Goal: Answer question/provide support

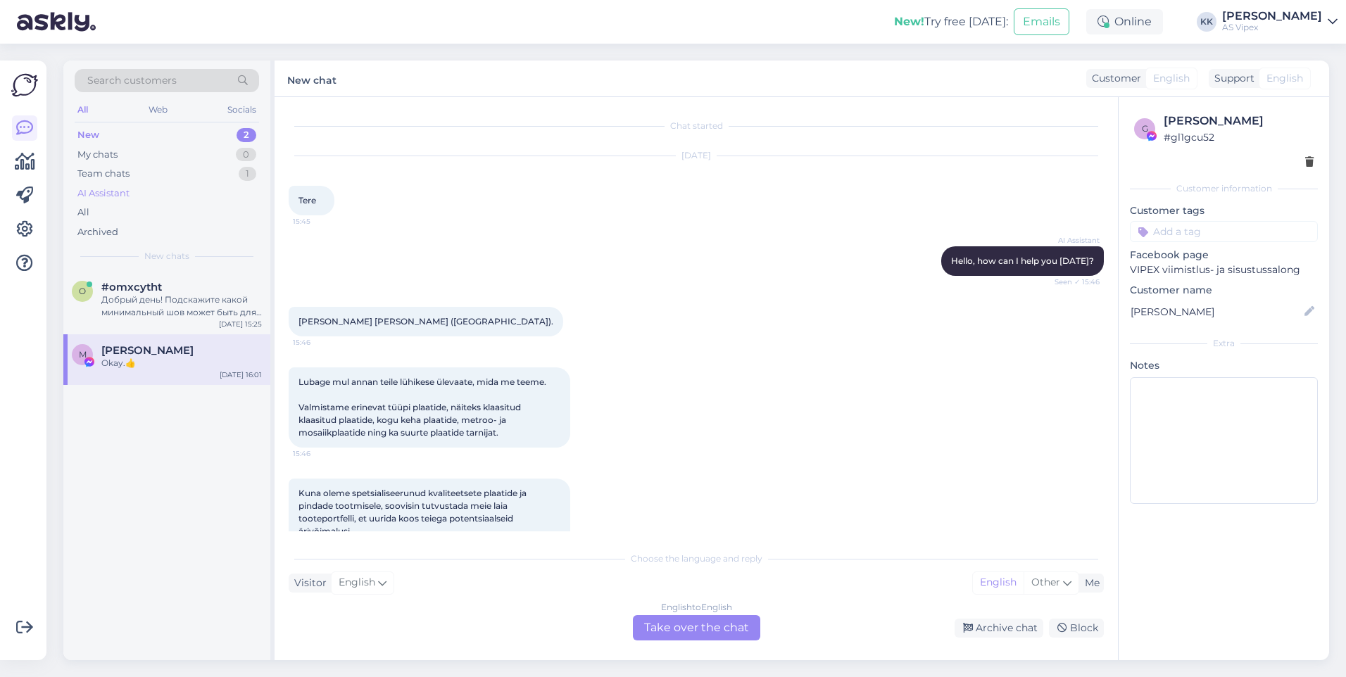
scroll to position [1042, 0]
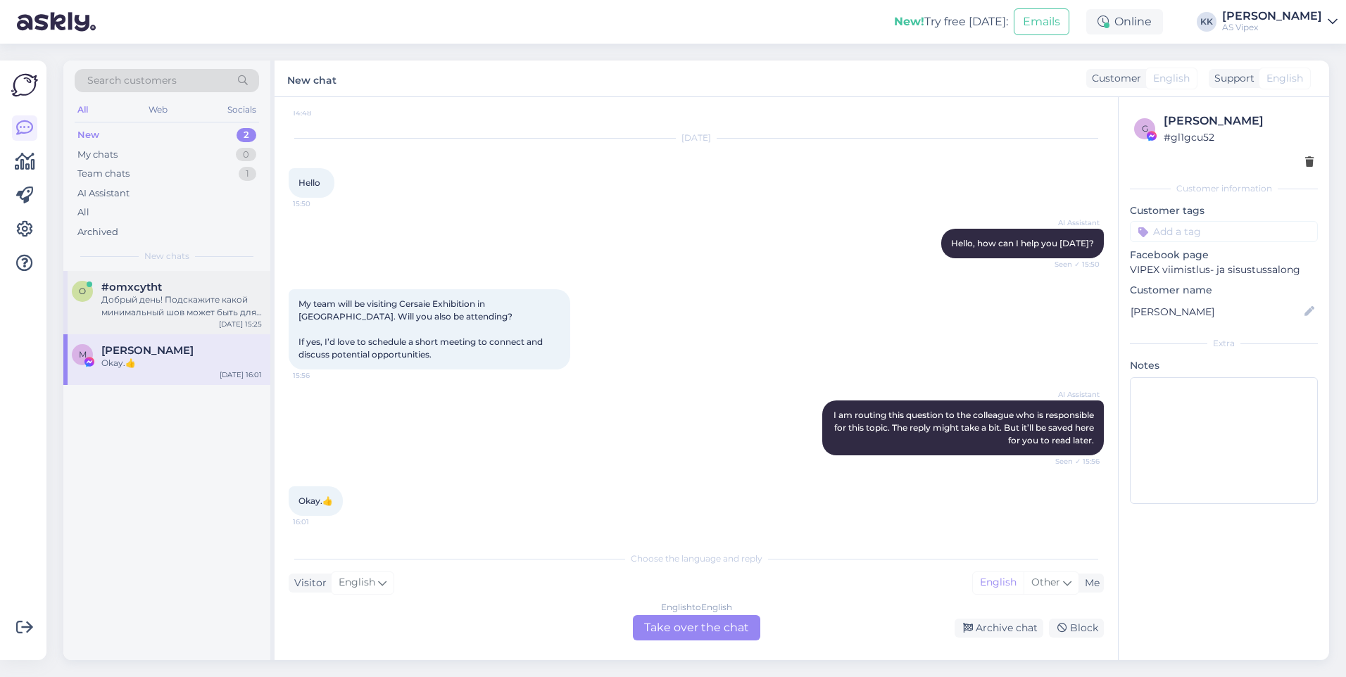
click at [187, 309] on div "Добрый день! Подскажите какой минимальный шов может быть для стеклоблоков?" at bounding box center [181, 306] width 160 height 25
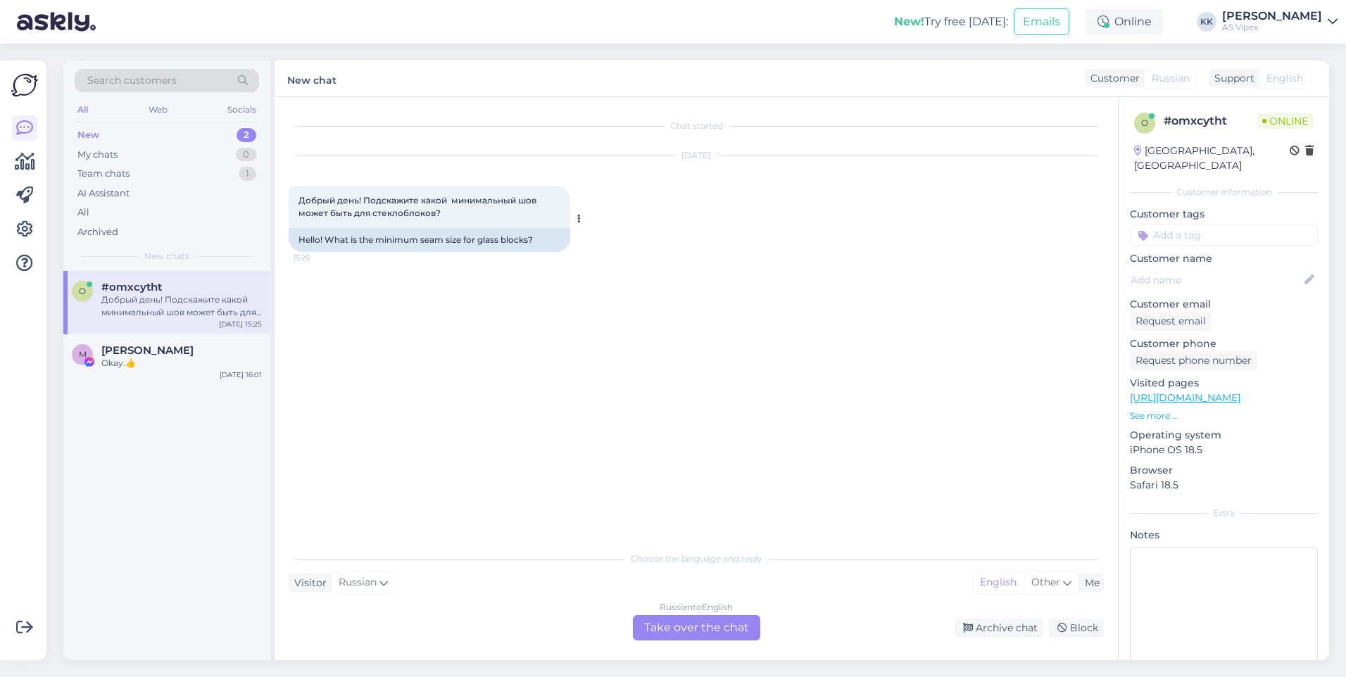
drag, startPoint x: 460, startPoint y: 212, endPoint x: 296, endPoint y: 204, distance: 164.2
click at [296, 204] on div "Добрый день! Подскажите какой минимальный шов может быть для стеклоблоков? 15:25" at bounding box center [430, 207] width 282 height 42
copy span "Добрый день! Подскажите какой минимальный шов может быть для стеклоблоков?"
click at [712, 306] on div "Chat started [DATE] Добрый день! Подскажите какой минимальный шов может быть дл…" at bounding box center [703, 321] width 828 height 420
click at [731, 626] on div "Russian to English Take over the chat" at bounding box center [696, 627] width 127 height 25
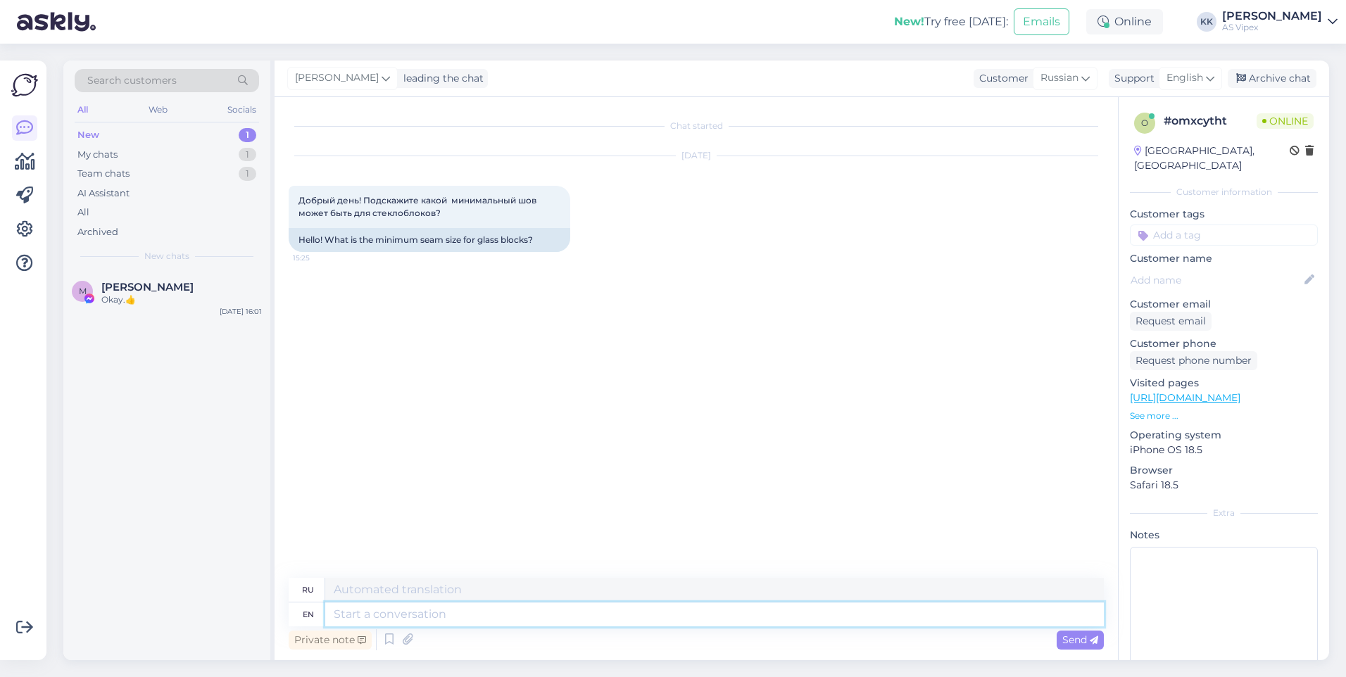
click at [731, 626] on textarea at bounding box center [714, 615] width 778 height 24
click at [859, 619] on textarea at bounding box center [714, 615] width 778 height 24
type textarea "Greetings! O"
type textarea "Привет!"
type textarea "Greetings! One mo"
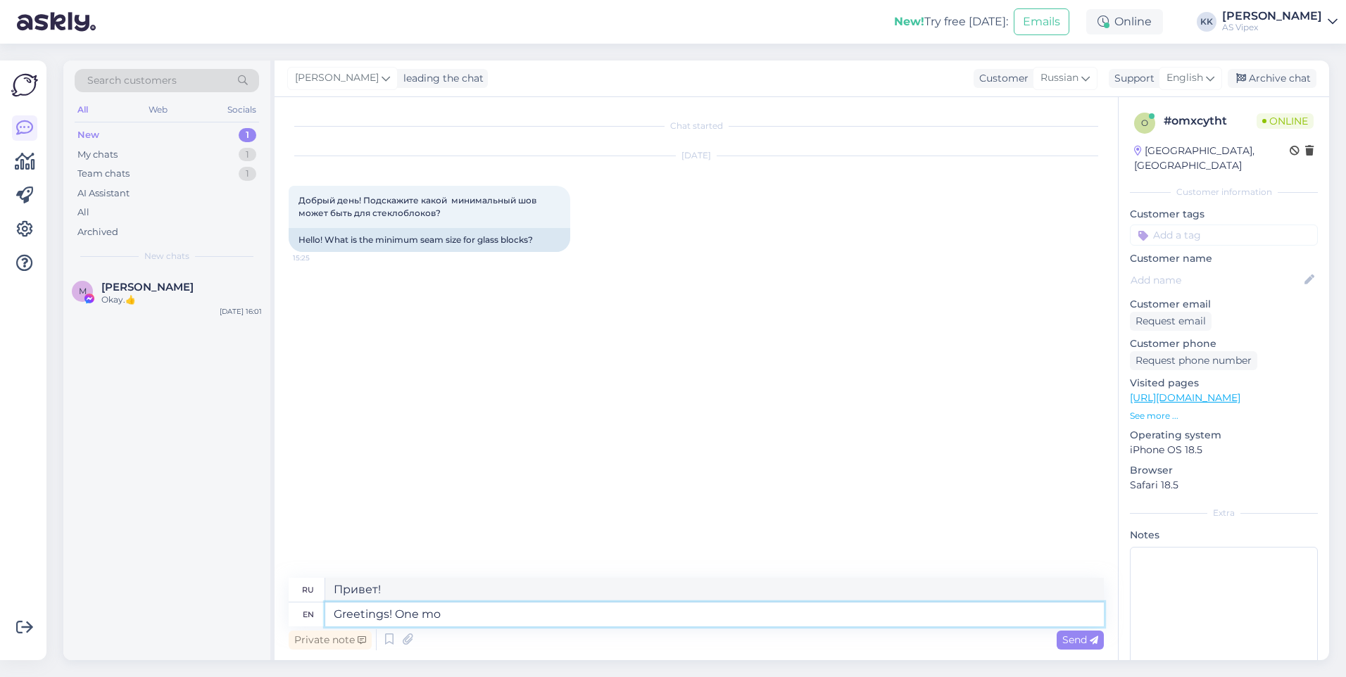
type textarea "Привет! Один"
type textarea "Greetings! One moment ple"
type textarea "Привет! Одну минуточку."
type textarea "Greetings! One moment please."
type textarea "Приветствую! Одну минуточку, пожалуйста."
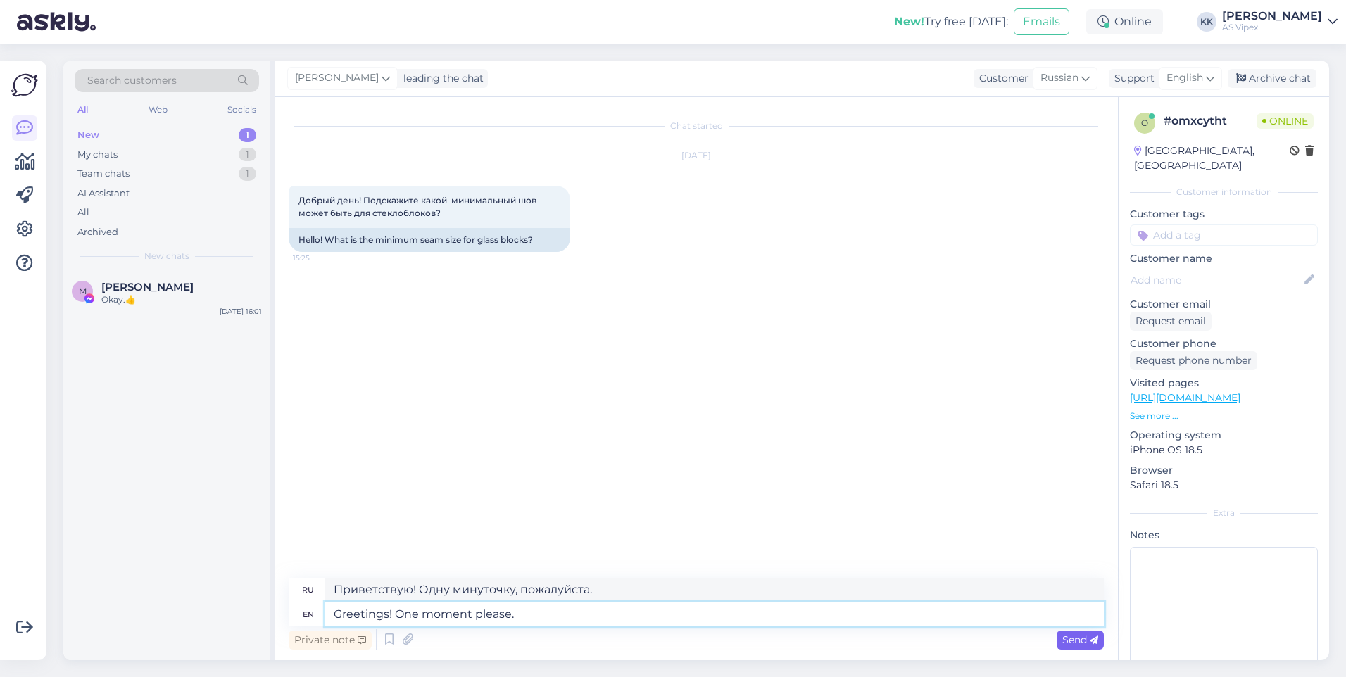
type textarea "Greetings! One moment please."
click at [1082, 644] on span "Send" at bounding box center [1080, 639] width 36 height 13
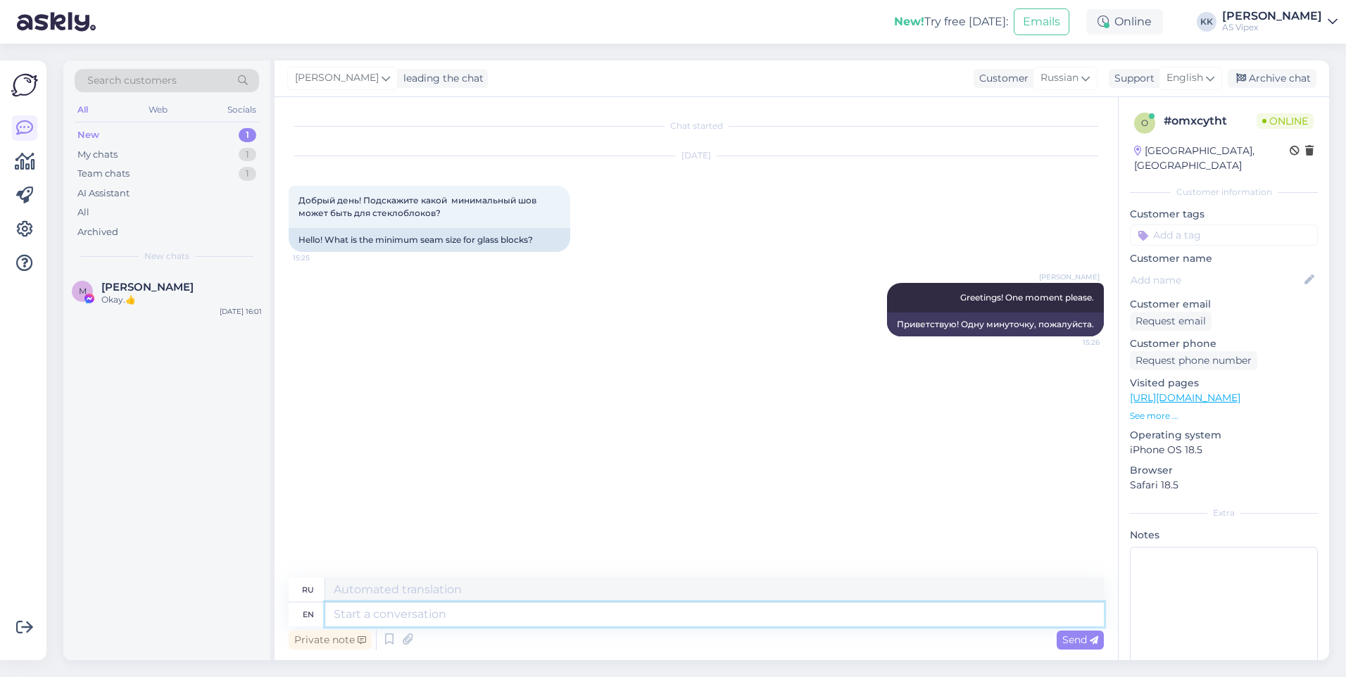
click at [820, 606] on textarea at bounding box center [714, 615] width 778 height 24
type textarea "Do yo"
type textarea "Делать"
type textarea "Do you m"
type textarea "Ты"
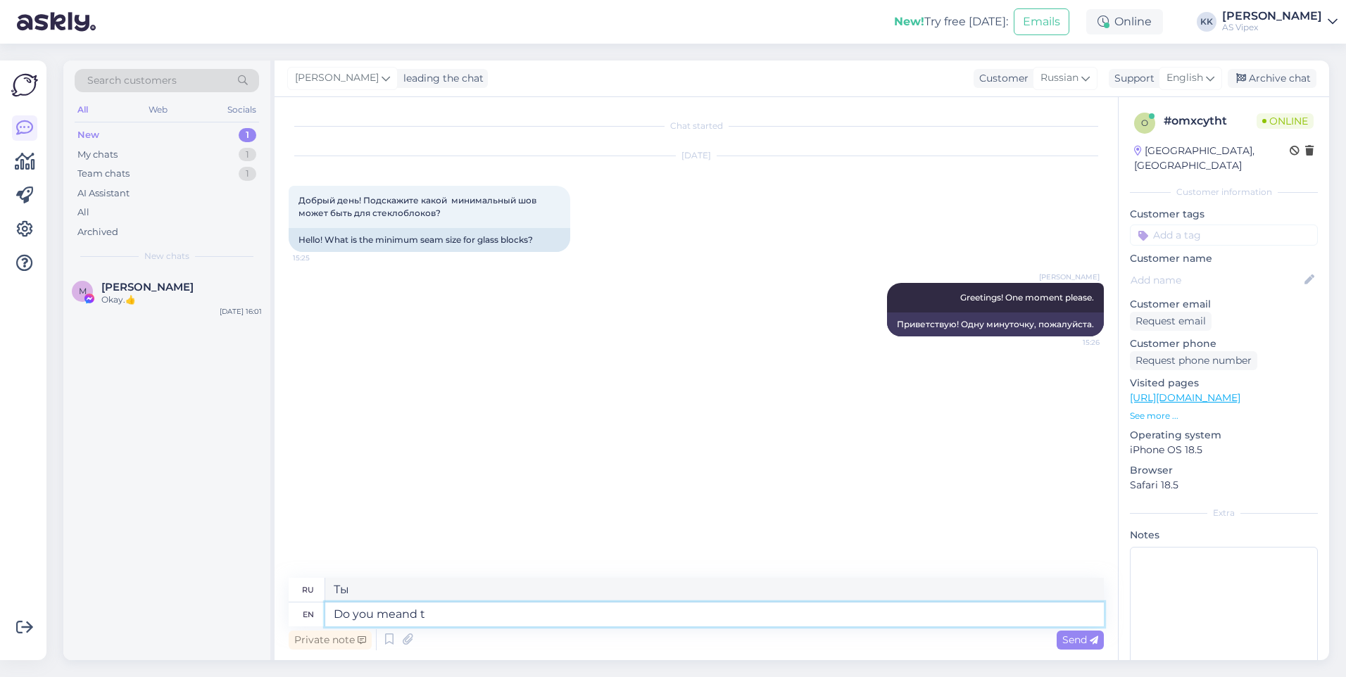
type textarea "Do you meand th"
type textarea "Вы имеете в виду?"
type textarea "Do you meand the m"
type textarea "Вы имеете в виду"
type textarea "Do you meand the minimum g"
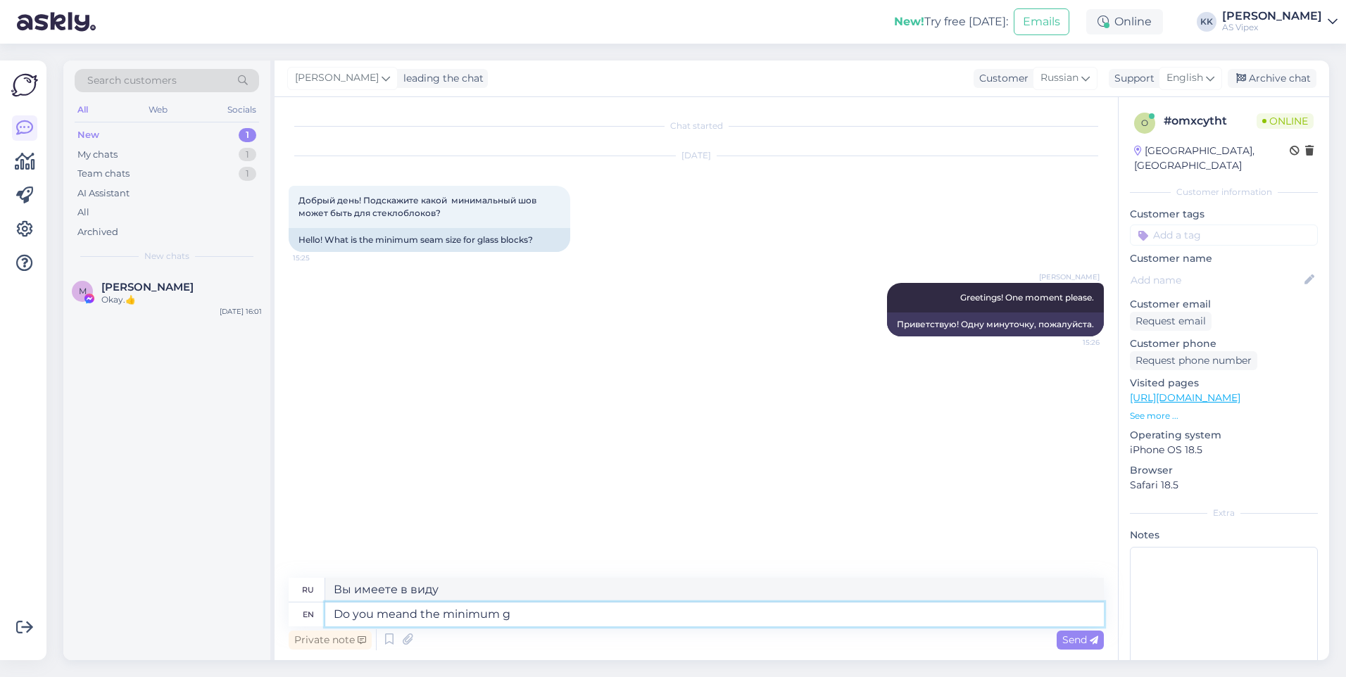
type textarea "Вы имеете в виду минимум?"
type textarea "Do you meand the minimum grout j"
type textarea "Вы имеете в виду минимальную затирку?"
type textarea "Do you meand the minimum grout joint s"
type textarea "Вы имеете в виду минимальный размер затирки для швов?"
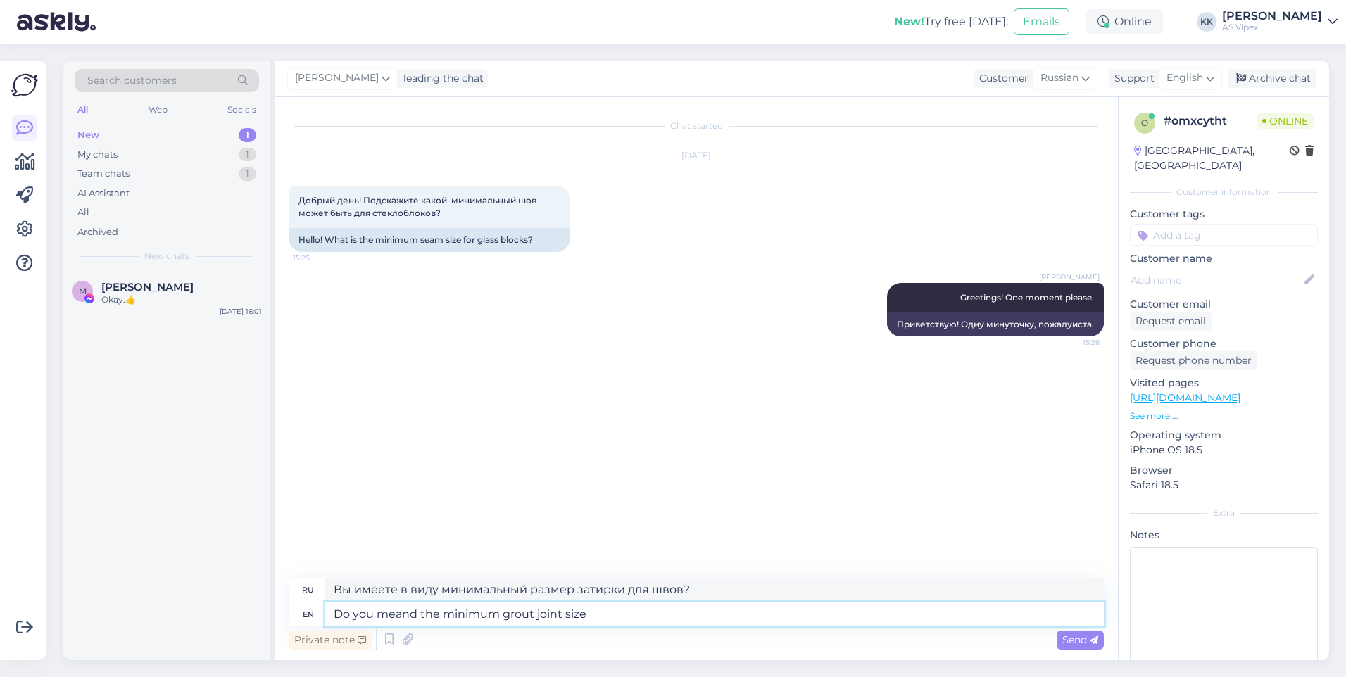
type textarea "Do you meand the minimum grout joint size"
type textarea "Вы имеете в виду минимальный размер затирочного шва?"
click at [419, 610] on textarea "Do you meand the minimum grout joint size" at bounding box center [714, 615] width 778 height 24
click at [693, 614] on textarea "Do you mean the minimum grout joint size" at bounding box center [714, 615] width 778 height 24
type textarea "Do you mean the minimum grout joint size for ins"
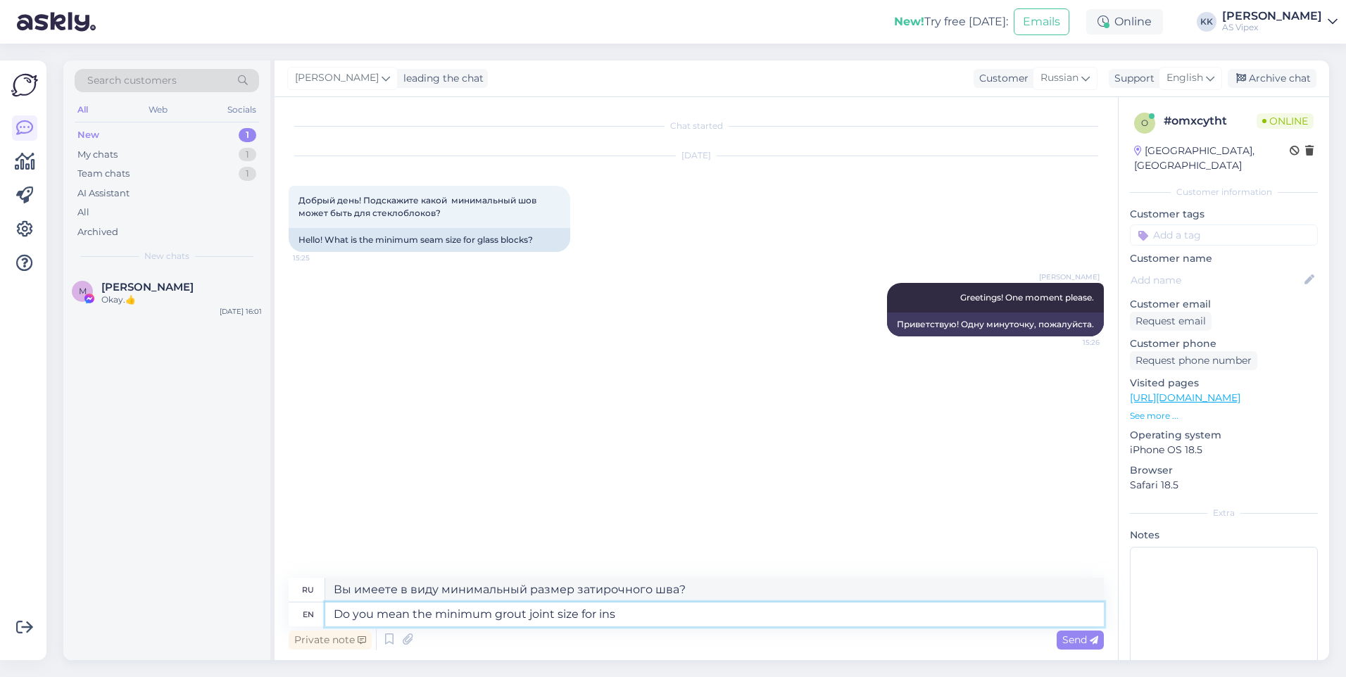
type textarea "Вы имеете в виду минимальный размер затирочного шва для"
type textarea "Do you mean the minimum grout joint size for installing gla"
type textarea "Вы имеете в виду минимальный размер затирочного шва для установки?"
type textarea "Do you mean the minimum grout joint size for installing [PERSON_NAME]"
type textarea "Вы имеете в виду минимальный размер затирочного шва для установки стекла?"
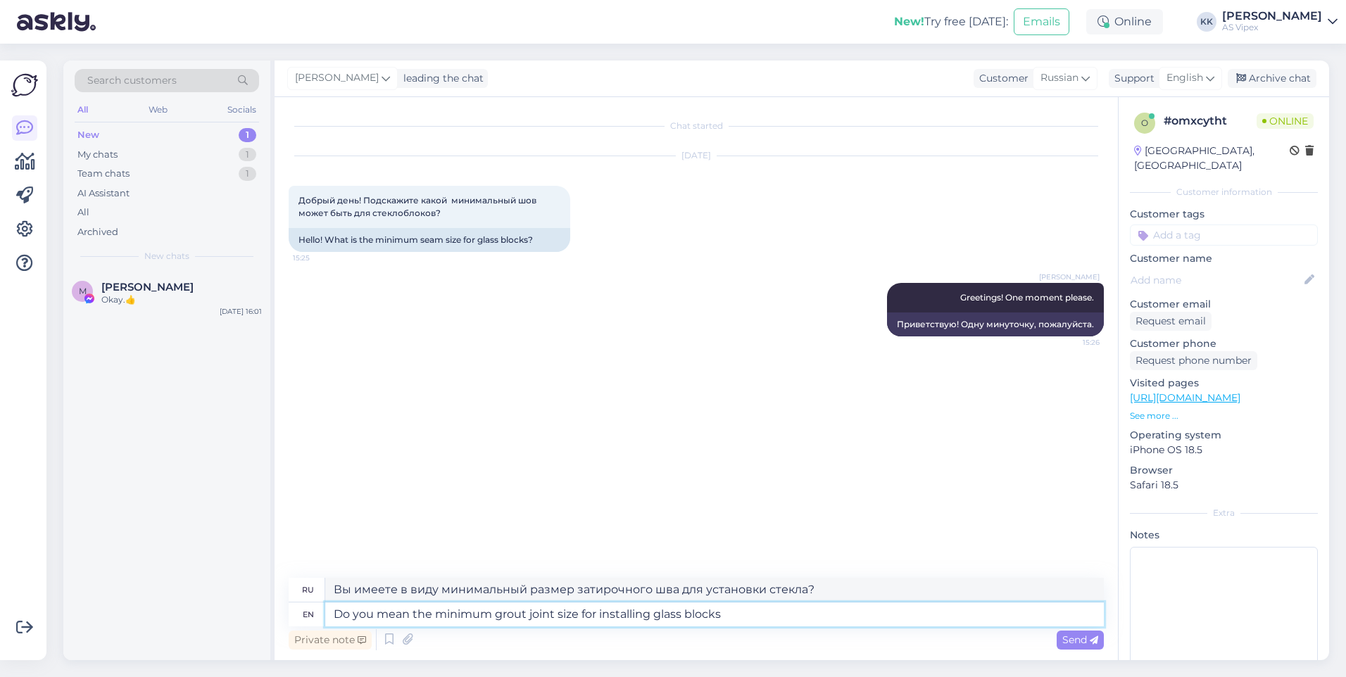
type textarea "Do you mean the minimum grout joint size for installing glass blocks?"
type textarea "Вы имеете в виду минимальный размер затирочного шва при установке стеклоблоков?"
type textarea "Do you mean the minimum grout joint size for installing glass blocks?"
click at [1063, 638] on span "Send" at bounding box center [1080, 639] width 36 height 13
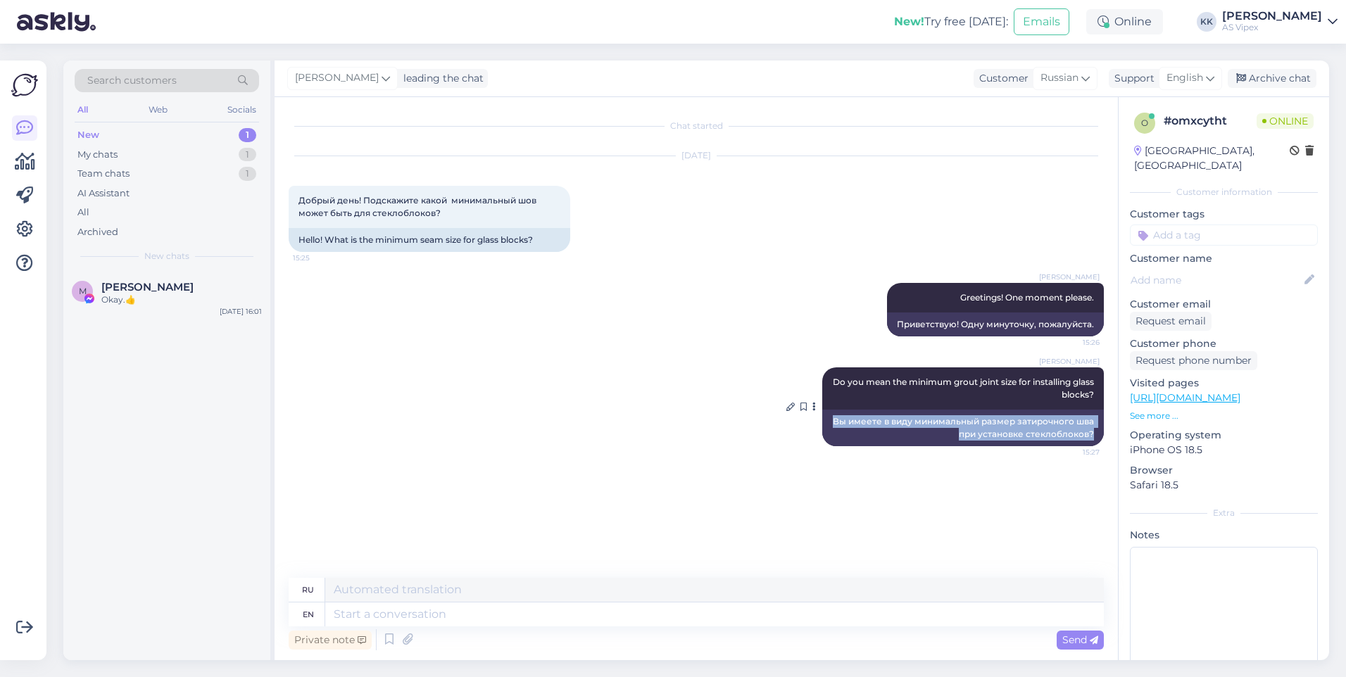
drag, startPoint x: 1092, startPoint y: 436, endPoint x: 832, endPoint y: 415, distance: 260.6
click at [832, 415] on div "Вы имеете в виду минимальный размер затирочного шва при установке стеклоблоков?" at bounding box center [963, 428] width 282 height 37
copy div "Вы имеете в виду минимальный размер затирочного шва при установке стеклоблоков?"
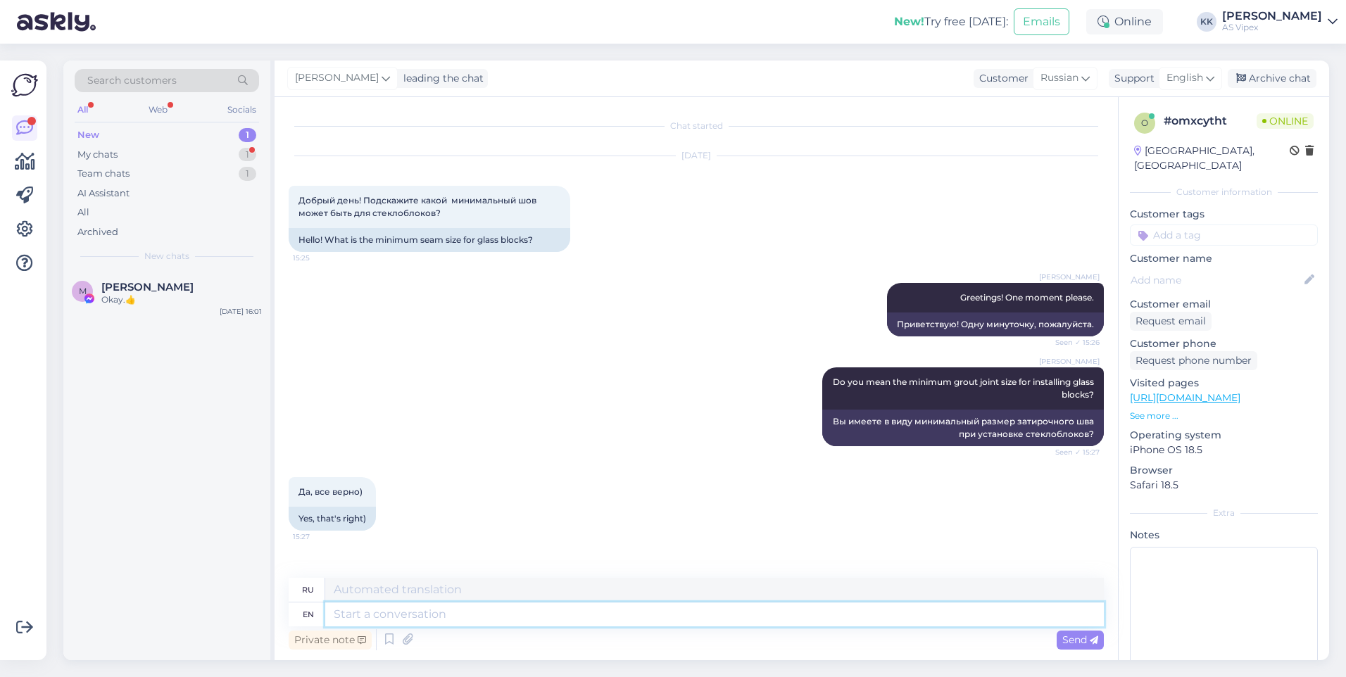
click at [507, 618] on textarea at bounding box center [714, 615] width 778 height 24
type textarea "The m"
type textarea "The"
type textarea "The minimum"
type textarea "Минимум"
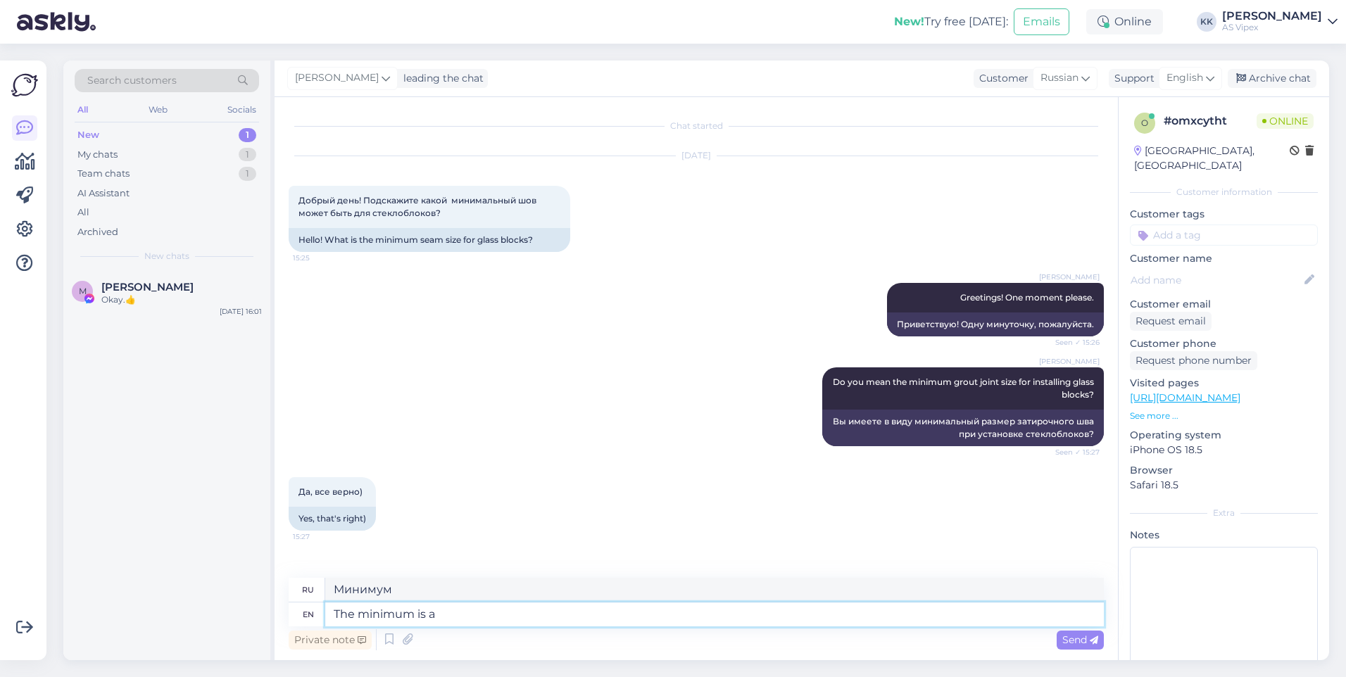
type textarea "The minimum is ab"
type textarea "Минимум - это"
type textarea "The minimum is about 2"
type textarea "Минимум составляет около"
type textarea "The minimum is about 2mm"
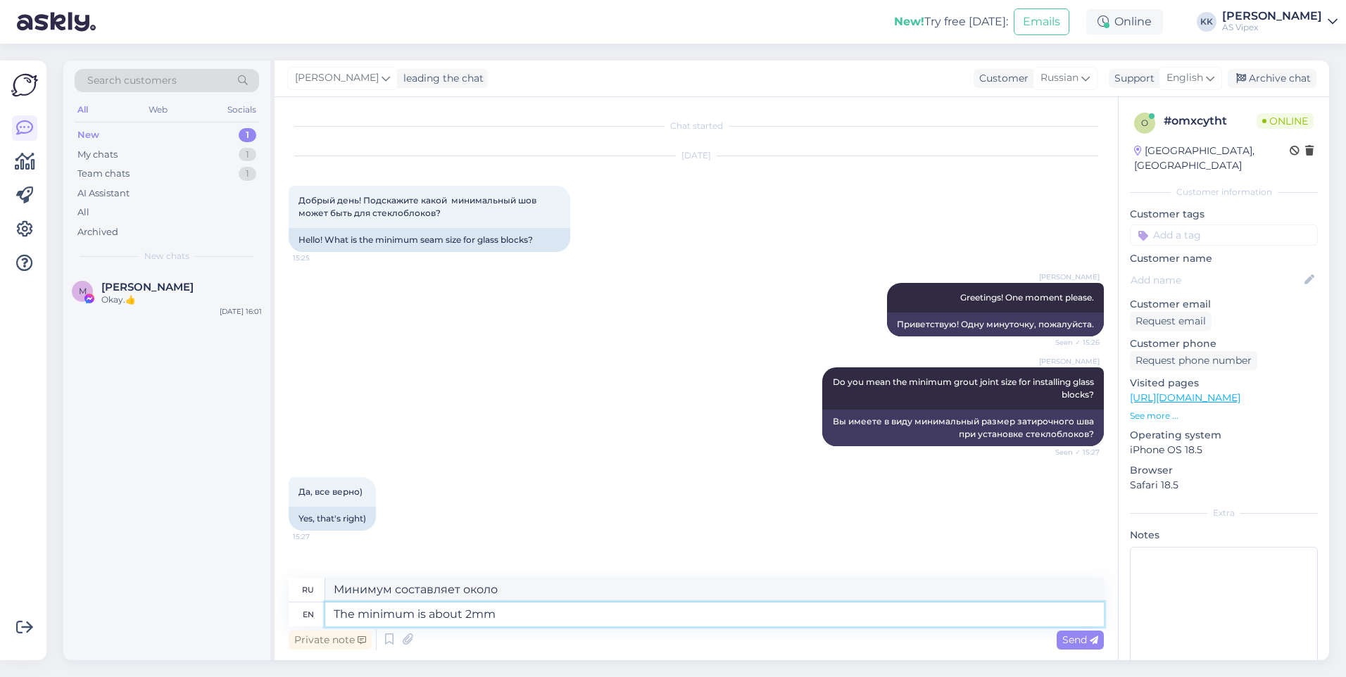
type textarea "Минимум около 2 мм."
type textarea "The minimum is about 2mm,"
type textarea "Минимум около 2 мм,"
type textarea "The minimum is about 2mm"
type textarea "Минимум около 2 мм."
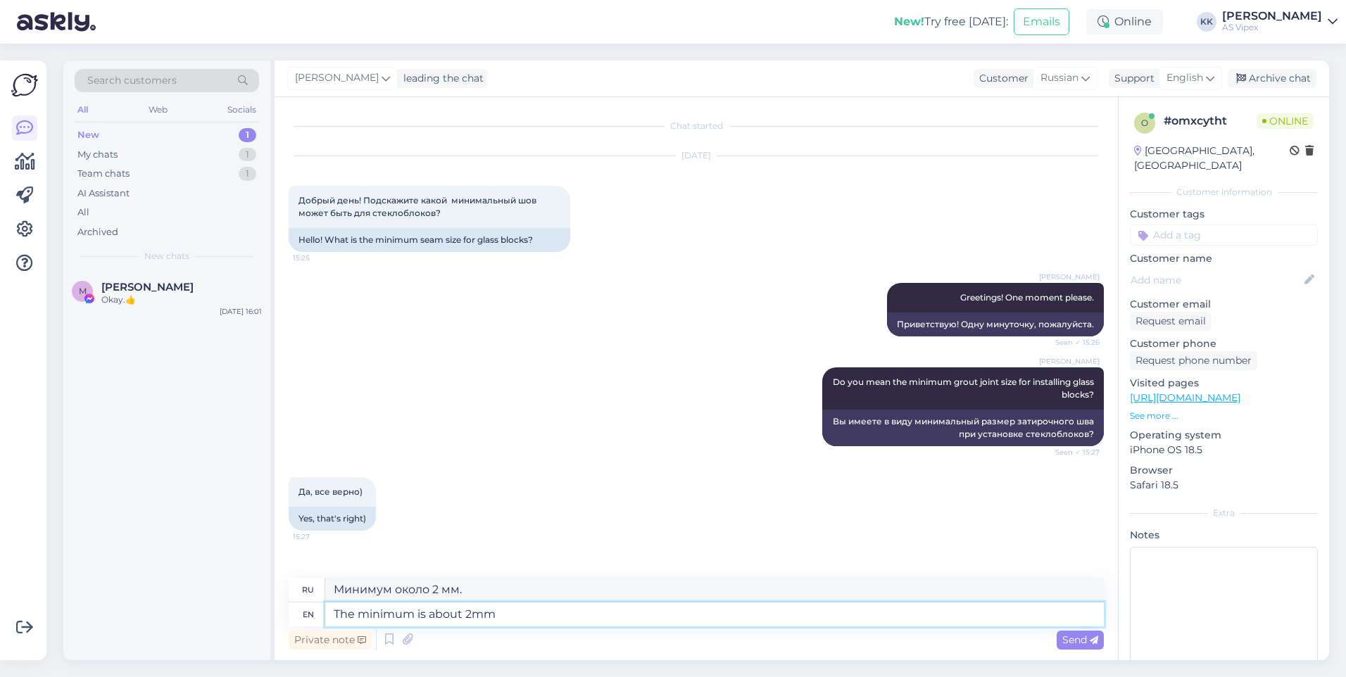
type textarea "The minimum is about 2mm."
type textarea "Минимальный размер — около 2 мм."
type textarea "Alright, pl"
type textarea "Хорошо,"
type textarea "Alright, please"
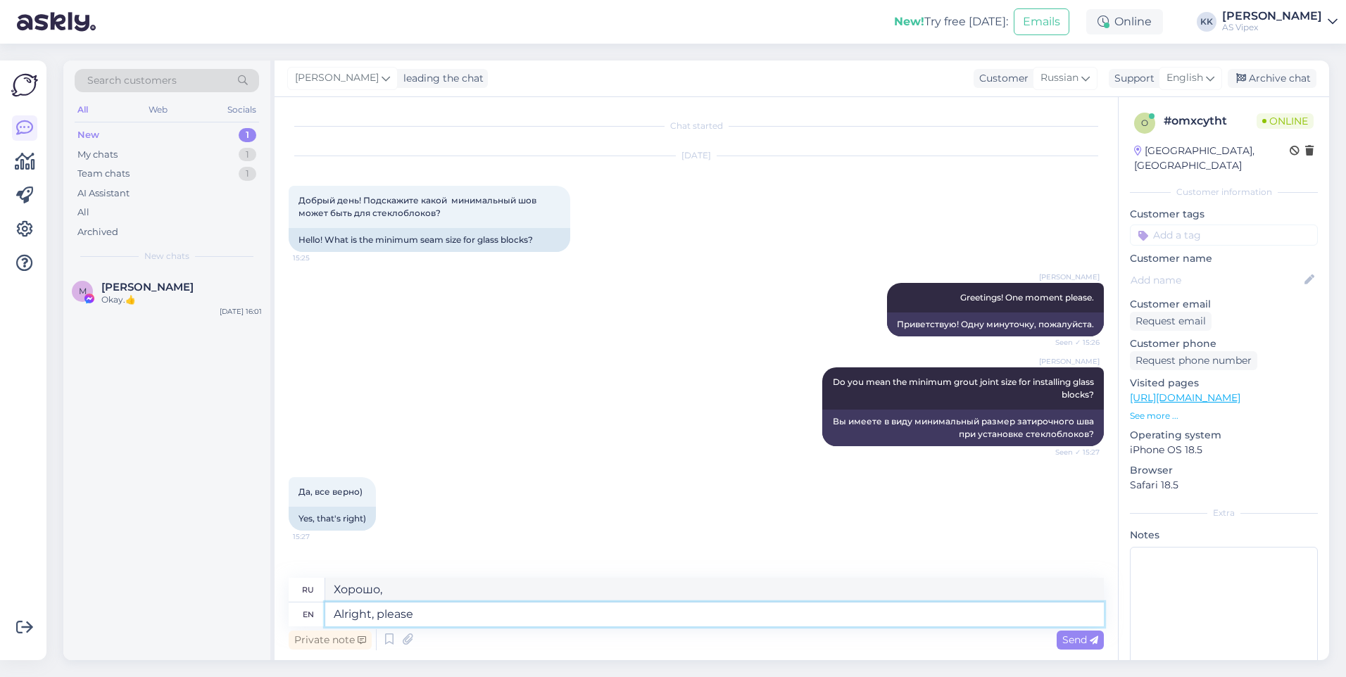
type textarea "Хорошо, пожалуйста."
type textarea "Alright, please give me"
type textarea "Хорошо, пожалуйста, дайте"
type textarea "Alright, please give me on"
type textarea "Хорошо, пожалуйста, дайте мне"
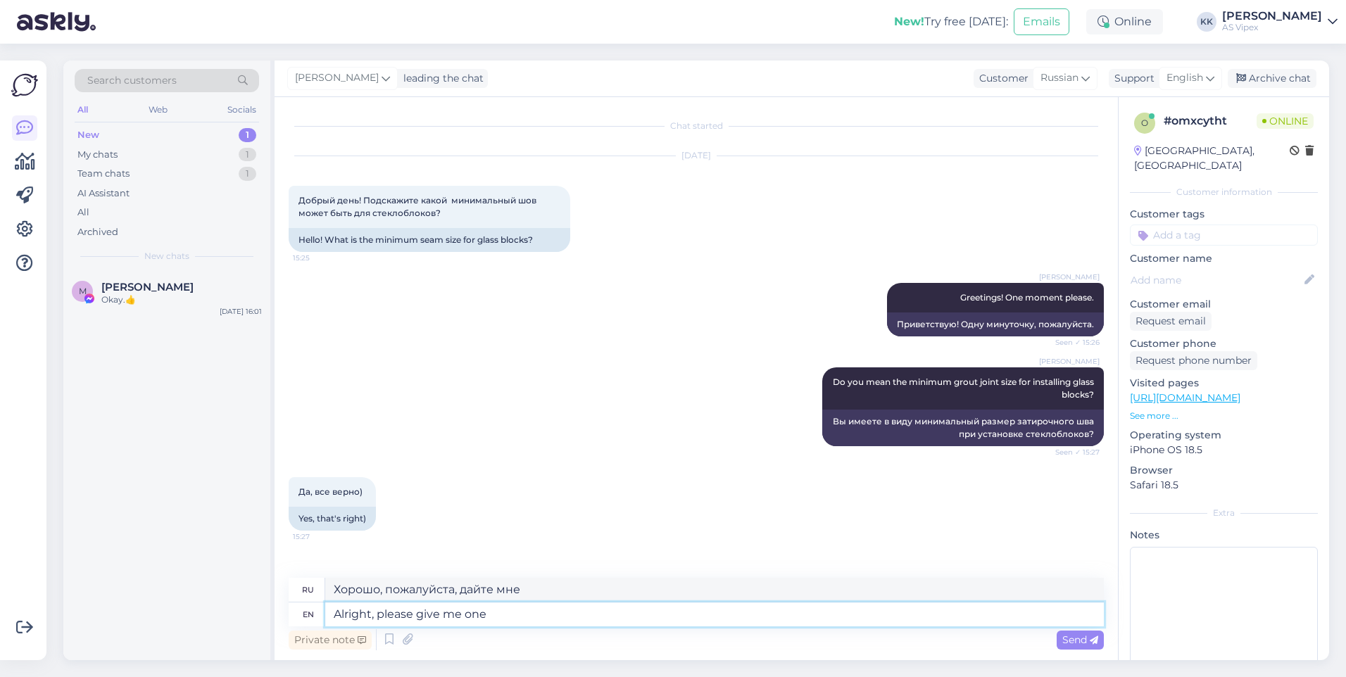
type textarea "Alright, please give me one m"
type textarea "Хорошо, пожалуйста, дайте мне один."
type textarea "Alright, please give me one moment to"
type textarea "Хорошо, пожалуйста, дайте мне одну минуту."
type textarea "Alright, please give me one moment to as"
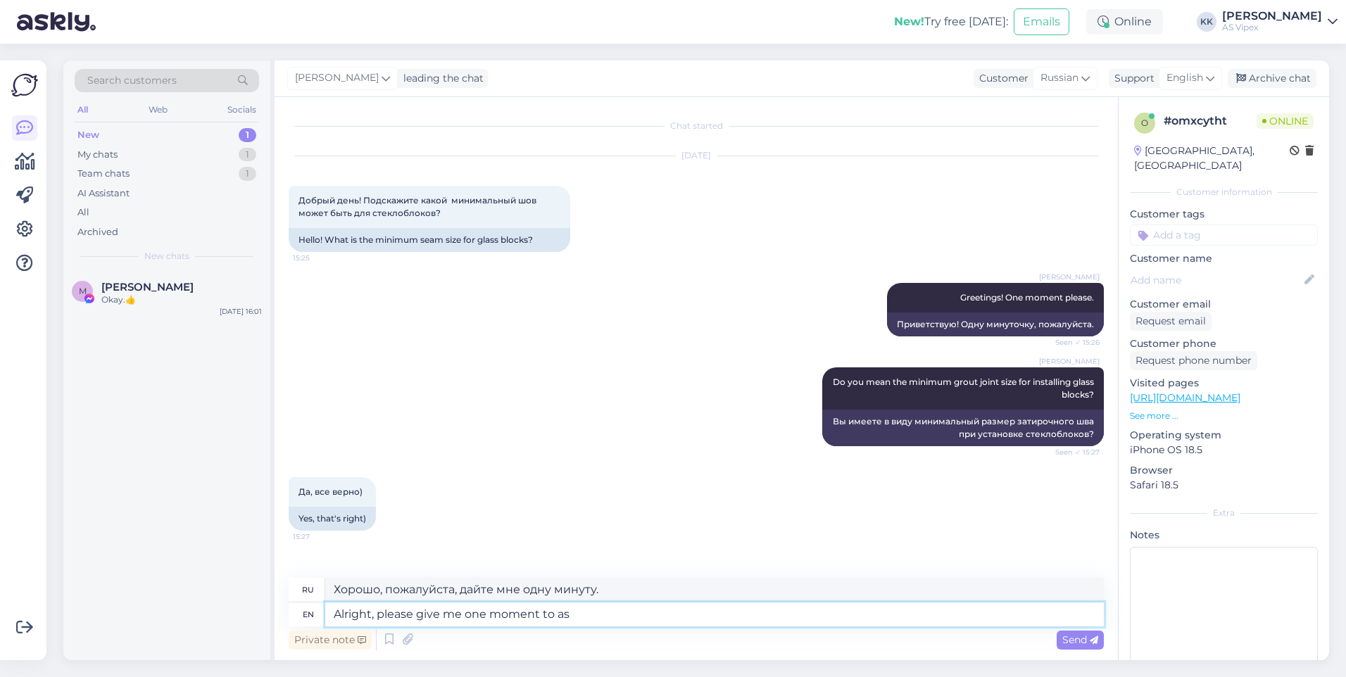
type textarea "[PERSON_NAME], пожалуйста, дайте мне одну минуту, чтобы"
type textarea "Alright, please give me one moment to ask t"
type textarea "[PERSON_NAME], пожалуйста, дайте мне одну минуту, чтобы спросить."
type textarea "Alright, please give me one moment to ask the pr"
type textarea "[PERSON_NAME], пожалуйста, дайте мне одну минуту, чтобы спросить"
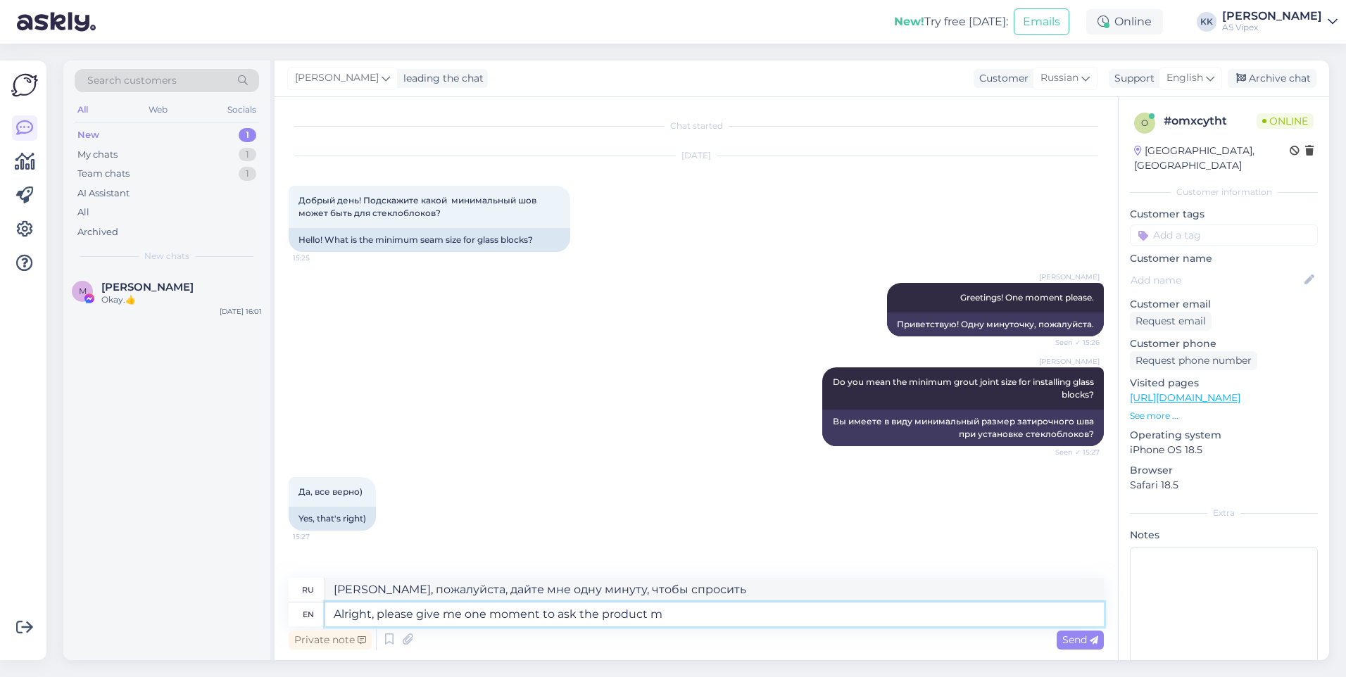
type textarea "Alright, please give me one moment to ask the product ma"
type textarea "[PERSON_NAME], пожалуйста, дайте мне одну минуту, чтобы спросить о продукте."
type textarea "Alright, please give me one moment to ask the product manager."
type textarea "[PERSON_NAME], дайте мне, пожалуйста, одну минуту, чтобы задать вопрос менеджер…"
type textarea "Alright, please give me one moment to ask the product manager."
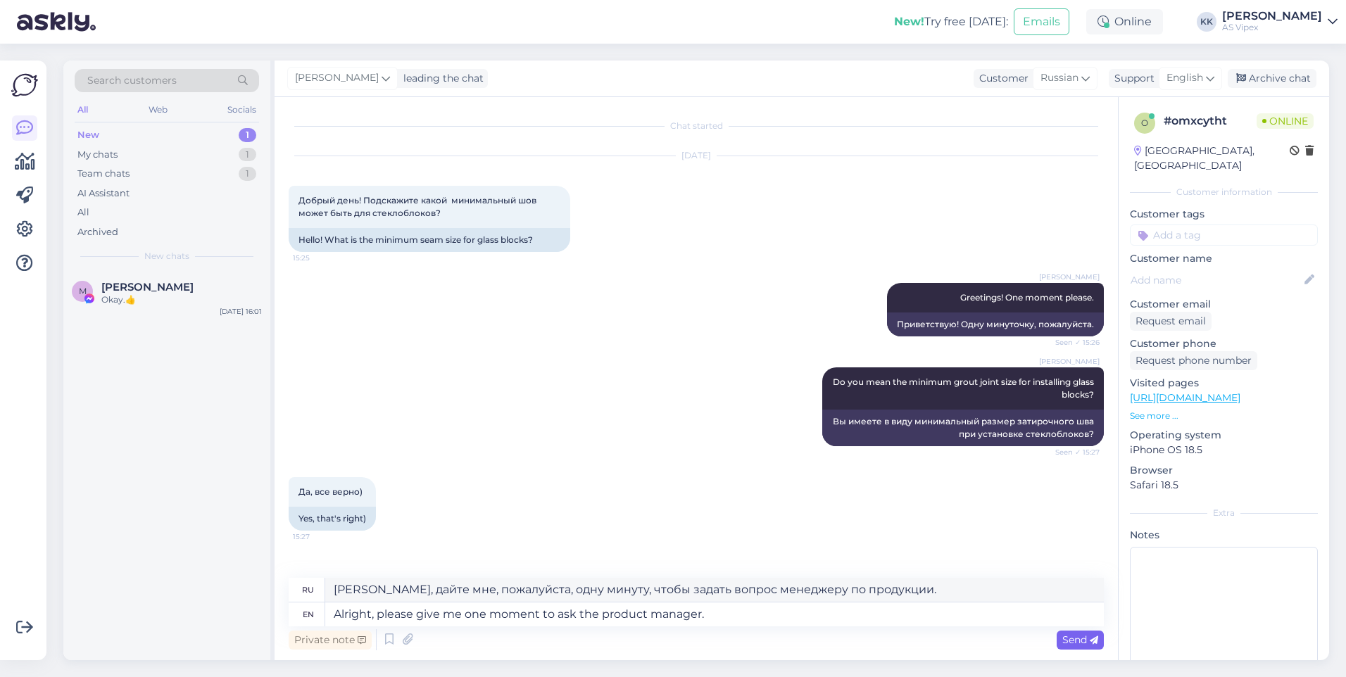
click at [1070, 649] on div "Send" at bounding box center [1080, 640] width 47 height 19
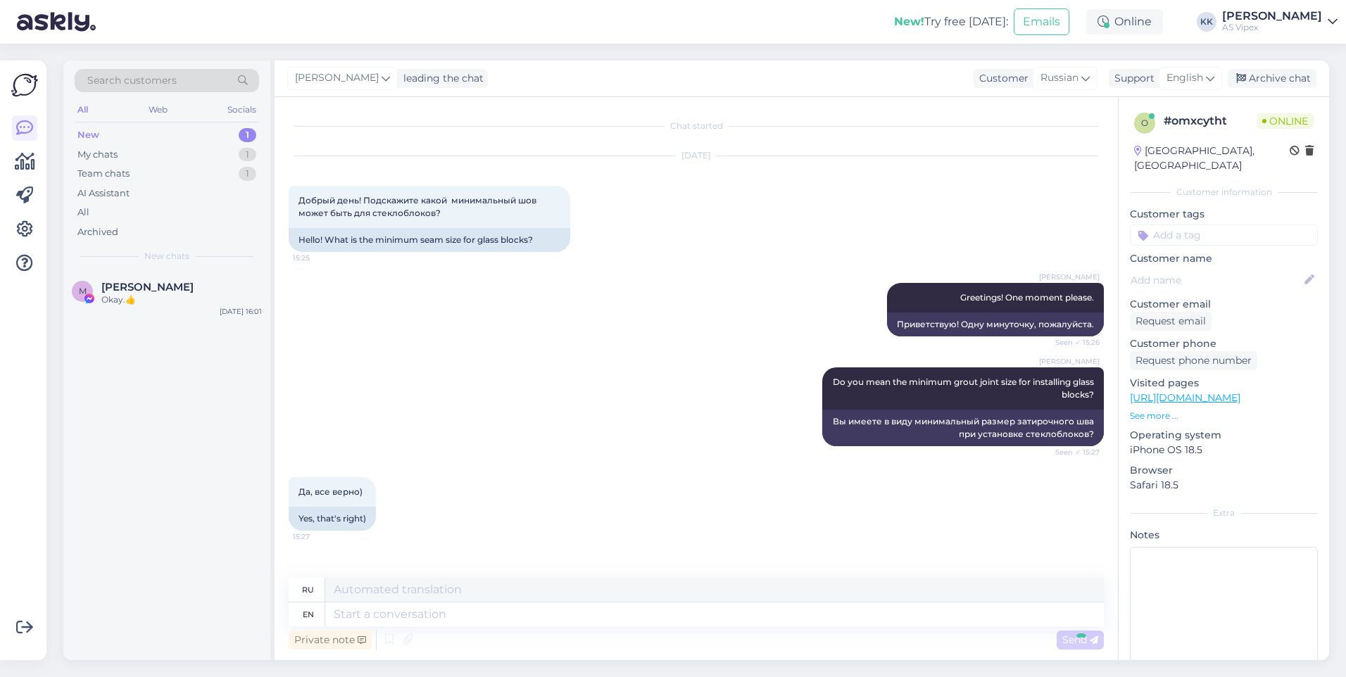
scroll to position [91, 0]
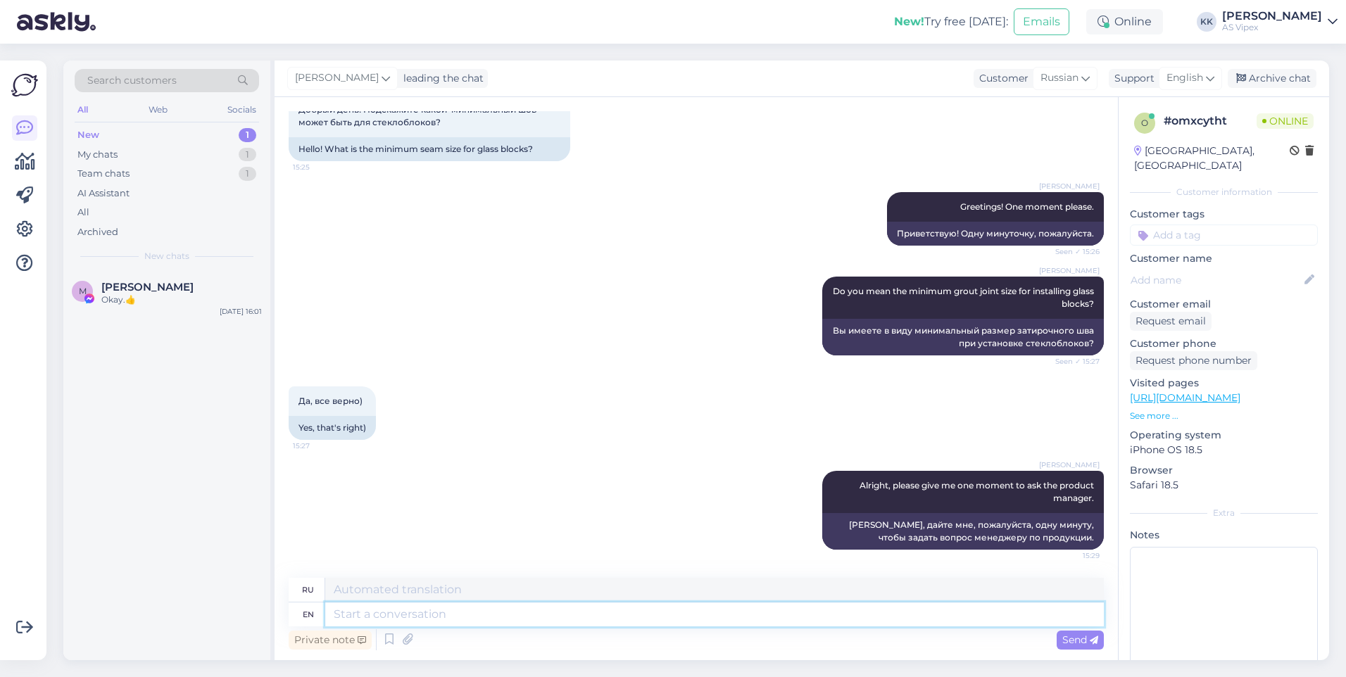
click at [758, 616] on textarea at bounding box center [714, 615] width 778 height 24
type textarea "for the"
type textarea "для"
type textarea "f"
type textarea "For t"
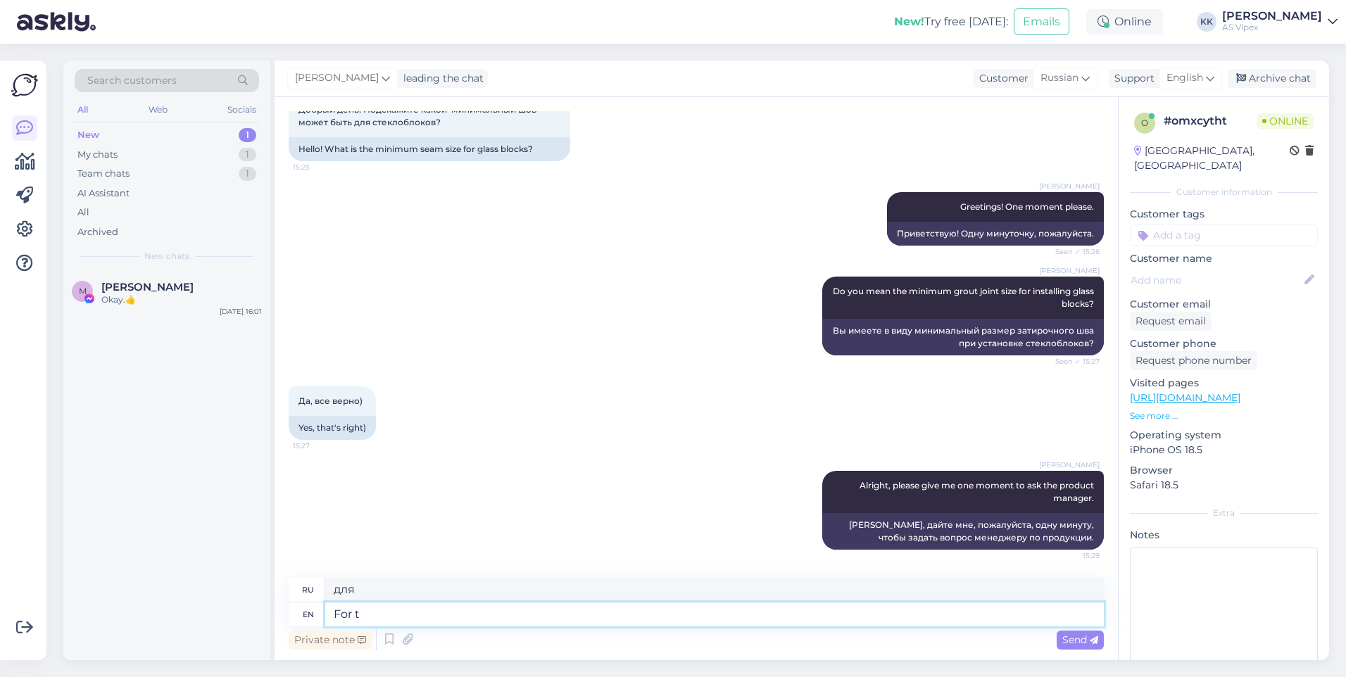
type textarea "Для"
type textarea "For the specific"
type textarea "Для конкретного"
type textarea "For the specific glass blo"
type textarea "Для конкретного стекла"
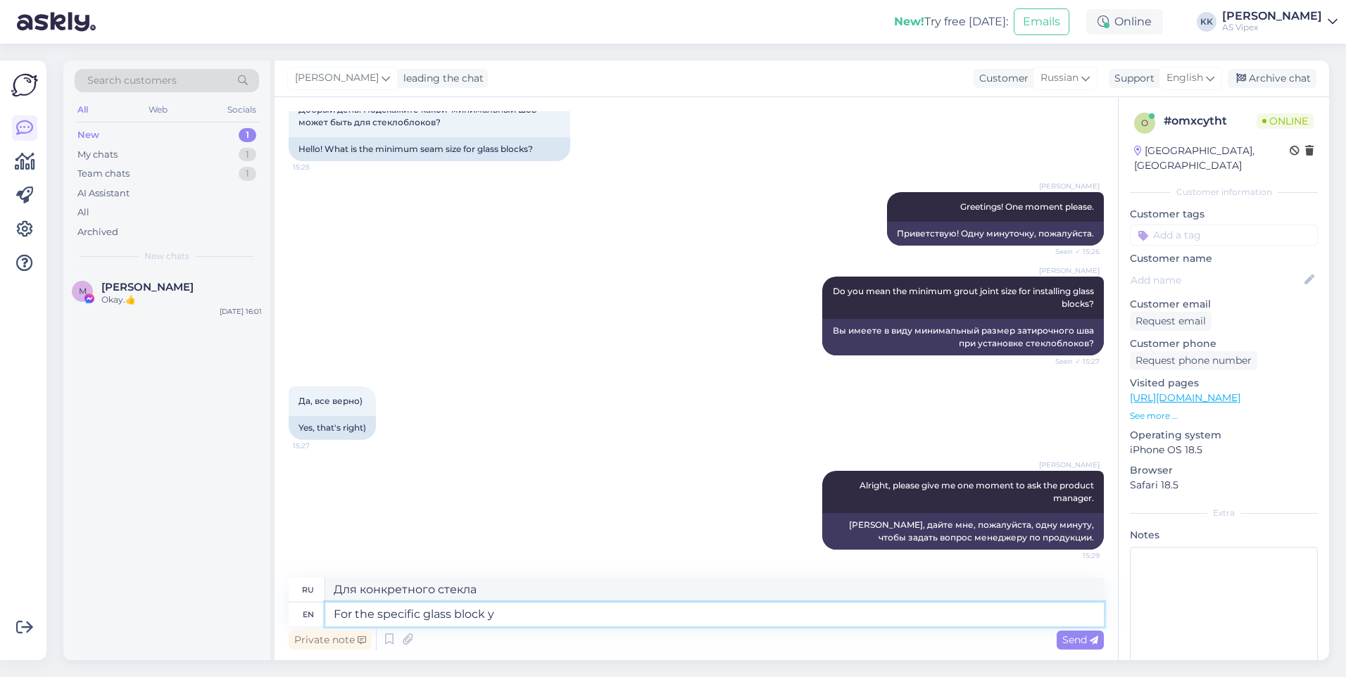
type textarea "For the specific glass block yo"
type textarea "Для конкретного стеклоблока"
type textarea "For the specific glass block you we"
type textarea "Для конкретного стеклянного блока вы"
type textarea "For the specific glass block you were"
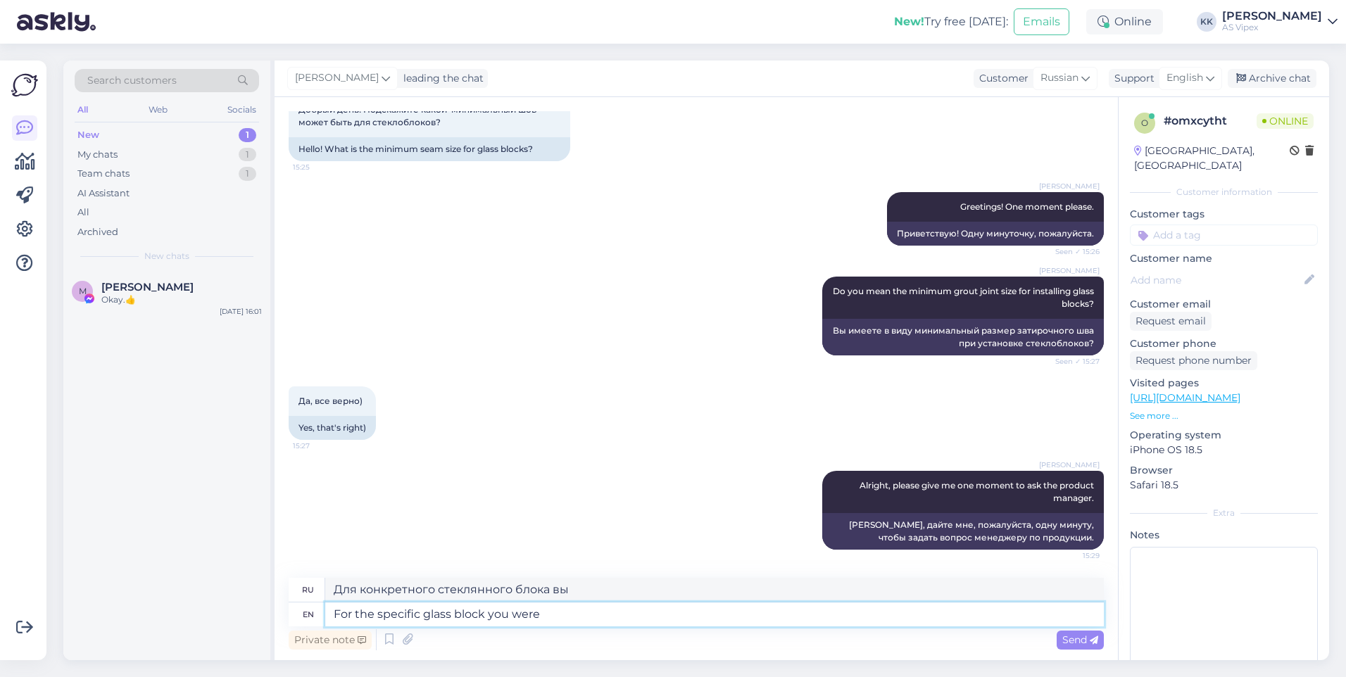
type textarea "Для конкретного стеклянного блока, который вы выбрали"
type textarea "For the specific glass block you were viewing,"
type textarea "Для конкретного просматриваемого вами стеклянного блока,"
type textarea "For the specific glass block you were viewing, the"
type textarea "Для конкретного просматриваемого вами стеклянного блока"
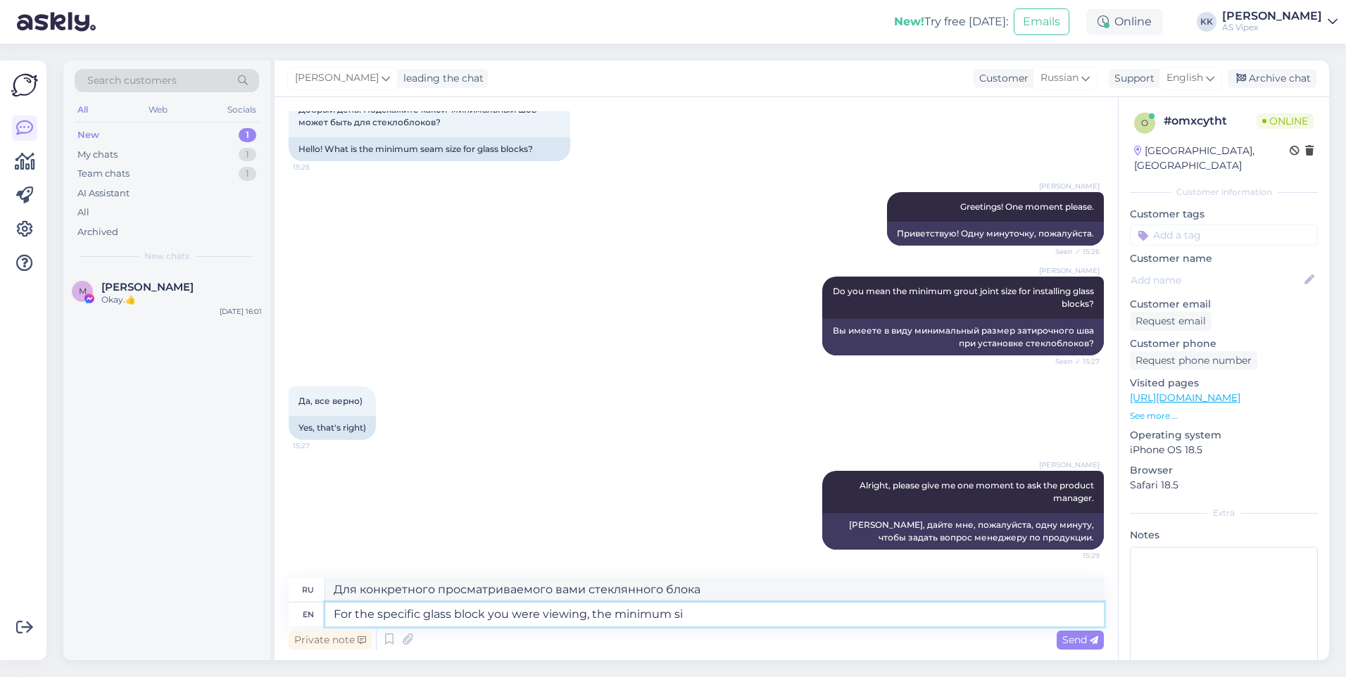
type textarea "For the specific glass block you were viewing, the minimum siz"
type textarea "Для конкретного просматриваемого вами стеклянного блока минимальная"
type textarea "For the specific glass block you were viewing, the minimum size is"
type textarea "Для конкретного просматриваемого вами стеклянного блока минимальный размер"
type textarea "For the specific glass block you were viewing, the minimum size is 10"
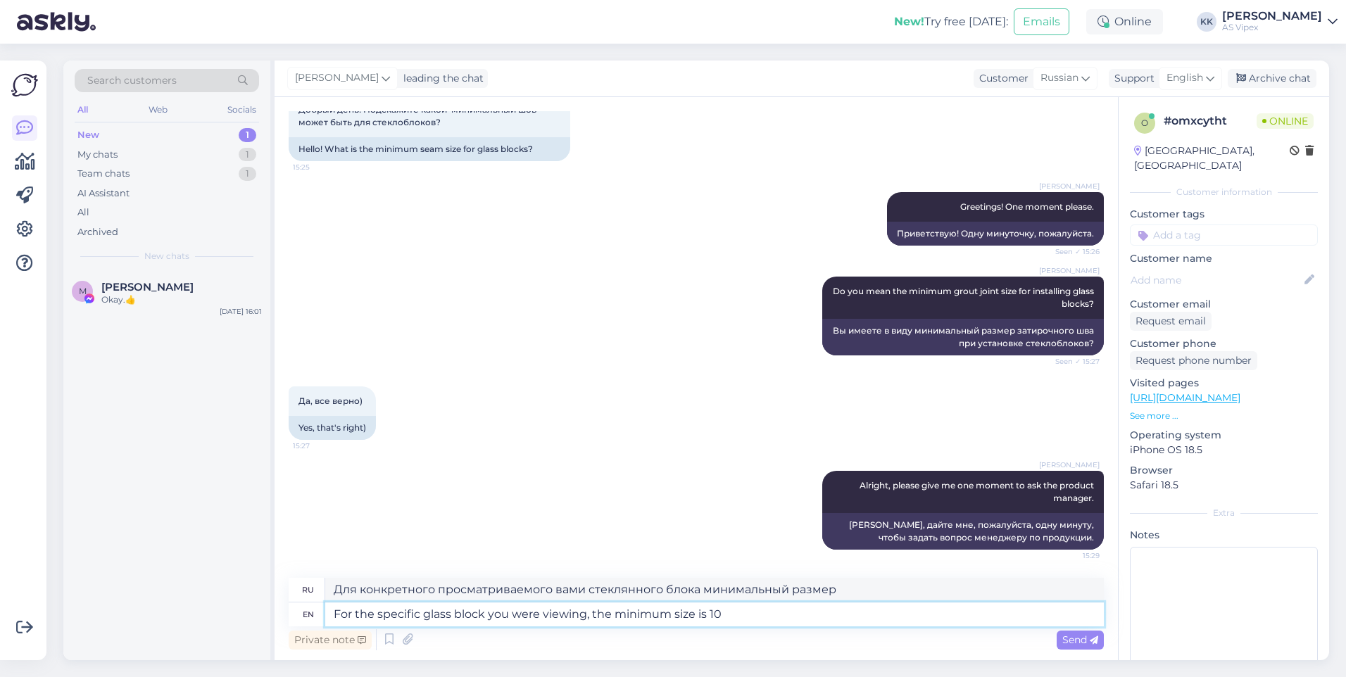
type textarea "Для конкретного просматриваемого вами стеклянного блока минимальный размер сост…"
type textarea "For the specific glass block you were viewing, the minimum size is 10mm"
type textarea "Для конкретного просматриваемого вами стеклоблока минимальный размер составляет…"
type textarea "For the specific glass block you were viewing, the minimum size is 10mm,"
type textarea "Для конкретного просматриваемого вами стеклянного блока минимальный размер сост…"
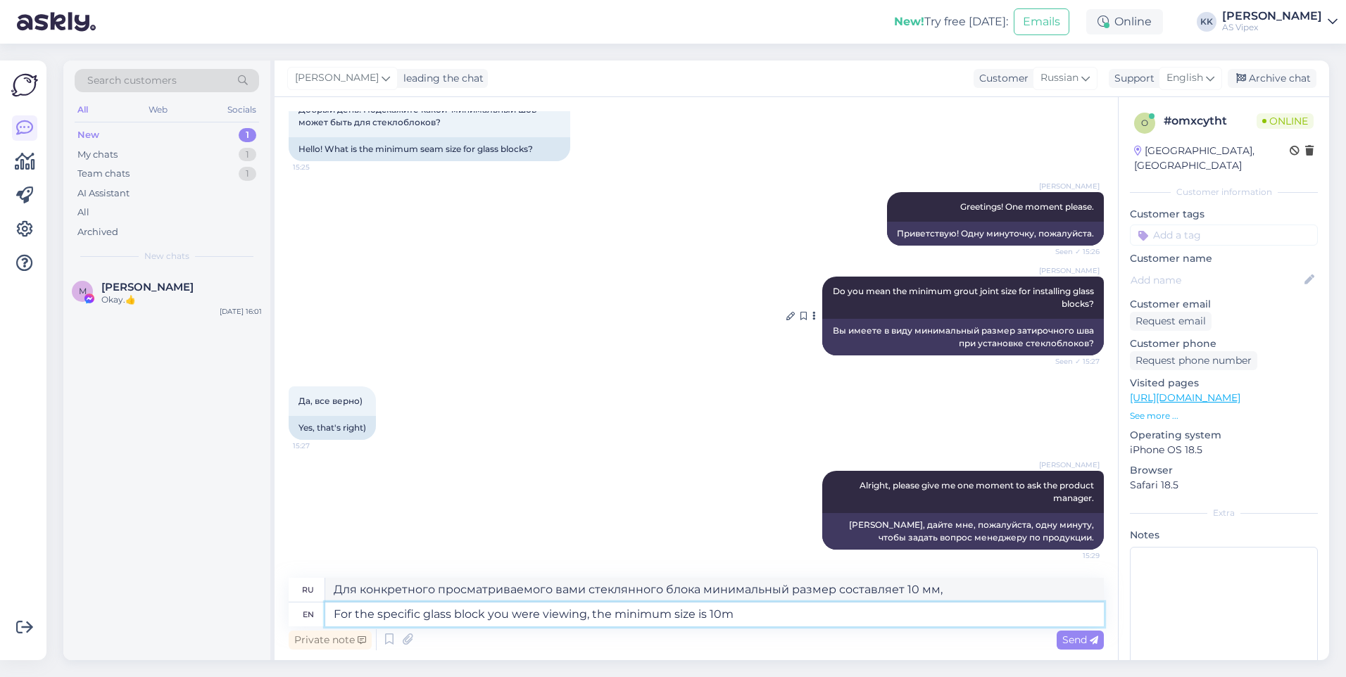
type textarea "For the specific glass block you were viewing, the minimum size is 10mm"
type textarea "Для конкретного просматриваемого вами стеклянного блока минимальный размер сост…"
type textarea "For the specific glass block you were viewing, the minimum size is 10mm if"
type textarea "Для конкретного просматриваемого вами стеклоблока минимальный размер составляет…"
type textarea "For the specific glass block you were viewing, the minimum size is 10mm if yo"
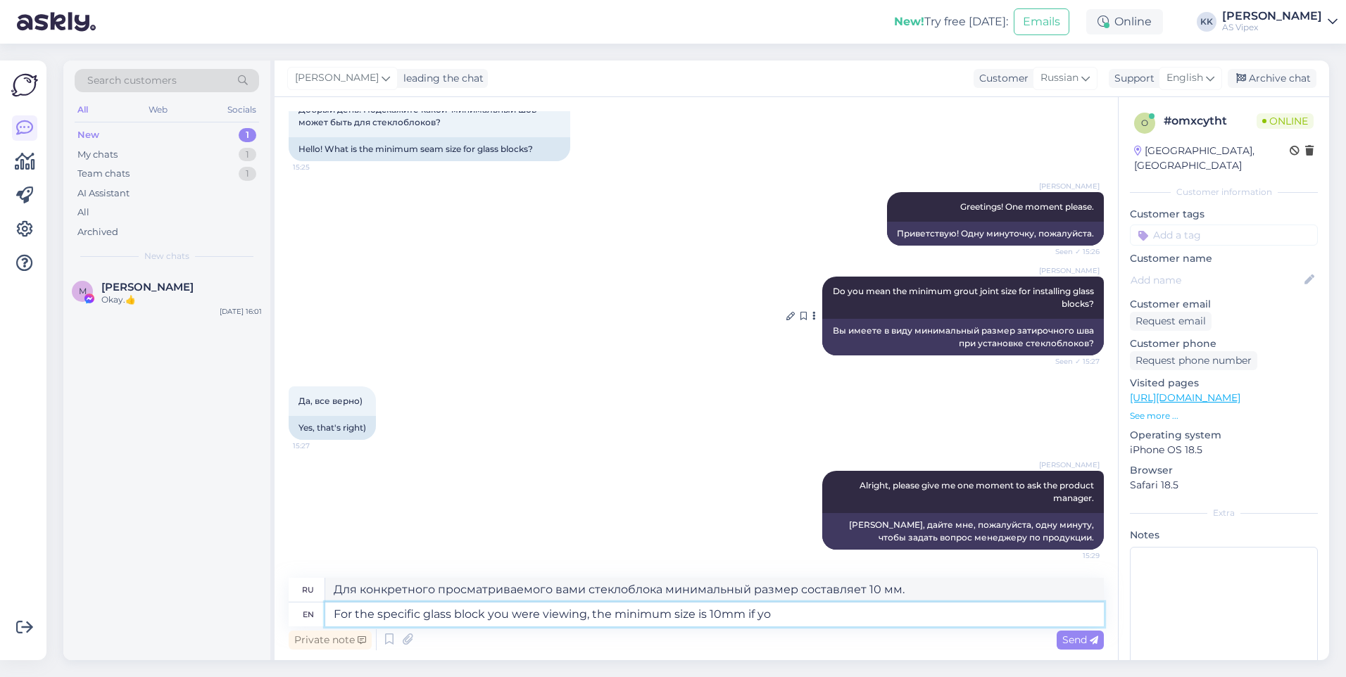
type textarea "Для конкретного просматриваемого вами стеклянного блока минимальный размер сост…"
type textarea "For the specific glass block you were viewing, the minimum size is 10mm if your…"
type textarea "Для конкретного просматриваемого вами стеклянного блока минимальный размер сост…"
type textarea "For the specific glass block you were viewing, the minimum size is 10mm if your…"
type textarea "Для конкретного стеклянного блока, который вы просматривали, минимальный размер…"
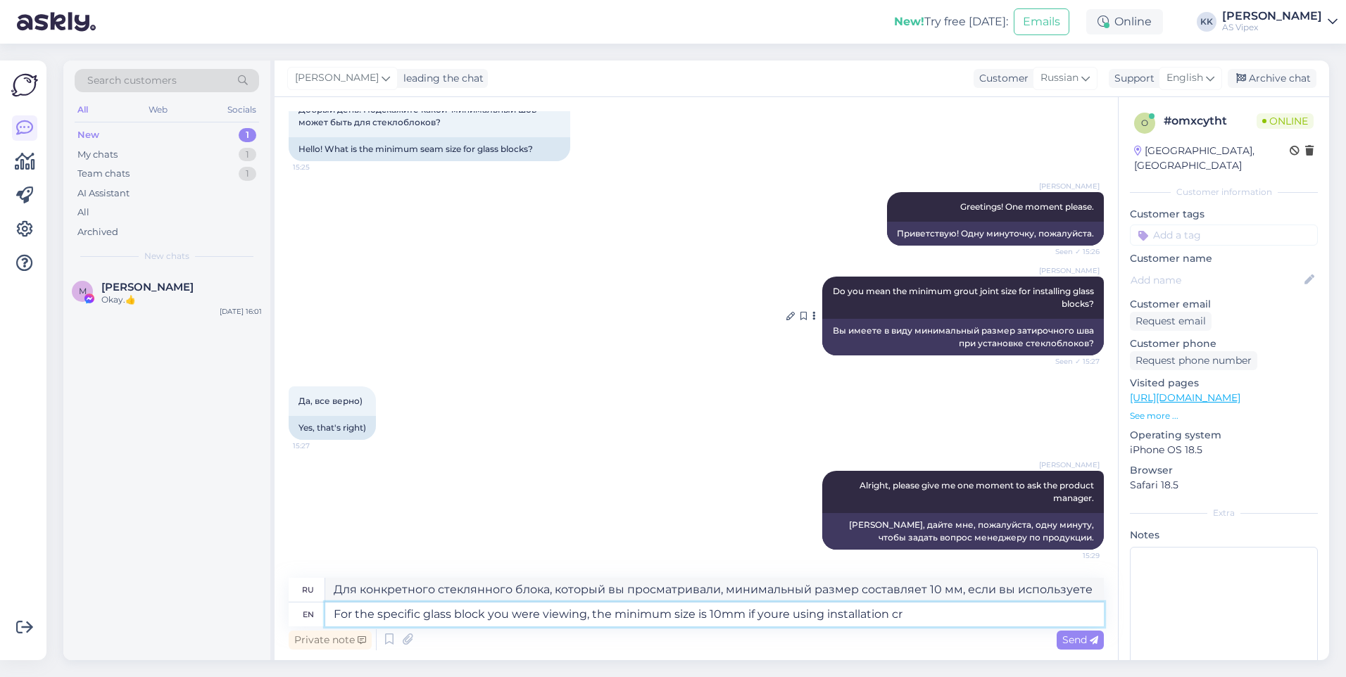
type textarea "For the specific glass block you were viewing, the minimum size is 10mm if your…"
type textarea "Для конкретного просматриваемого вами стеклоблока минимальный размер составляет…"
type textarea "For the specific glass block you were viewing, the minimum size is 10mm if your…"
click at [778, 613] on textarea "For the specific glass block you were viewing, the minimum size is 10mm if your…" at bounding box center [714, 615] width 778 height 24
type textarea "Для конкретного просматриваемого вами стеклоблока минимальный размер составляет…"
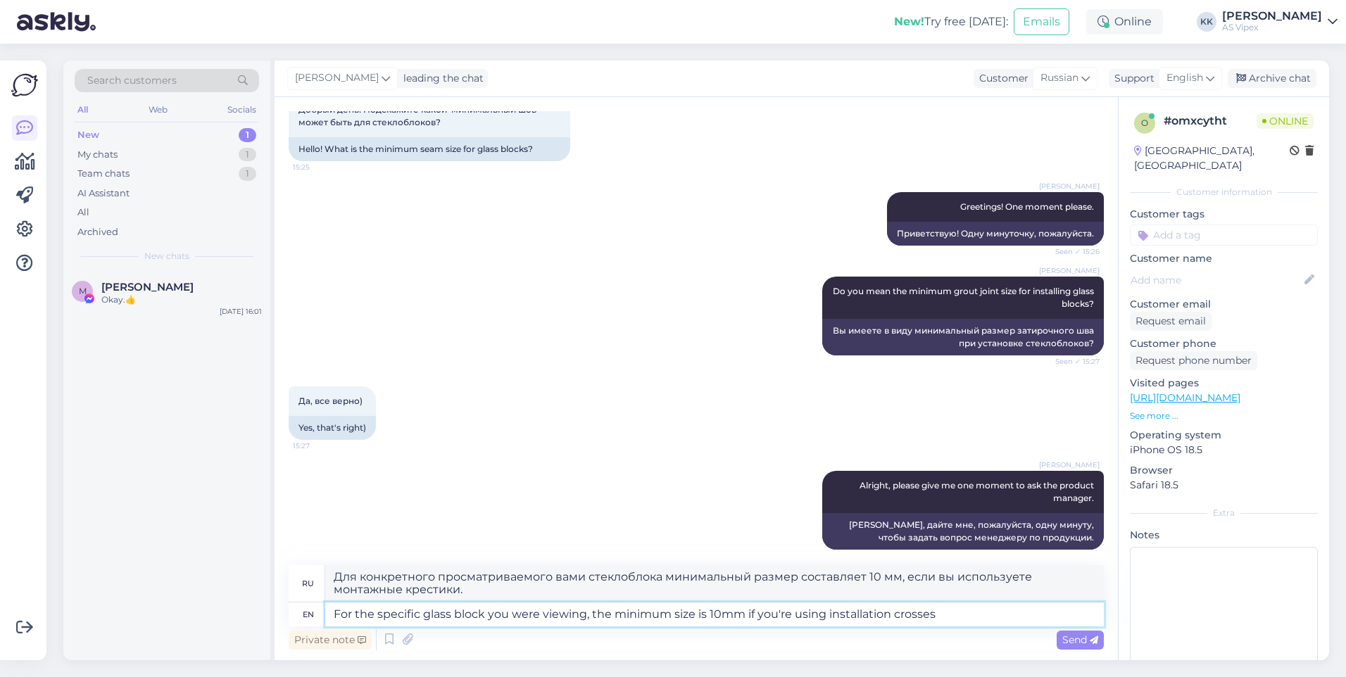
click at [947, 619] on textarea "For the specific glass block you were viewing, the minimum size is 10mm if you'…" at bounding box center [714, 615] width 778 height 24
type textarea "For the specific glass block you were viewing, the minimum size is 10mm if you'…"
type textarea "Для конкретного стеклоблока, который вы просматривали, минимальный размер соста…"
type textarea "For the specific glass block you were viewing, the minimum size is 10mm if you'…"
type textarea "Для конкретного стеклоблока, который вы просматривали, минимальный размер соста…"
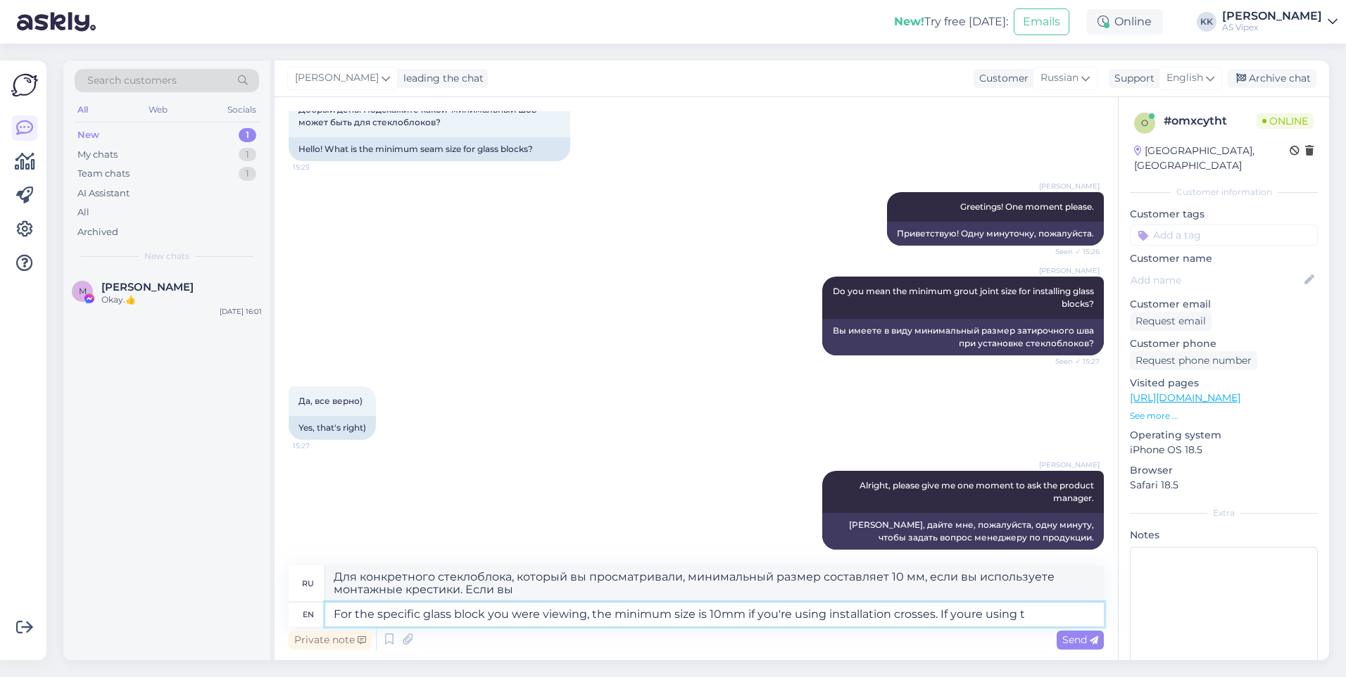
type textarea "For the specific glass block you were viewing, the minimum size is 10mm if you'…"
type textarea "Для конкретного стеклоблока, который вы просматривали, минимальный размер соста…"
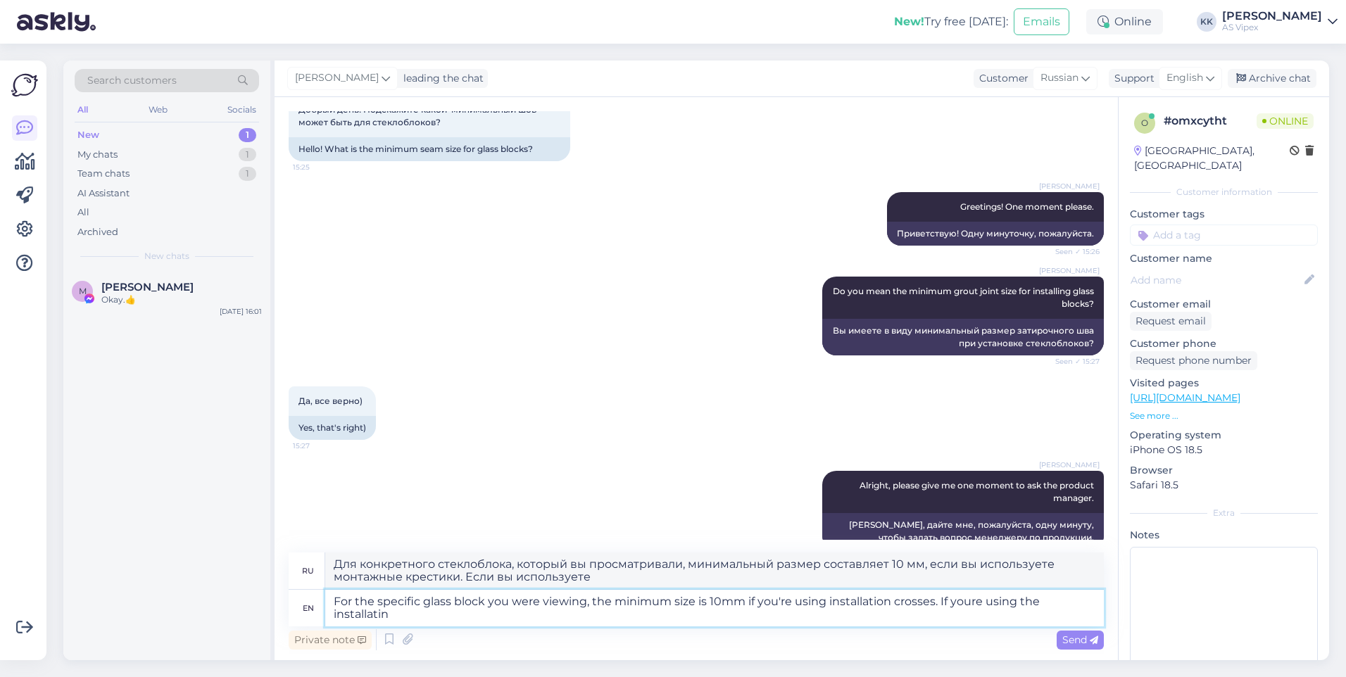
type textarea "For the specific glass block you were viewing, the minimum size is 10mm if you'…"
type textarea "Для конкретного стеклоблока, который вы просматривали, минимальный размер соста…"
type textarea "For the specific glass block you were viewing, the minimum size is 10mm if you'…"
type textarea "Для конкретного стеклоблока, который вы просматривали, минимальный размер соста…"
type textarea "For the specific glass block you were viewing, the minimum size is 10mm if you'…"
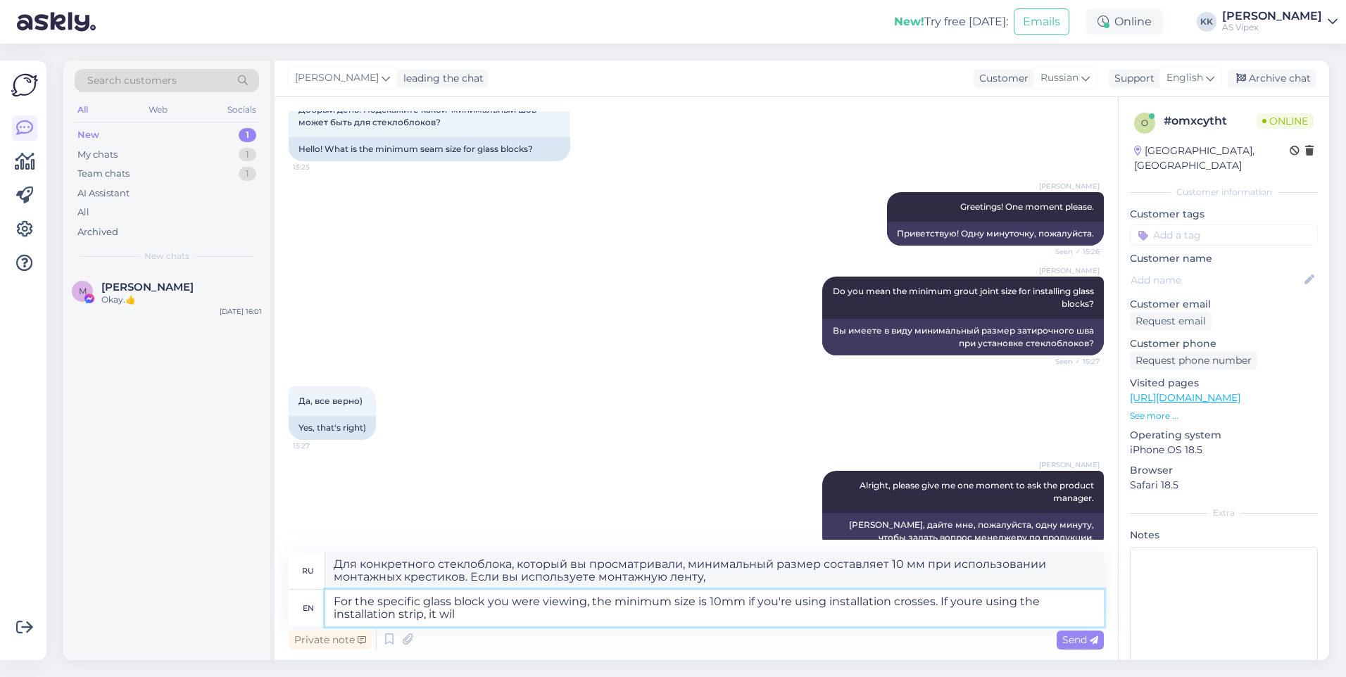
type textarea "Для конкретного стеклоблока, который вы рассматривали, минимальный размер соста…"
type textarea "For the specific glass block you were viewing, the minimum size is 10mm if you'…"
type textarea "Для конкретного стеклоблока, который вы просматривали, минимальный размер соста…"
type textarea "For the specific glass block you were viewing, the minimum size is 10mm if you'…"
type textarea "Для конкретного стеклоблока, который вы рассматривали, минимальный размер соста…"
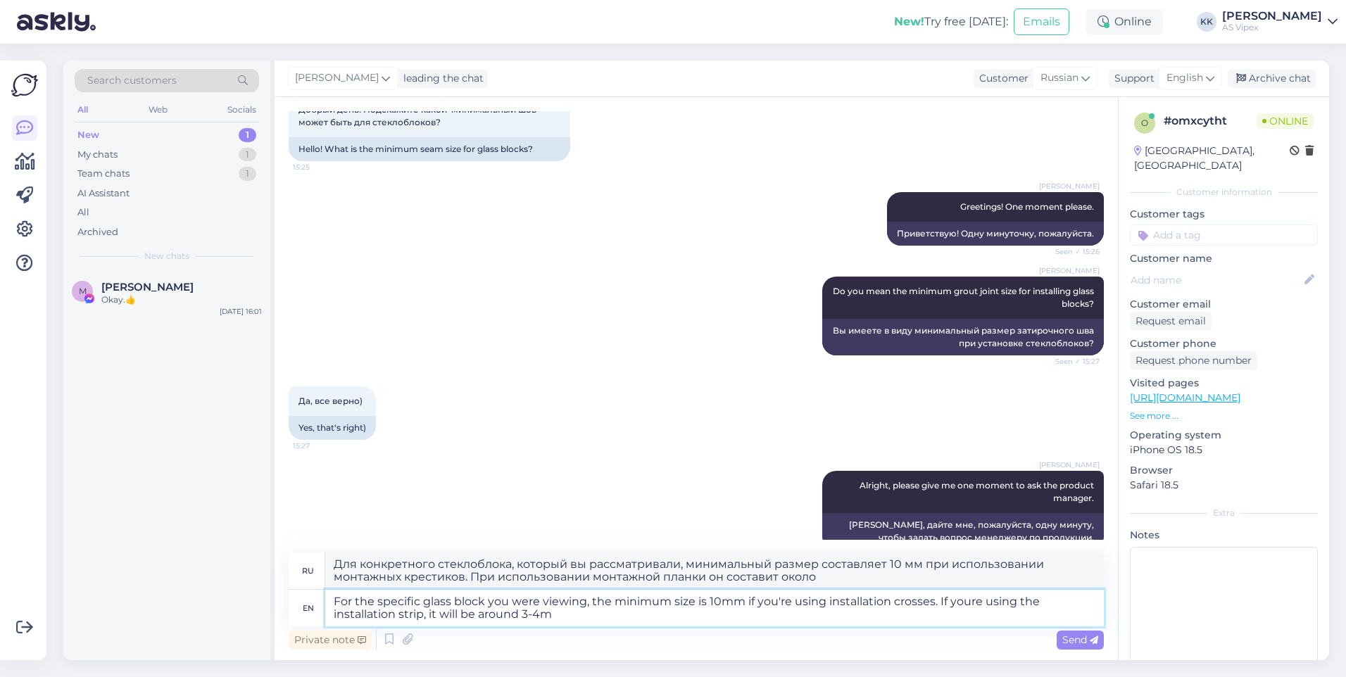
type textarea "For the specific glass block you were viewing, the minimum size is 10mm if you'…"
type textarea "Для конкретного стеклоблока, который вы рассматривали, минимальный размер соста…"
click at [971, 598] on textarea "For the specific glass block you were viewing, the minimum size is 10mm if you'…" at bounding box center [714, 608] width 778 height 37
type textarea "For the specific glass block you were viewing, the minimum size is 10mm if you'…"
type textarea "Для конкретного стеклоблока, который вы рассматривали, минимальный размер соста…"
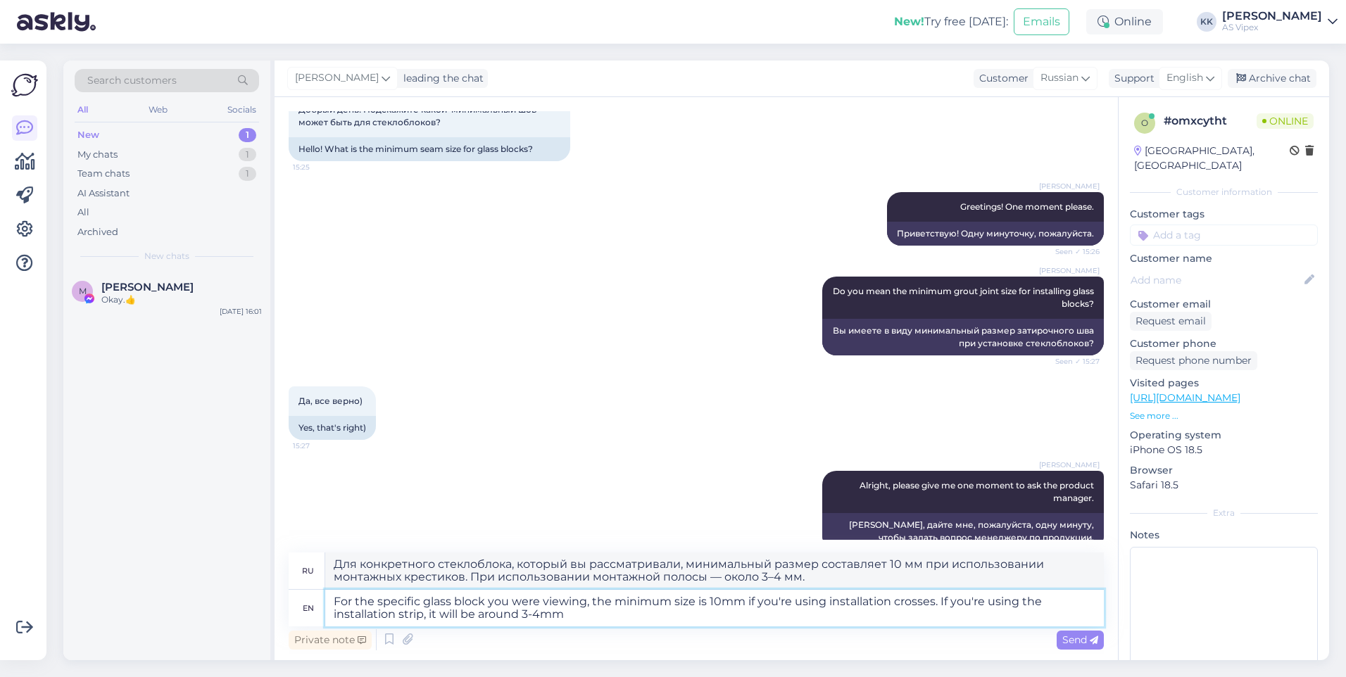
click at [952, 625] on textarea "For the specific glass block you were viewing, the minimum size is 10mm if you'…" at bounding box center [714, 608] width 778 height 37
type textarea "For the specific glass block you were viewing, the minimum size is 10mm if you'…"
type textarea "Для конкретного стеклоблока, который вы рассматривали, минимальный размер соста…"
type textarea "For the specific glass block you were viewing, the minimum size is 10mm if you'…"
click at [1095, 638] on icon at bounding box center [1094, 640] width 8 height 8
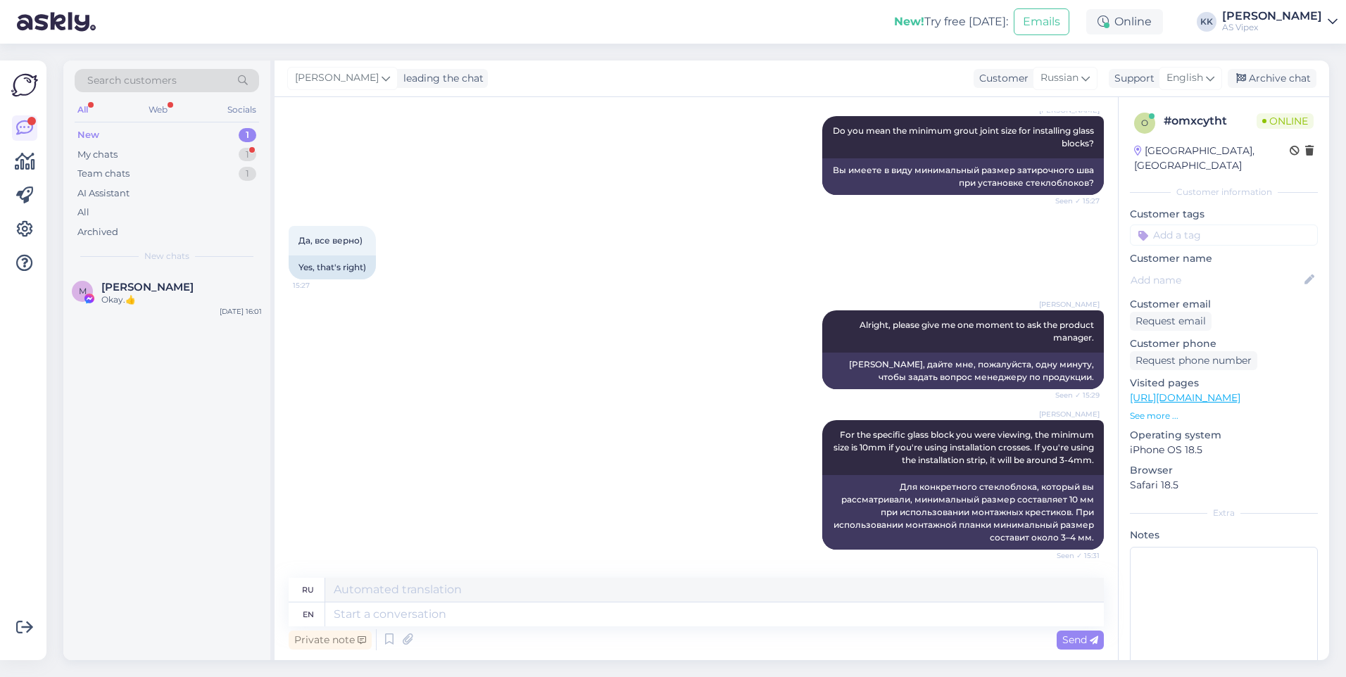
scroll to position [336, 0]
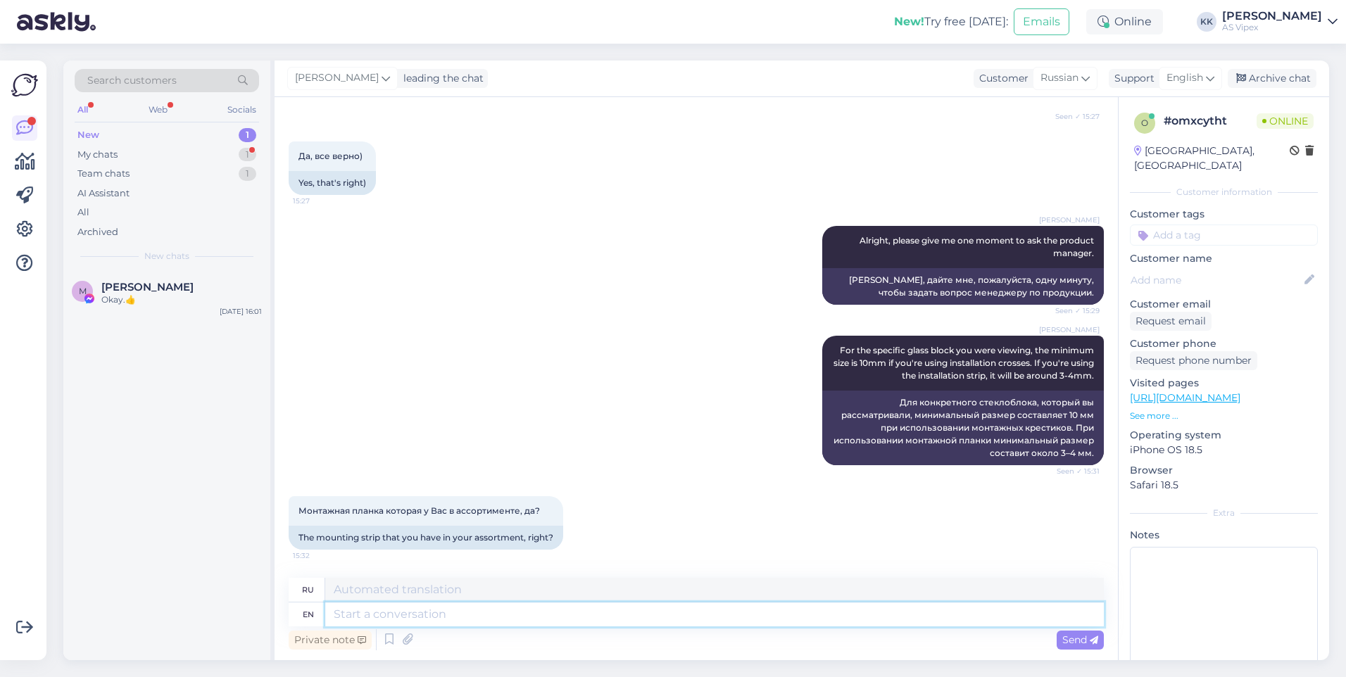
drag, startPoint x: 939, startPoint y: 610, endPoint x: 1023, endPoint y: 571, distance: 92.3
click at [939, 610] on textarea at bounding box center [714, 615] width 778 height 24
type textarea "Correct, th"
type textarea "Правильный,"
type textarea "Correct, the q"
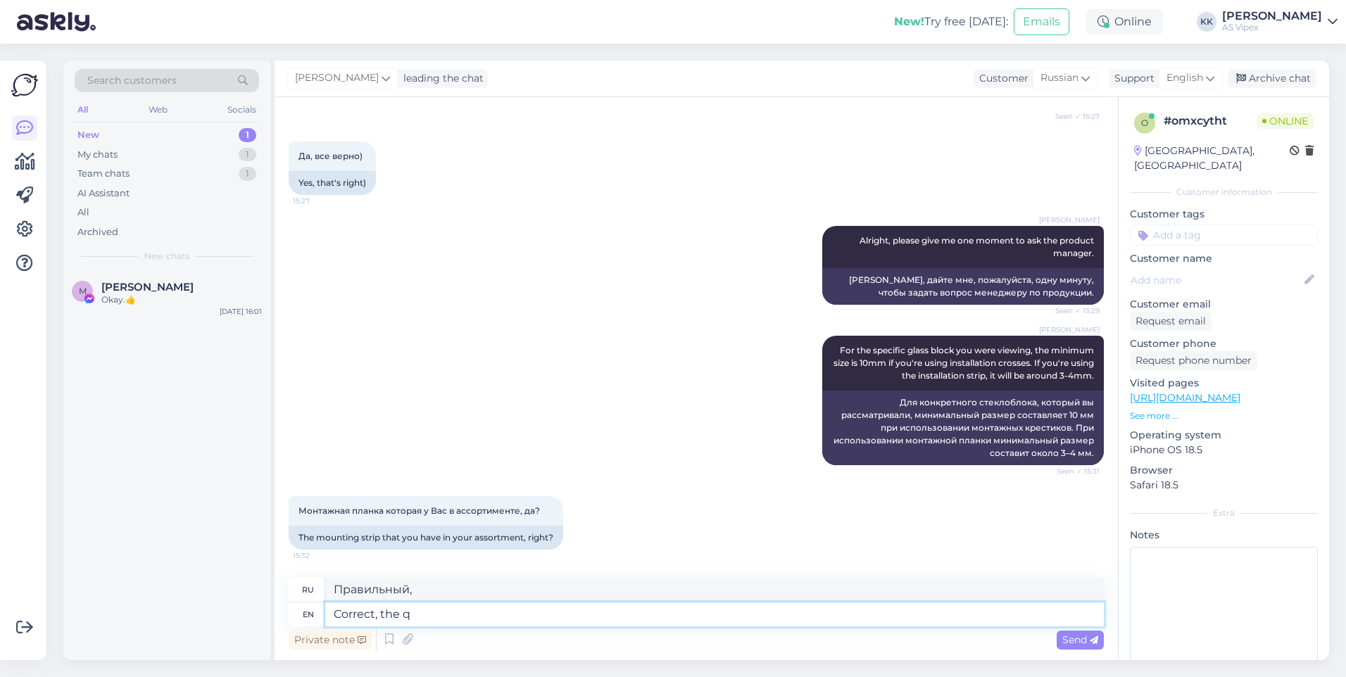
type textarea "Верно,"
type textarea "Correct, the quicktech"
type textarea "Правильно, быстрая технология"
type textarea "Correct, the uicktech"
type textarea "Верно, uicktech"
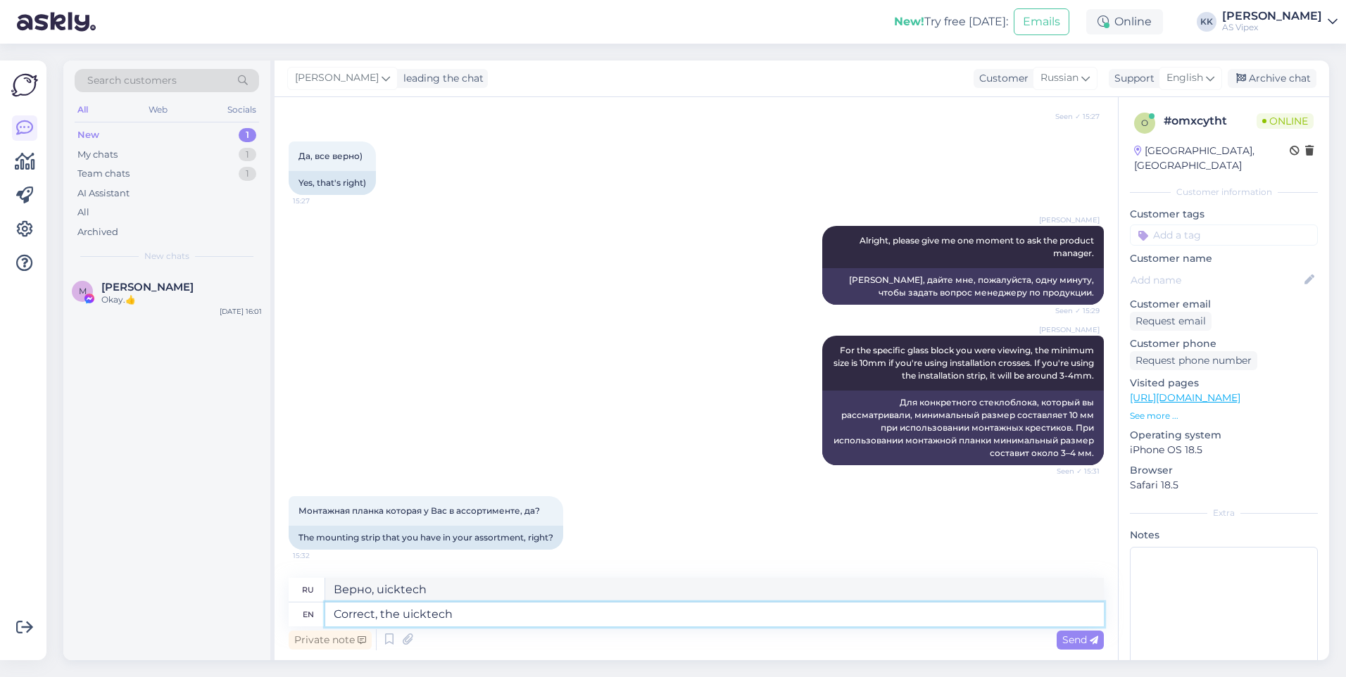
type textarea "Correct, the Quicktech"
type textarea "Правильно, Quicktech"
type textarea "Correct, the QuickTech"
type textarea "Правильно, QuickTech"
click at [518, 610] on textarea "Correct, the QuickTech" at bounding box center [714, 615] width 778 height 24
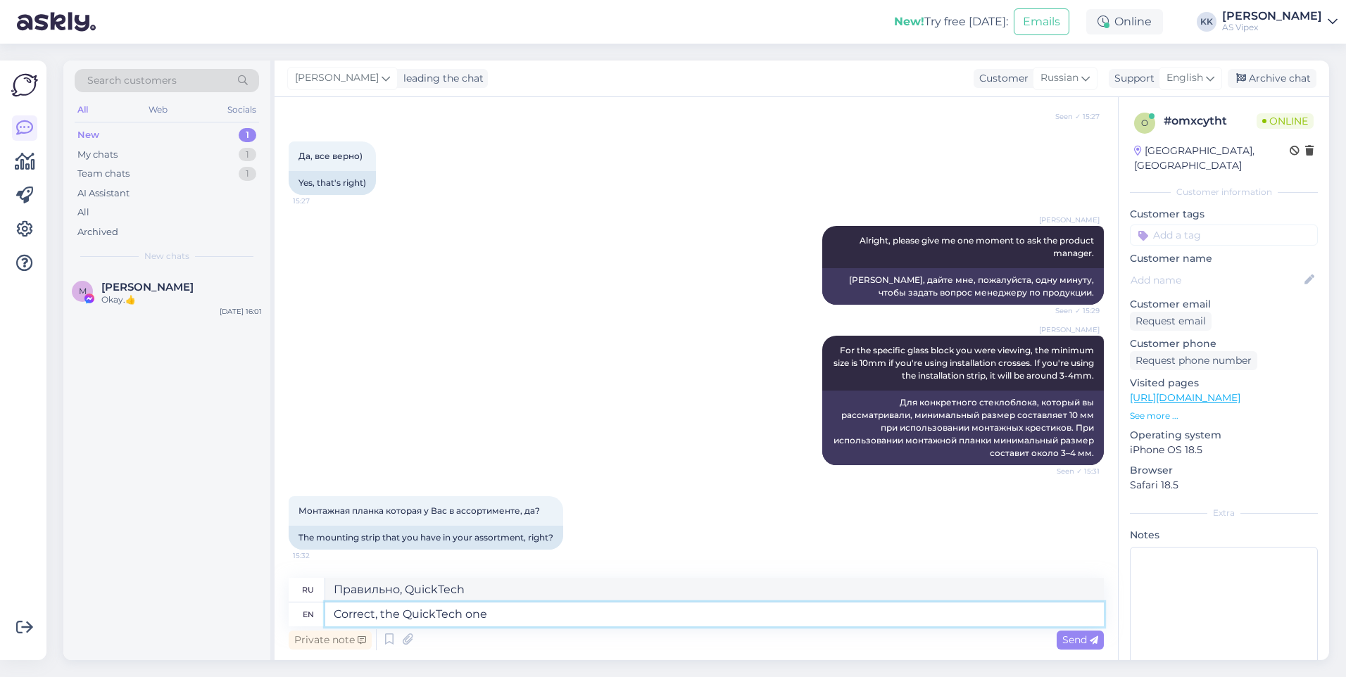
type textarea "Correct, the QuickTech one."
type textarea "Верно, QuickTech."
type textarea "Correct, the QuickTech one."
click at [1092, 641] on icon at bounding box center [1094, 640] width 8 height 8
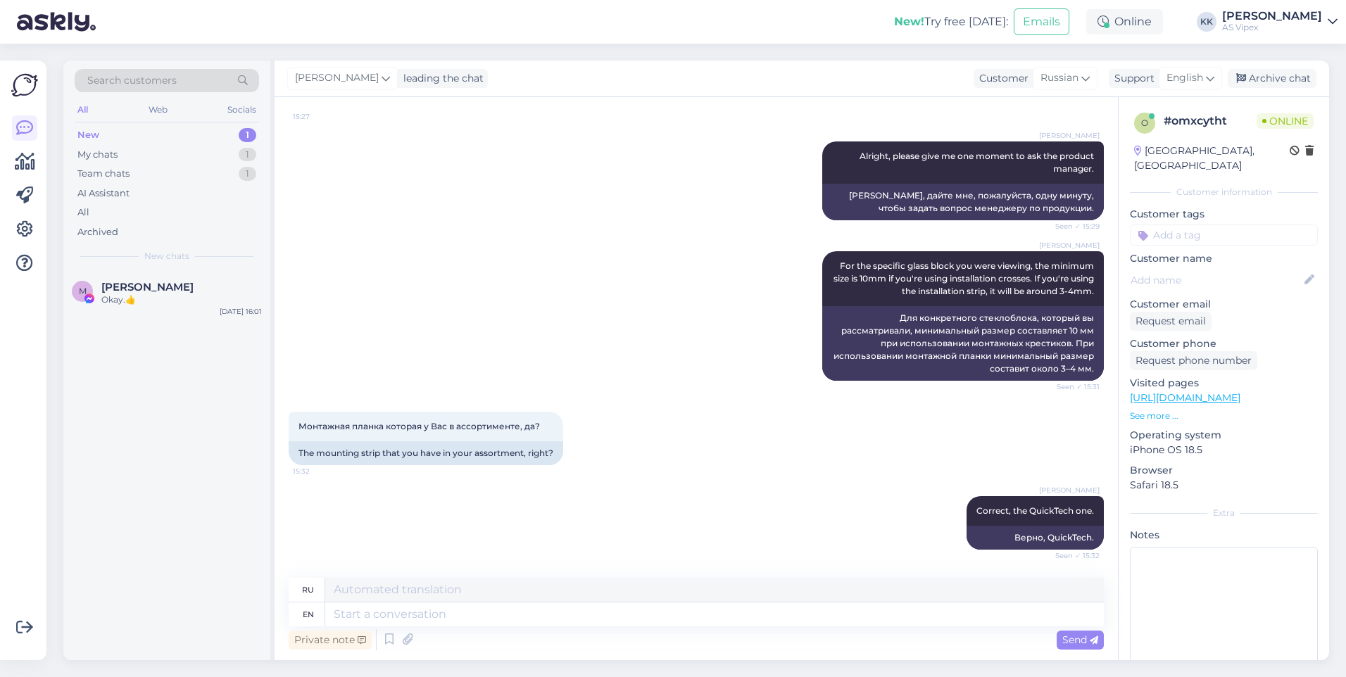
scroll to position [606, 0]
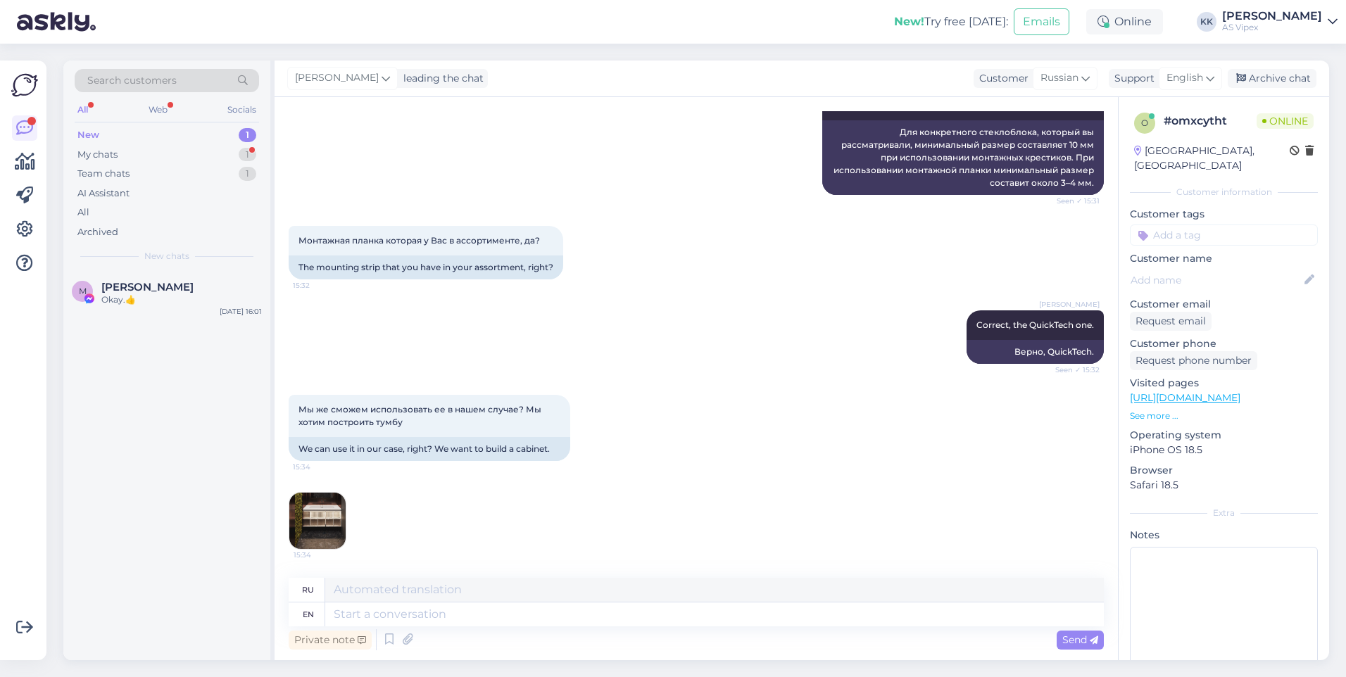
click at [332, 514] on img at bounding box center [317, 521] width 56 height 56
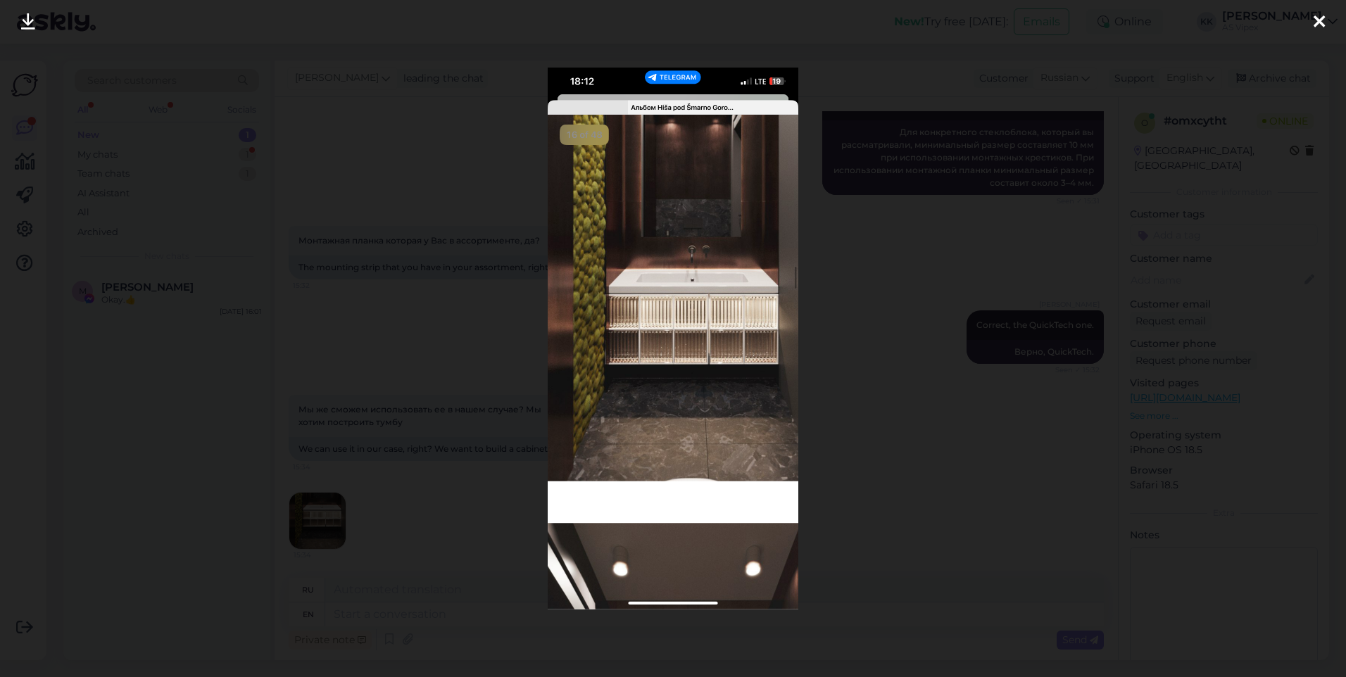
click at [879, 338] on div at bounding box center [673, 338] width 1346 height 677
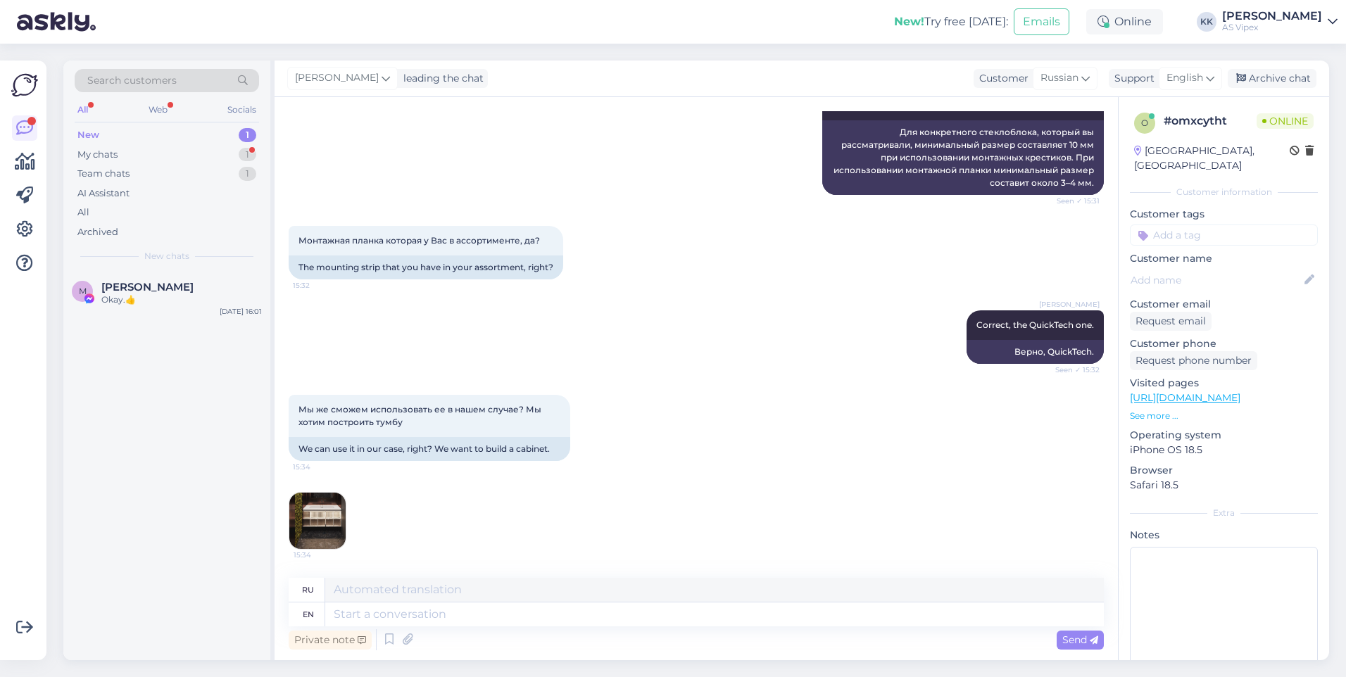
click at [336, 524] on img at bounding box center [317, 521] width 56 height 56
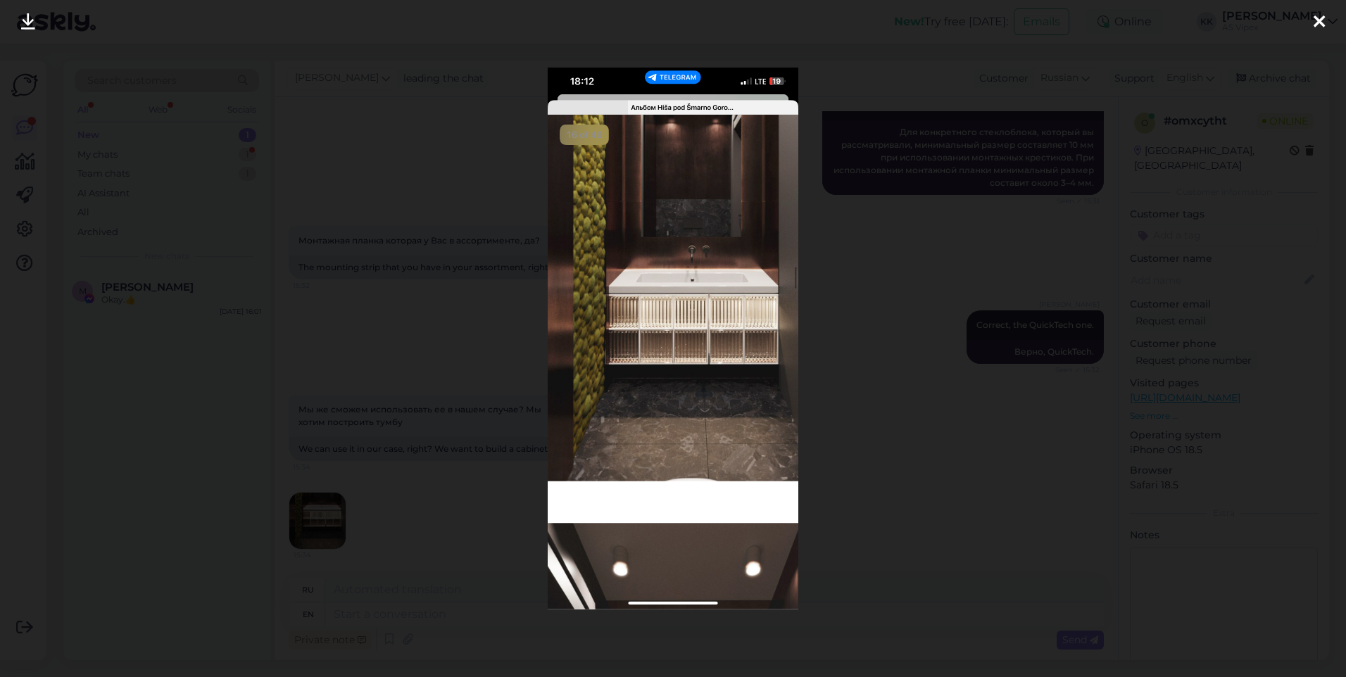
drag, startPoint x: 624, startPoint y: 331, endPoint x: 1319, endPoint y: 20, distance: 761.8
click at [1319, 20] on icon at bounding box center [1318, 22] width 11 height 18
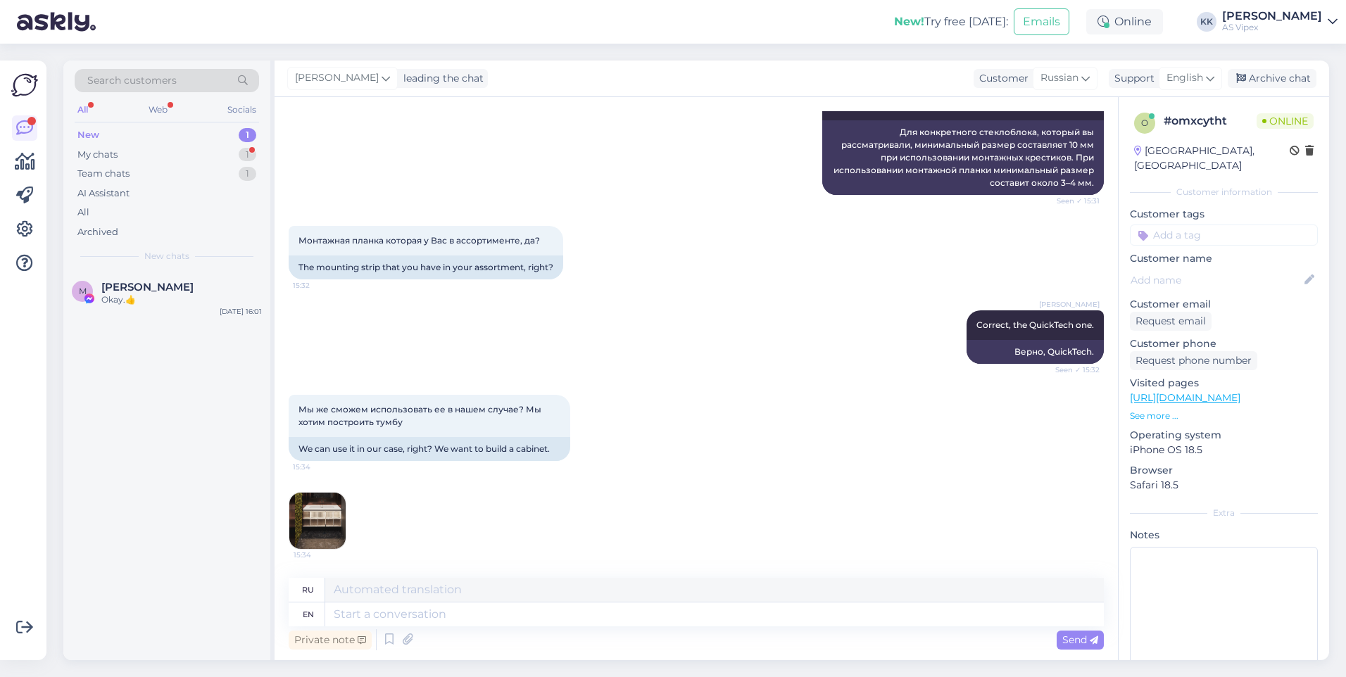
click at [417, 602] on div "ru" at bounding box center [696, 590] width 815 height 25
click at [423, 614] on textarea at bounding box center [714, 615] width 778 height 24
type textarea "Y"
type textarea "Yes, i"
type textarea "Да,"
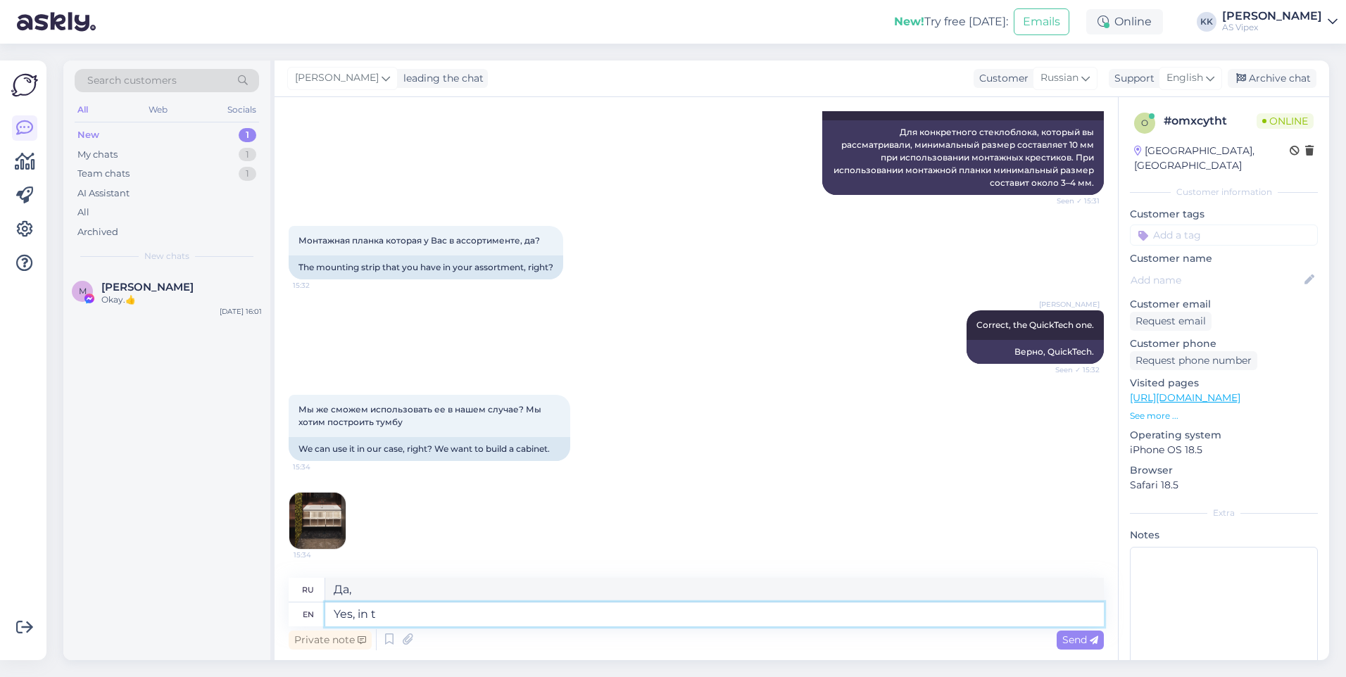
type textarea "Yes, in th"
type textarea "Да, в"
type textarea "Yes, in that cas"
type textarea "Да, в этом"
type textarea "Yes, in that case y"
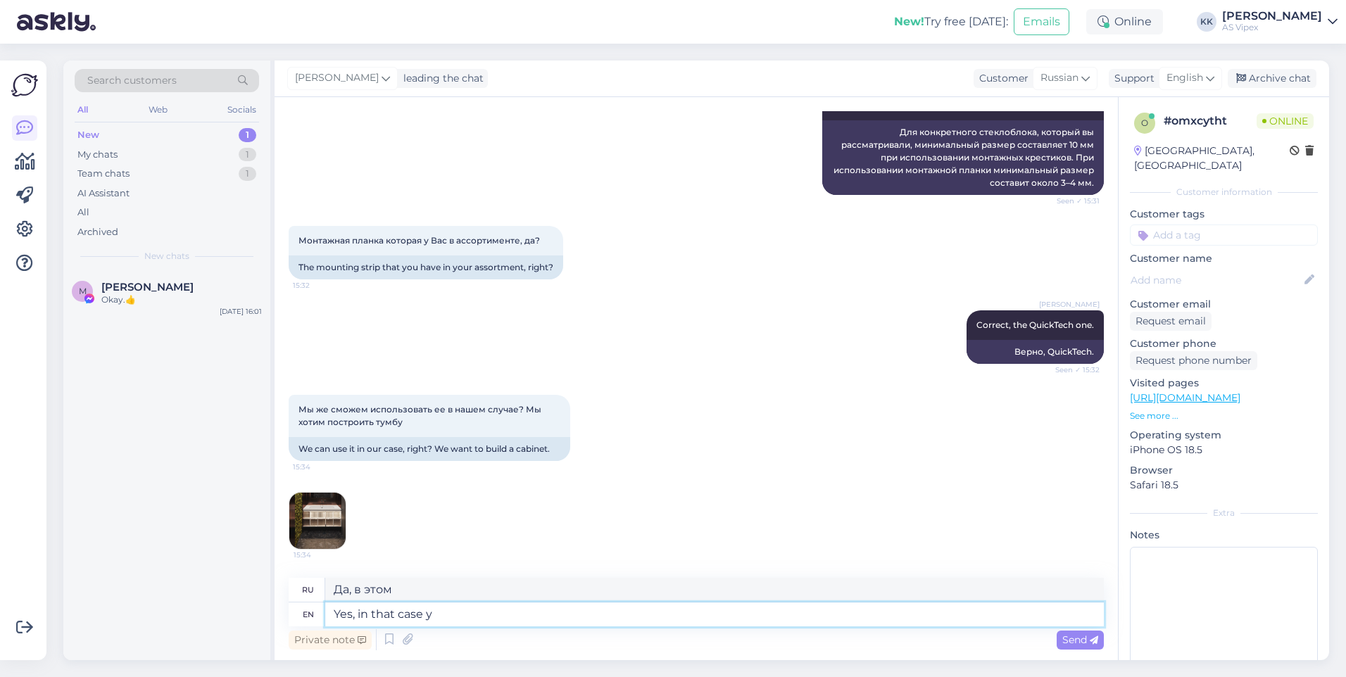
type textarea "Да, в этом случае."
type textarea "Yes, in that case you ca"
type textarea "Да, в таком случае вы"
type textarea "Yes, in that case you can also"
type textarea "Да, в этом случае вы можете"
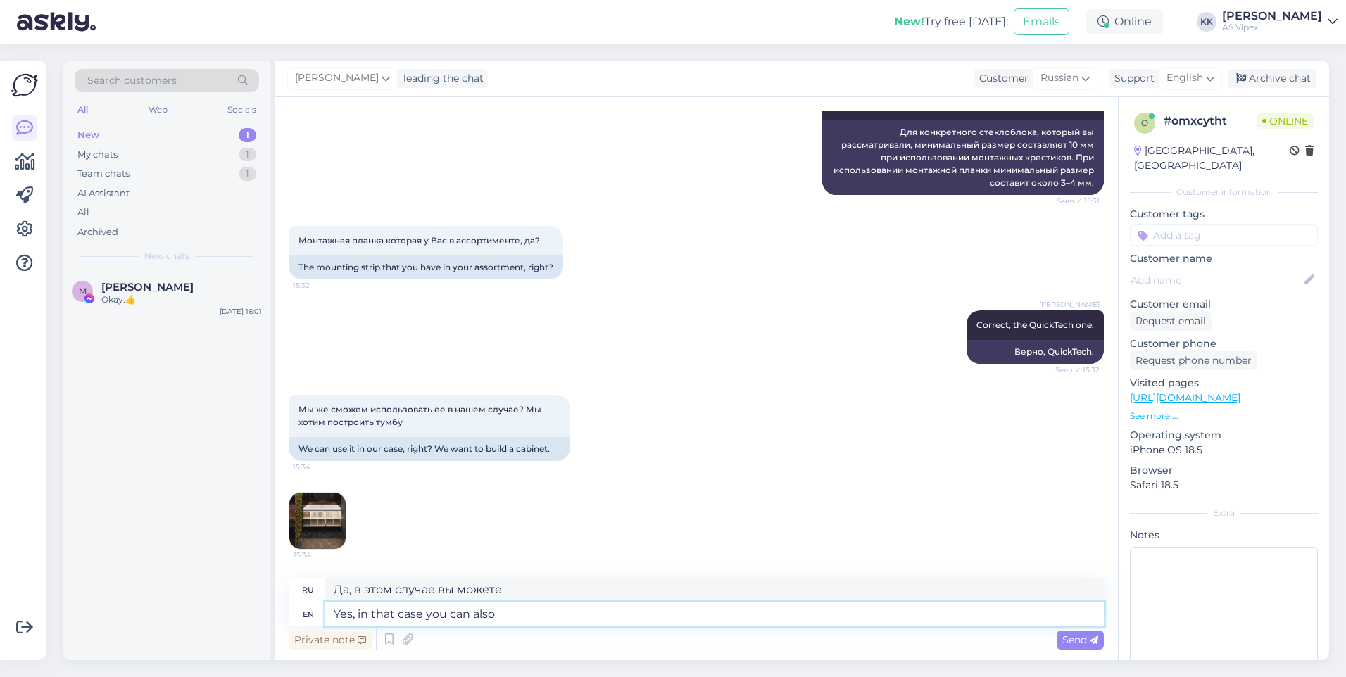
type textarea "Yes, in that case you can also u"
type textarea "Да, в этом случае вы также можете"
type textarea "Yes, in that case you can also use"
type textarea "Да, в этом случае вы также можете использовать"
type textarea "Yes, in that case you can also use it!"
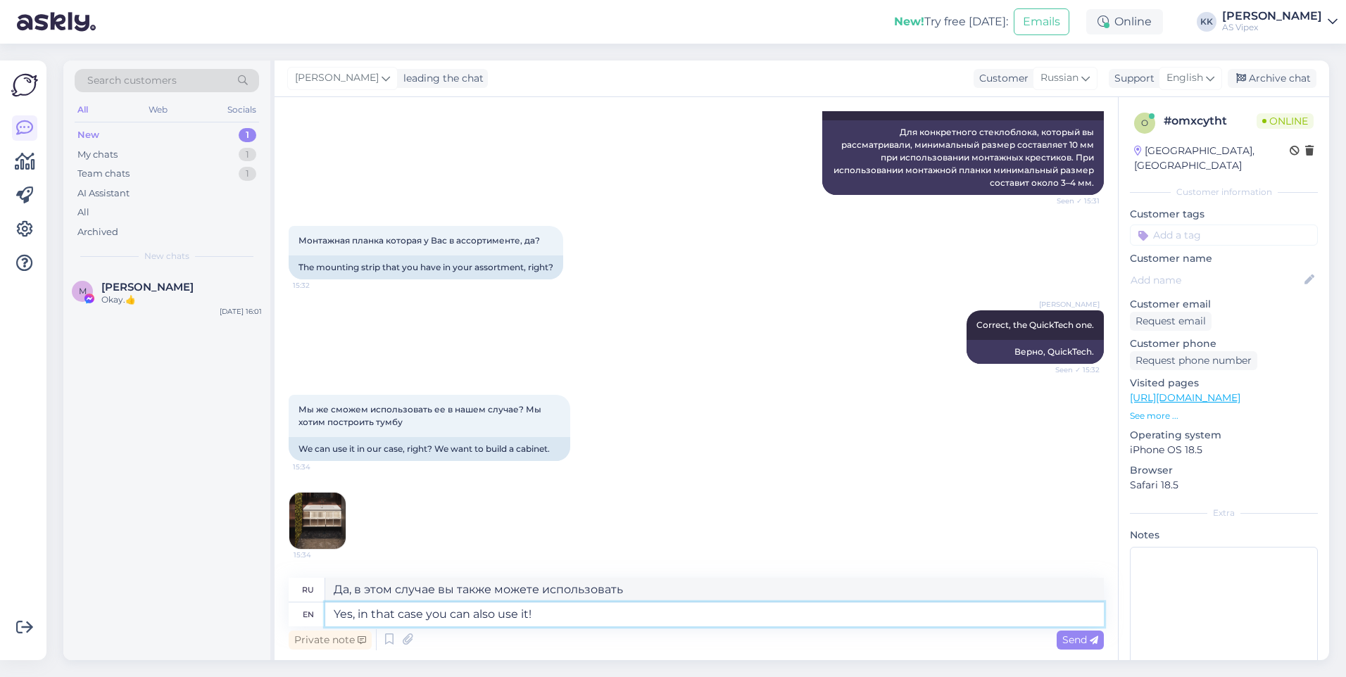
type textarea "Да, в таком случае вы тоже можете его использовать!"
click at [327, 515] on img at bounding box center [317, 521] width 56 height 56
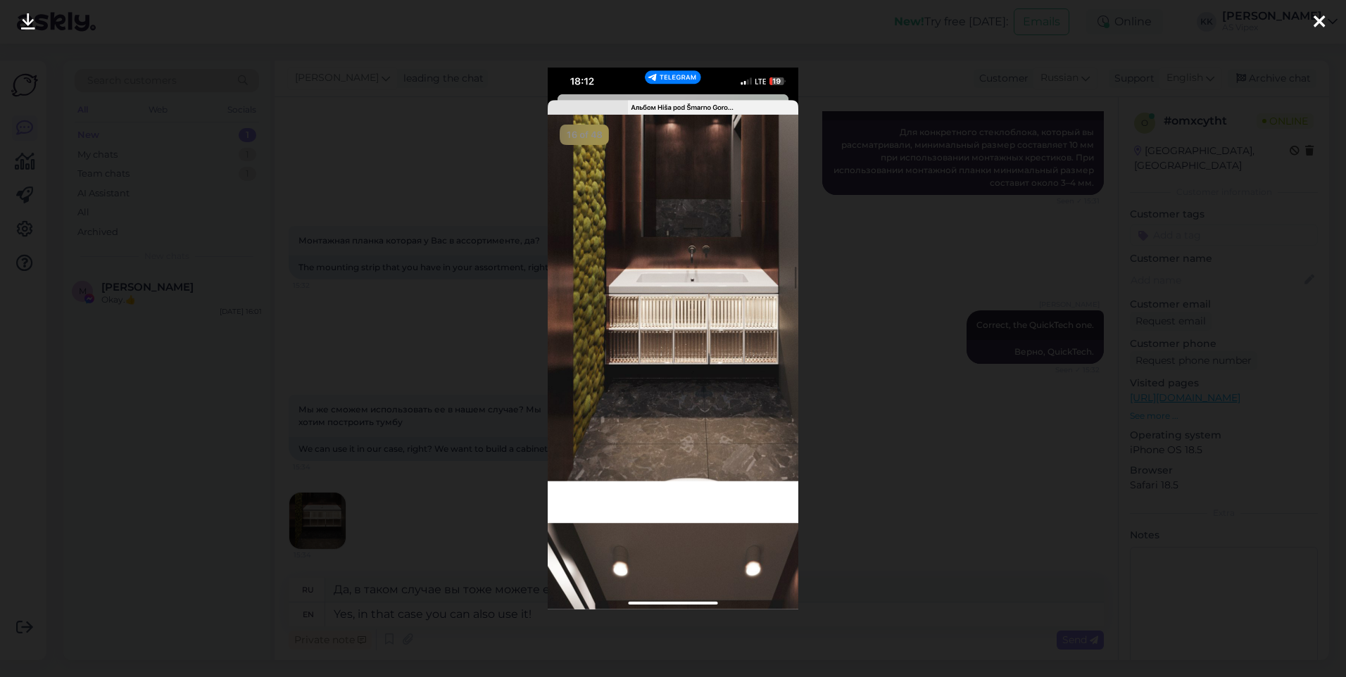
click at [1318, 17] on icon at bounding box center [1318, 22] width 11 height 18
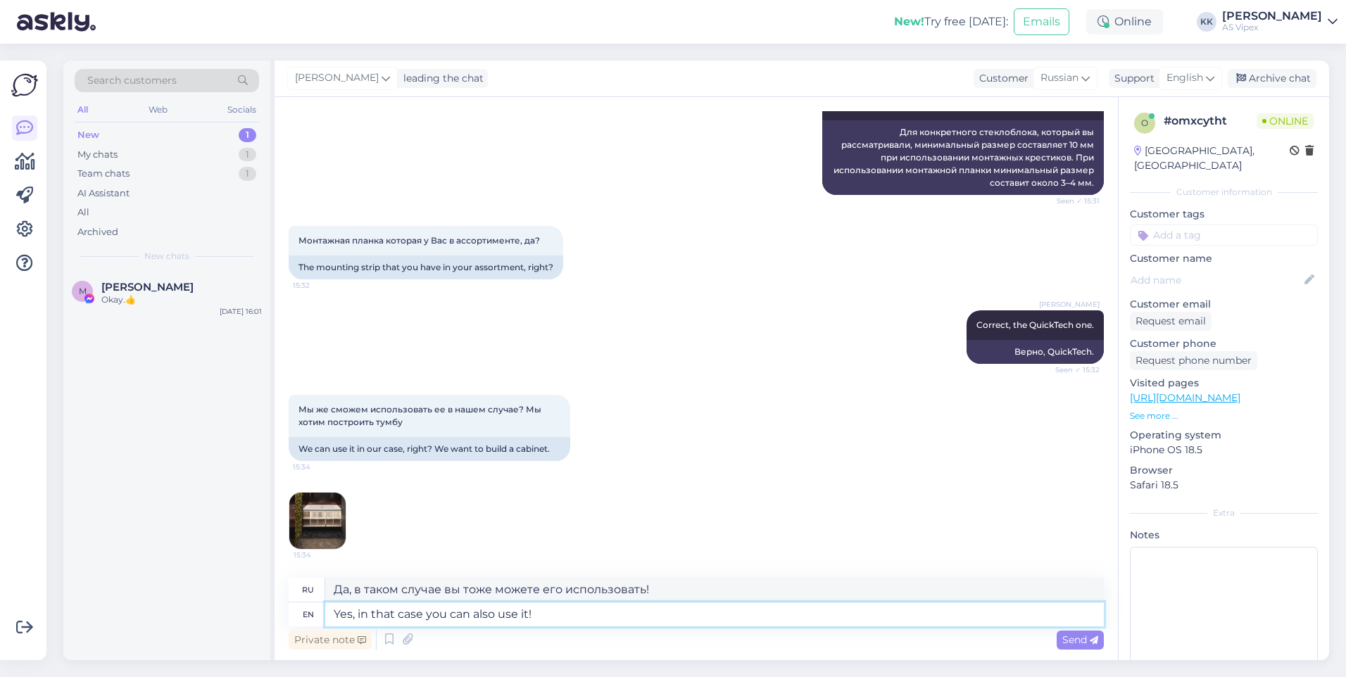
drag, startPoint x: 555, startPoint y: 612, endPoint x: 315, endPoint y: 612, distance: 240.7
click at [315, 612] on div "en Yes, in that case you can also use it!" at bounding box center [696, 615] width 815 height 24
type textarea "If i"
type textarea "Если"
type textarea "If it is"
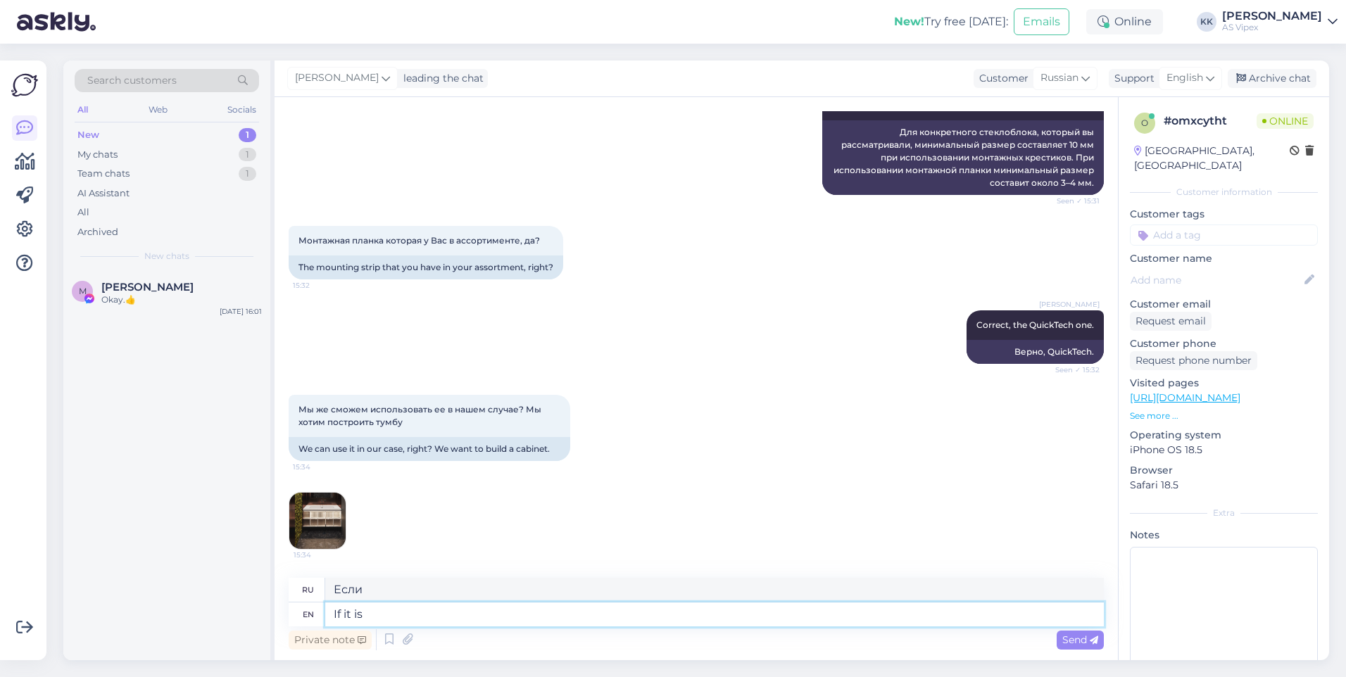
type textarea "Если это"
type textarea "If it is s"
type textarea "Если это так"
type textarea "If it is suspended in"
type textarea "Если он приостановлен"
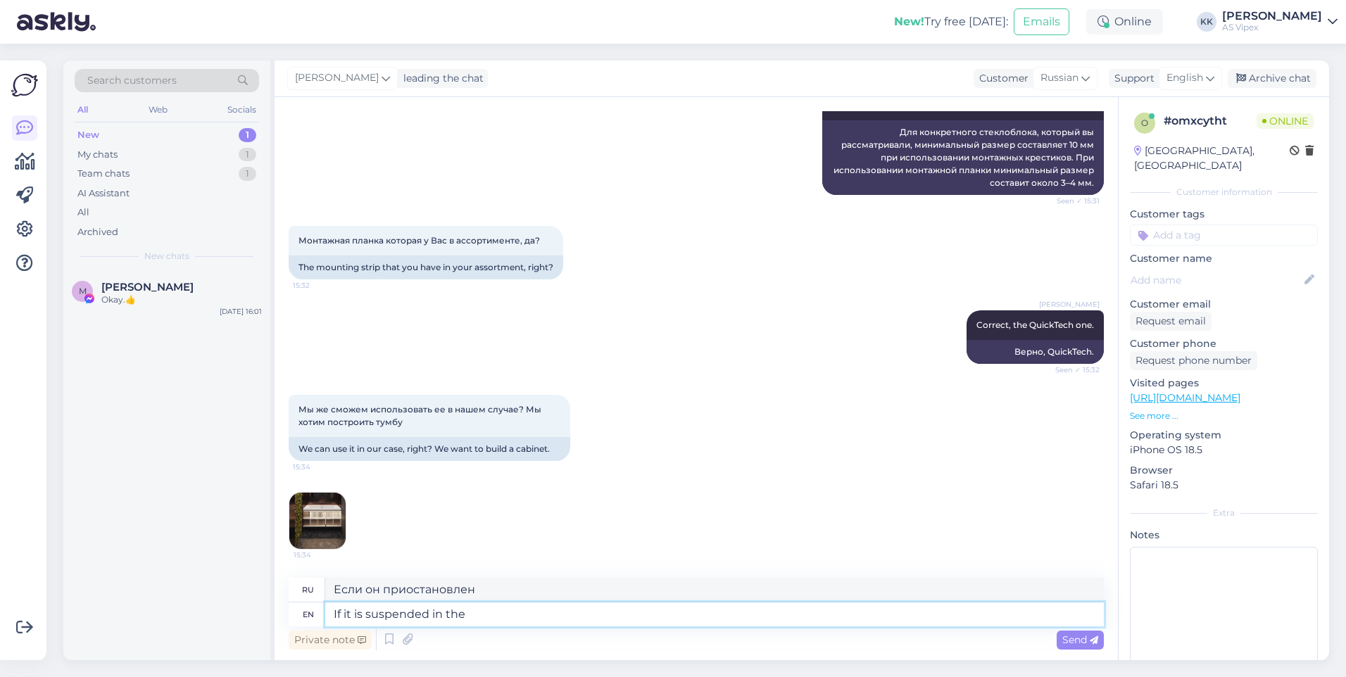
type textarea "If it is suspended in the"
type textarea "Если он приостановлен [PERSON_NAME]"
type textarea "If it is suspended in the air l"
type textarea "Если он подвешен в воздухе"
type textarea "If it is suspended in the air like tha"
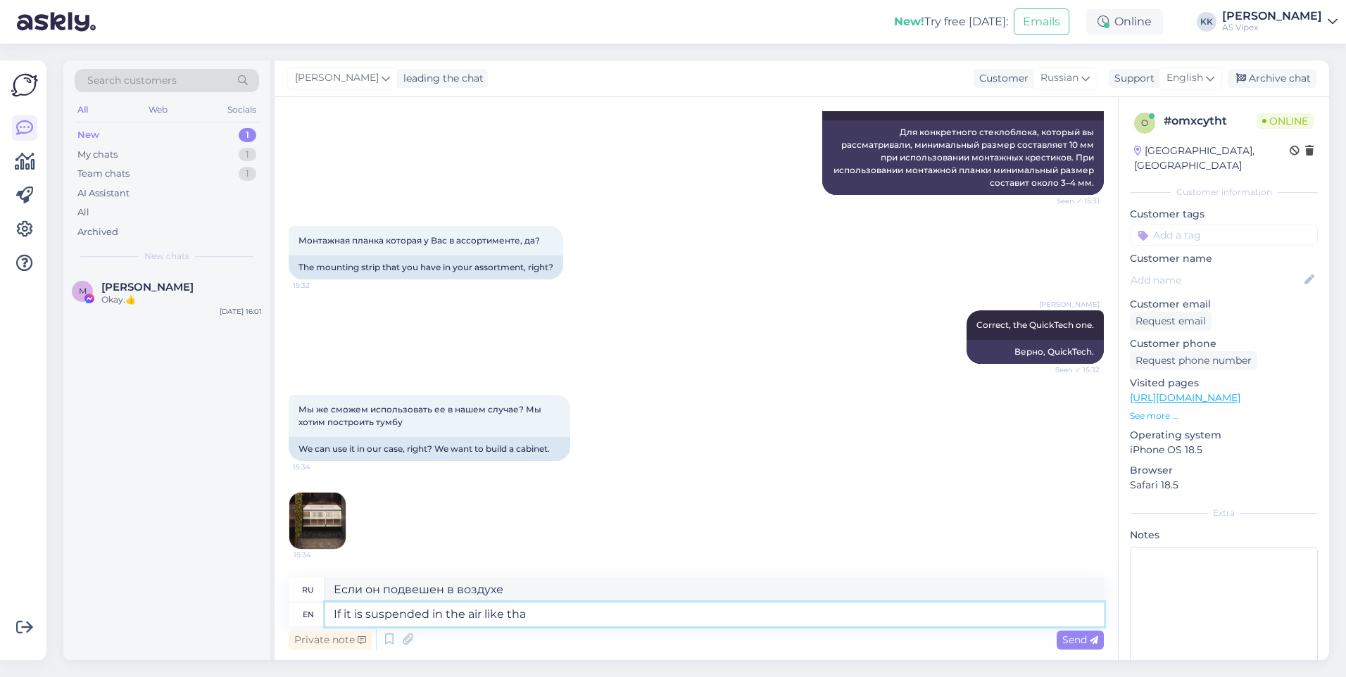
type textarea "Если его подвесить в воздухе, как"
type textarea "If it is suspended in the air like that, i"
type textarea "Если его подвесить в воздухе таким образом,"
type textarea "If it is suspended in the air like that, in t"
type textarea "Если его подвесить в воздухе таким образом, в"
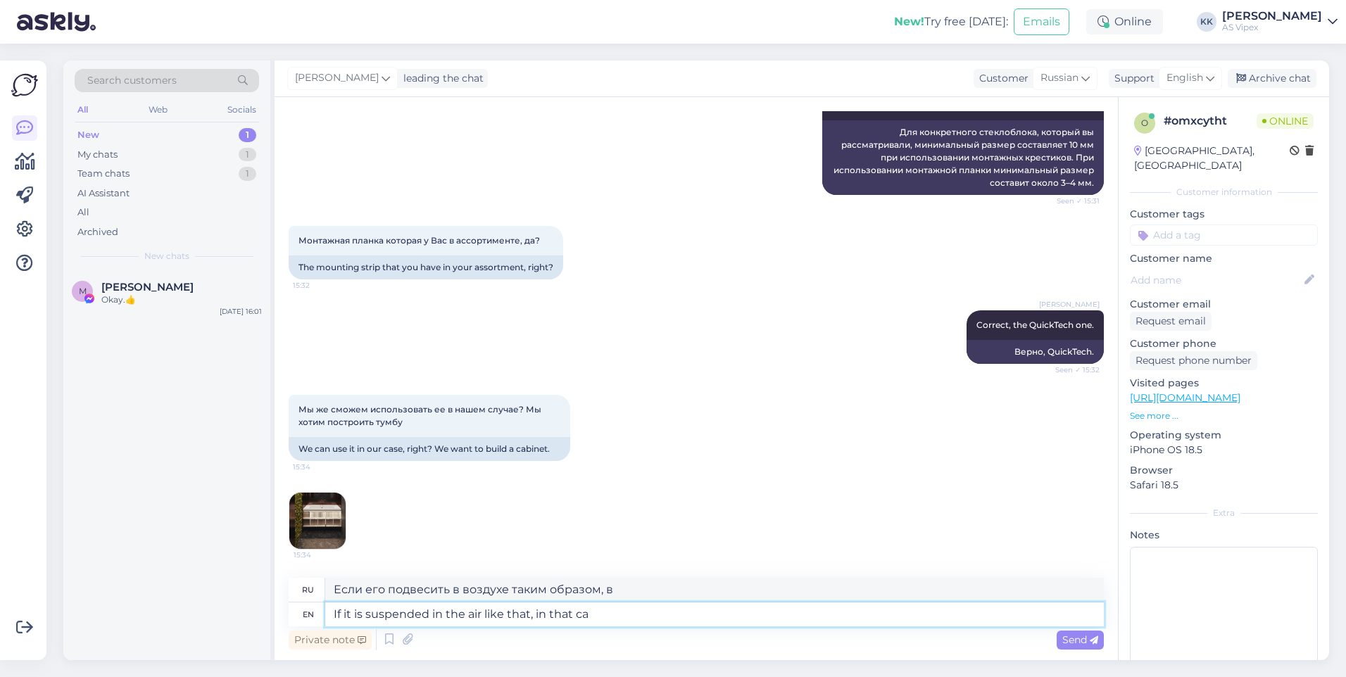
type textarea "If it is suspended in the air like that, in that cas"
type textarea "Если его подвесить в воздухе вот так, в этом"
type textarea "If it is suspended in the air like that, in that case sa"
type textarea "Если он будет висеть в воздухе вот так, то в этом случае"
click at [1076, 636] on span "Send" at bounding box center [1080, 639] width 36 height 13
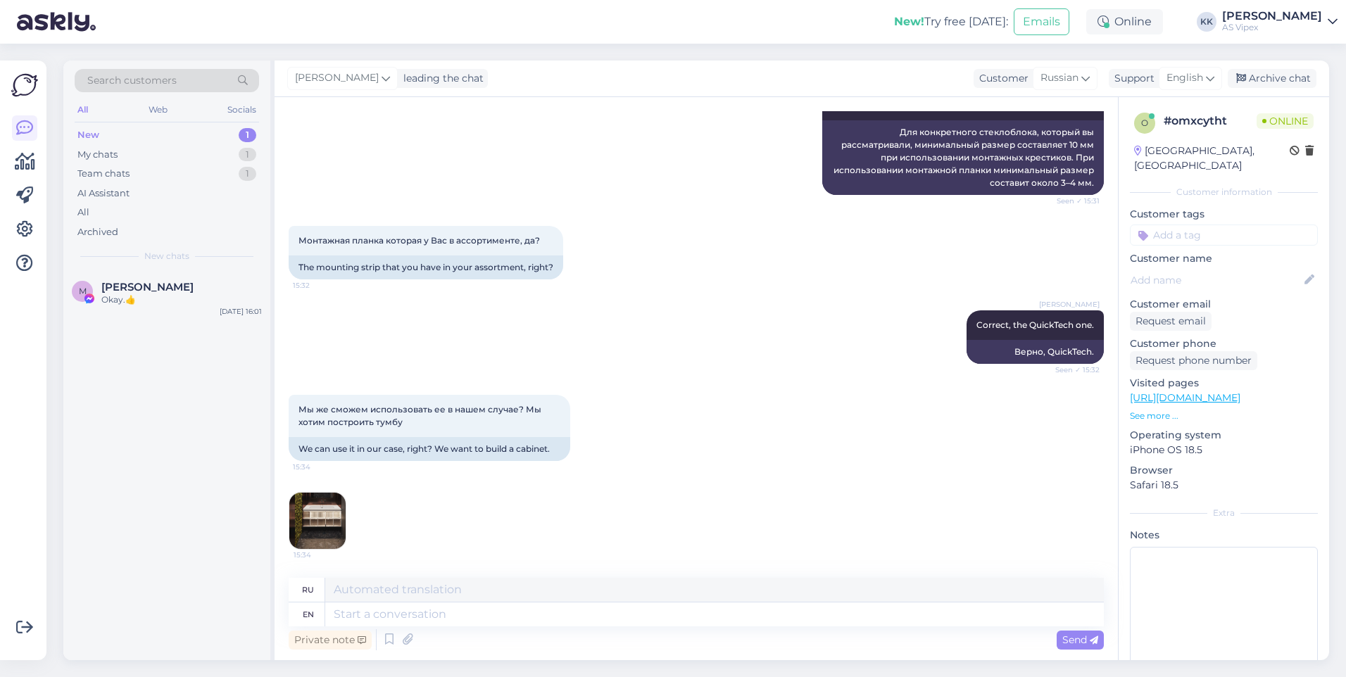
scroll to position [716, 0]
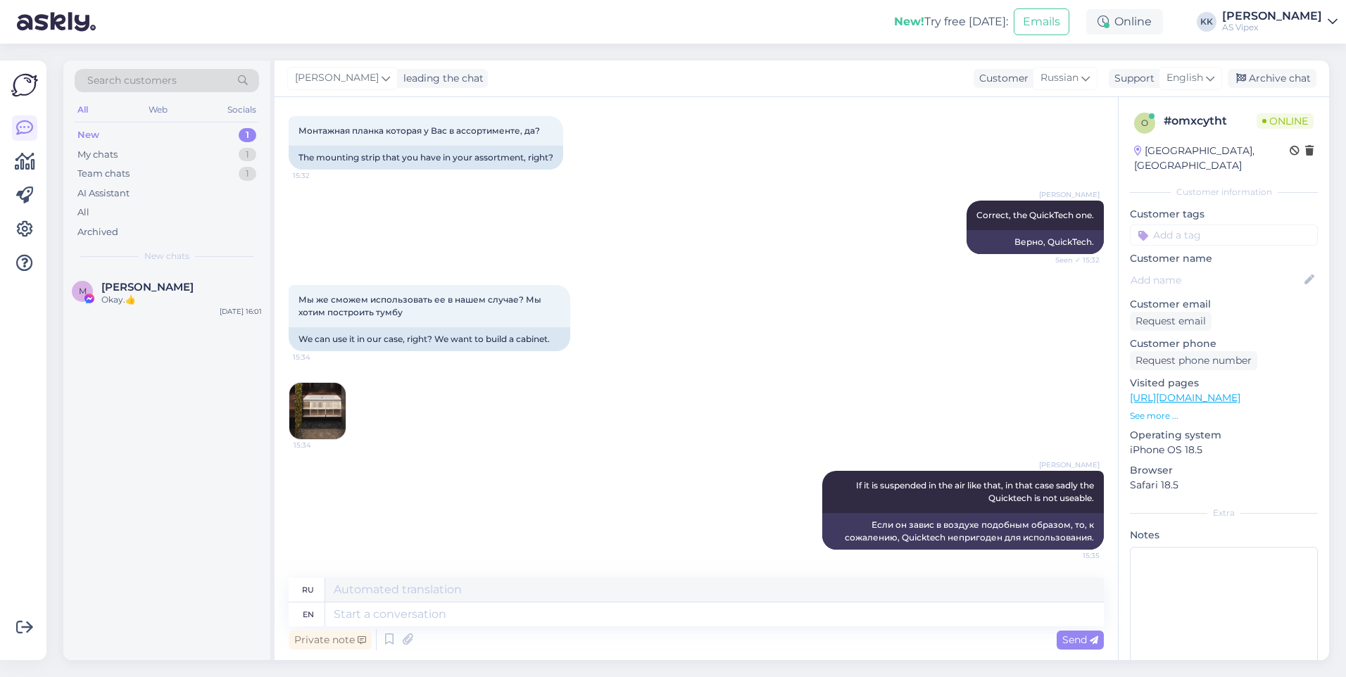
click at [311, 424] on img at bounding box center [317, 411] width 56 height 56
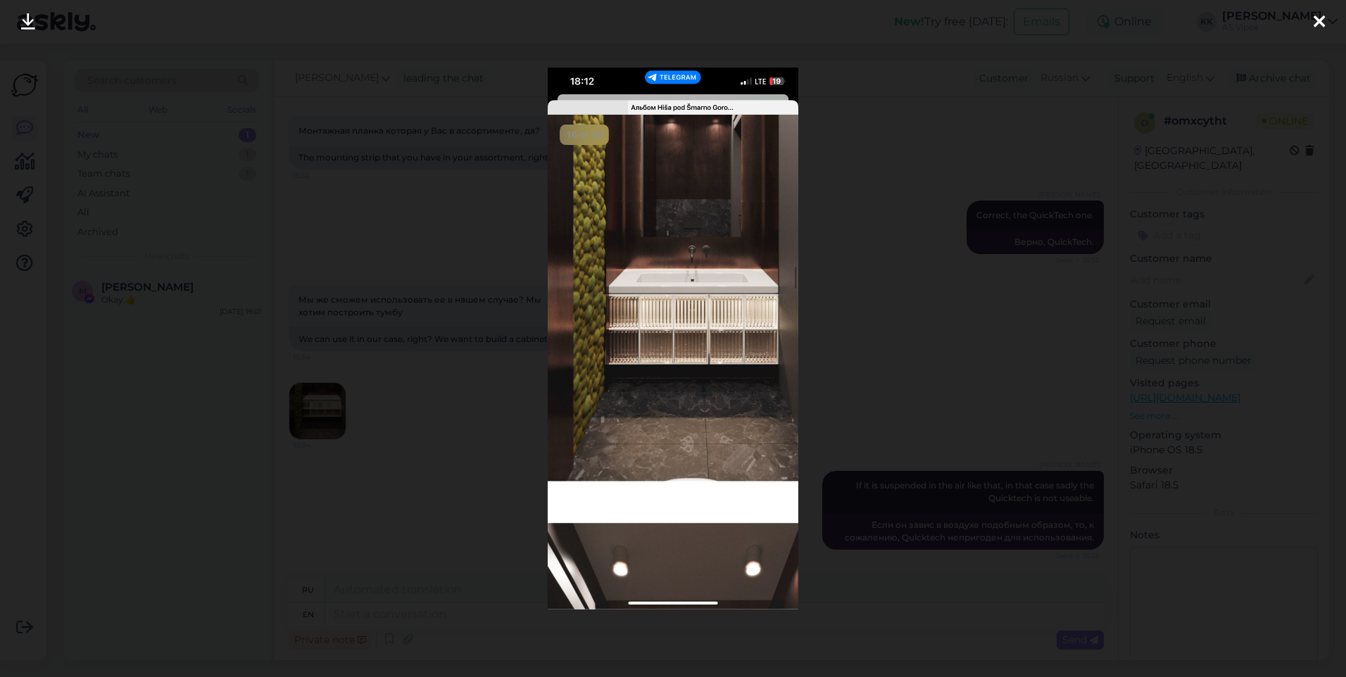
click at [1323, 25] on icon at bounding box center [1318, 22] width 11 height 18
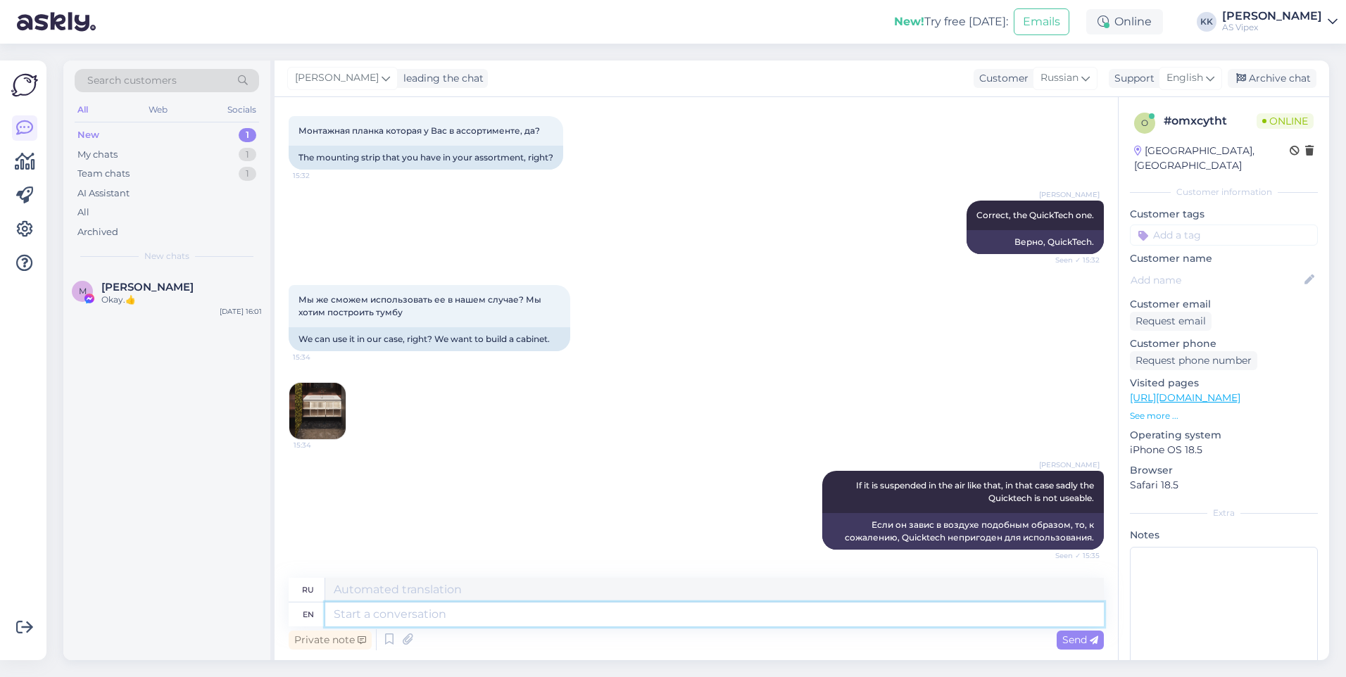
click at [548, 608] on textarea at bounding box center [714, 615] width 778 height 24
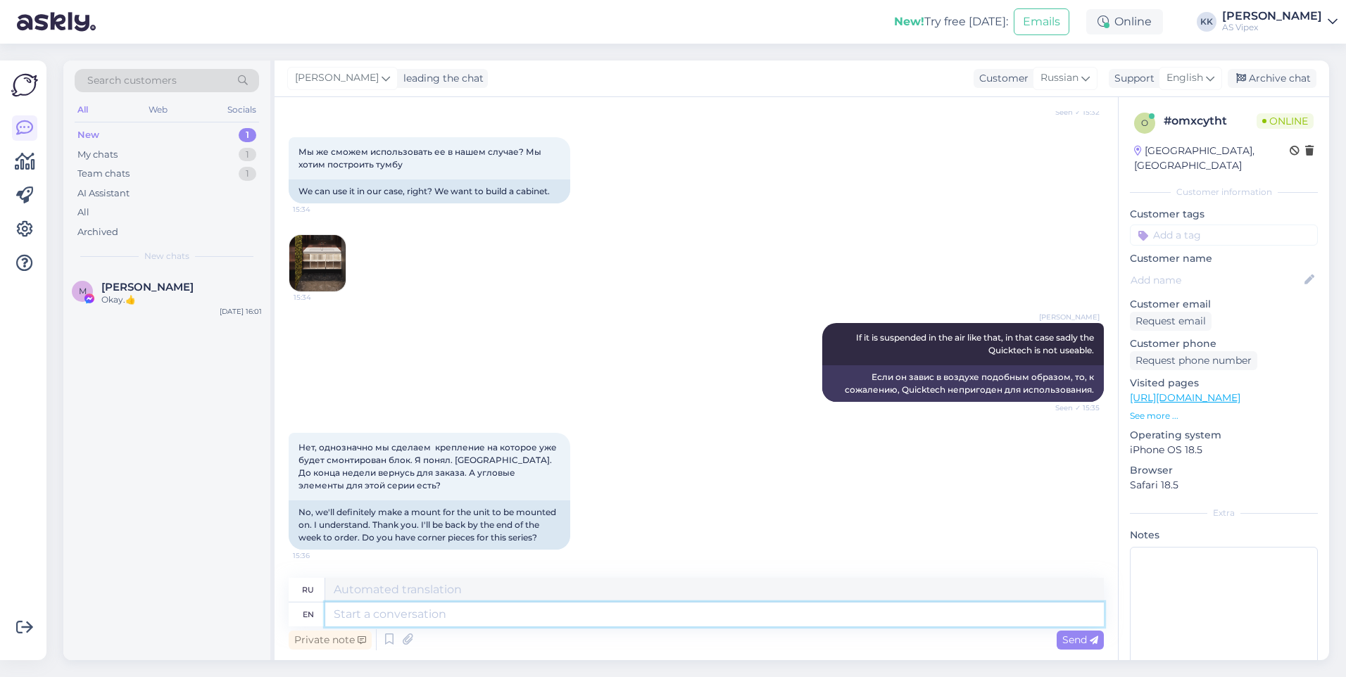
click at [660, 622] on textarea at bounding box center [714, 615] width 778 height 24
click at [1095, 635] on span "Send" at bounding box center [1080, 639] width 36 height 13
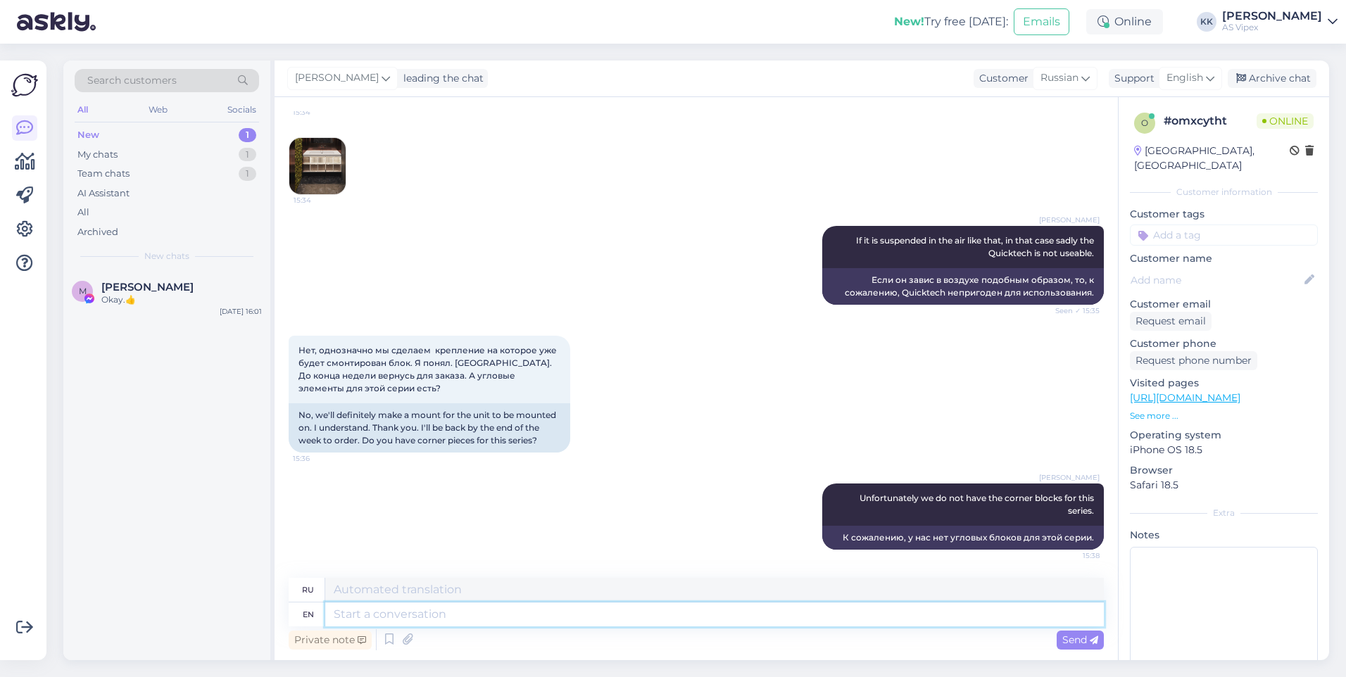
click at [983, 617] on textarea at bounding box center [714, 615] width 778 height 24
click at [1085, 635] on span "Send" at bounding box center [1080, 639] width 36 height 13
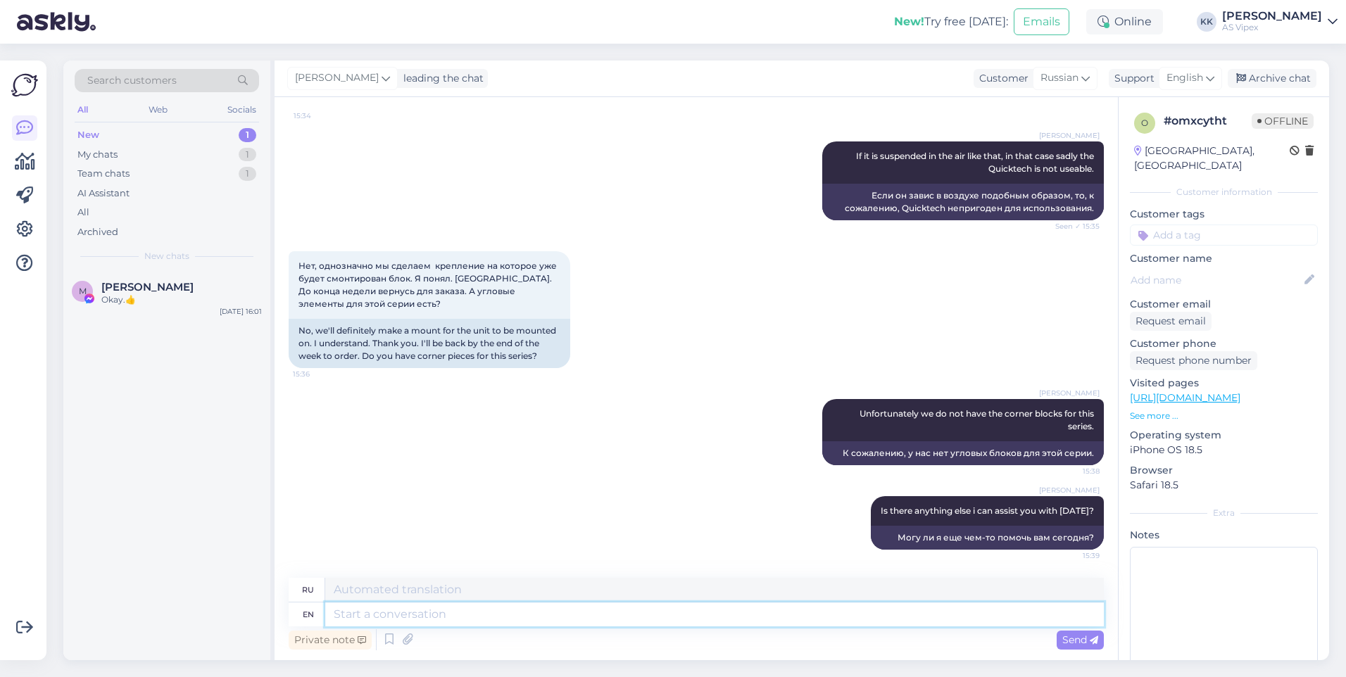
click at [927, 608] on textarea at bounding box center [714, 615] width 778 height 24
click at [664, 616] on textarea at bounding box center [714, 615] width 778 height 24
click at [669, 614] on textarea "When you return to purchase, please email us at" at bounding box center [714, 615] width 778 height 24
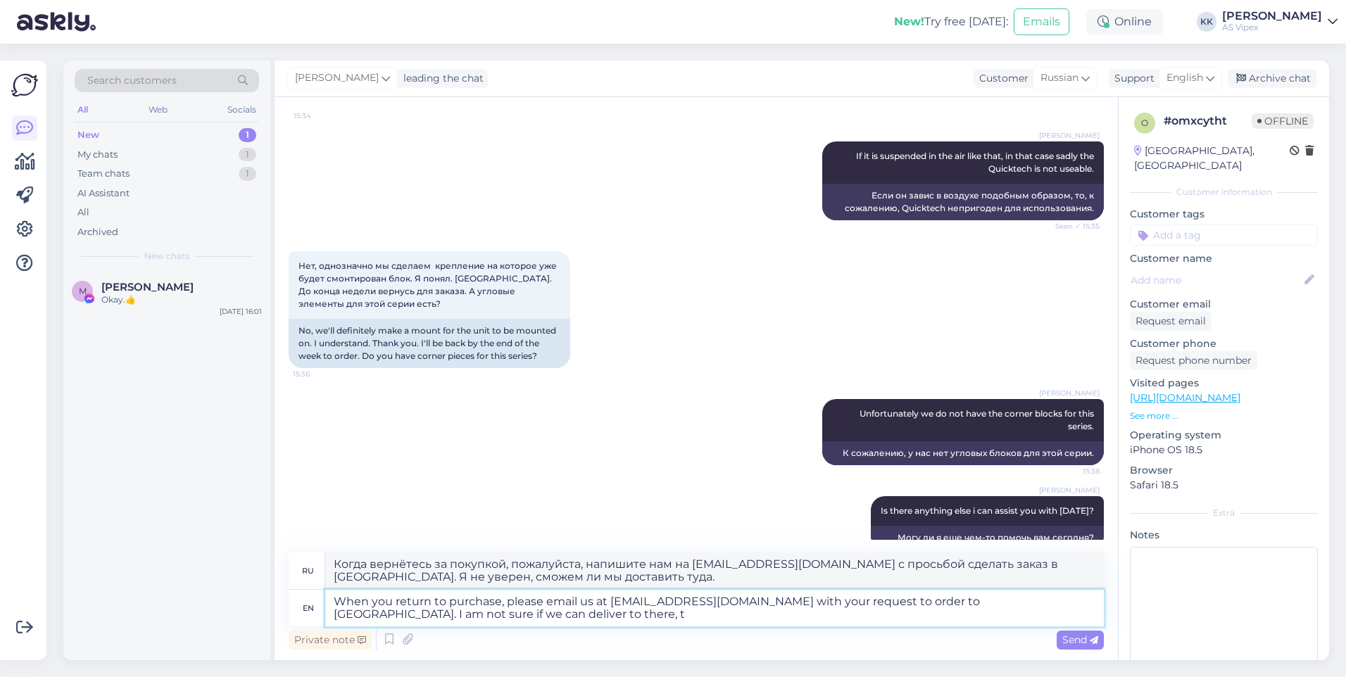
click at [902, 601] on textarea "When you return to purchase, please email us at [EMAIL_ADDRESS][DOMAIN_NAME] wi…" at bounding box center [714, 608] width 778 height 37
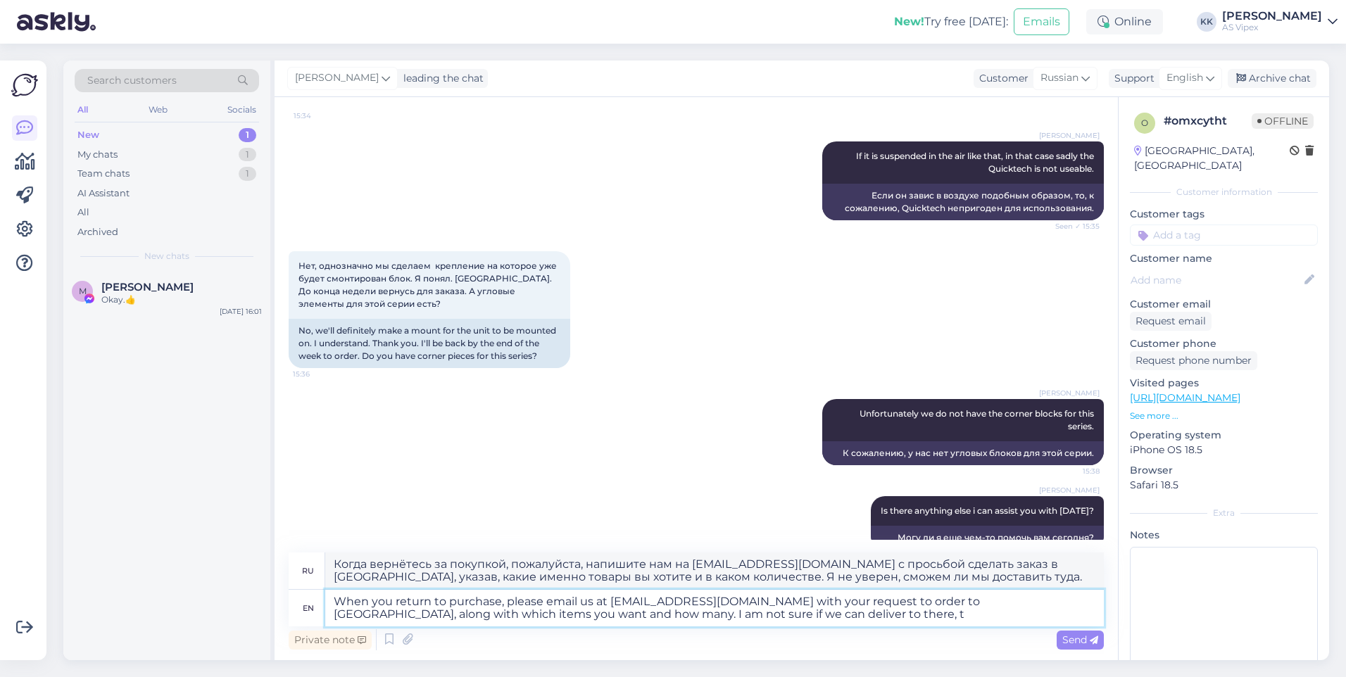
click at [687, 620] on textarea "When you return to purchase, please email us at [EMAIL_ADDRESS][DOMAIN_NAME] wi…" at bounding box center [714, 608] width 778 height 37
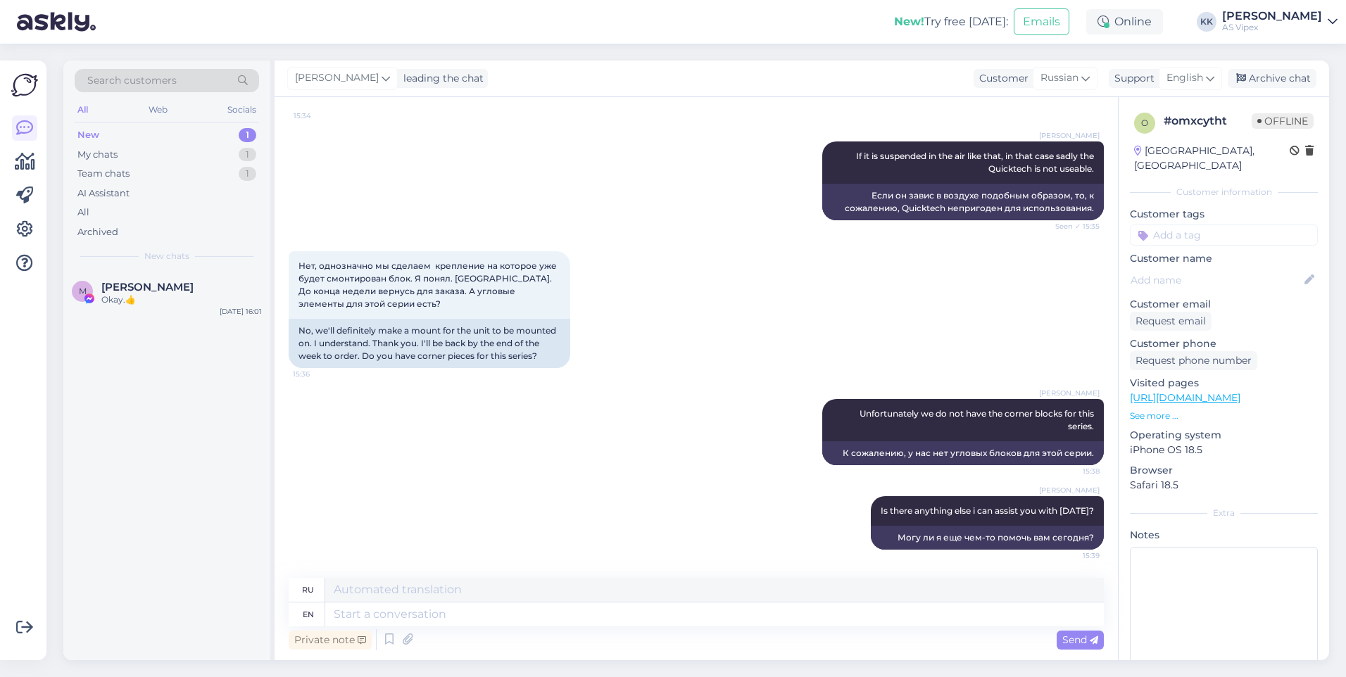
click at [646, 506] on div "[PERSON_NAME] Is there anything else i can assist you with [DATE]? 15:39 Могу л…" at bounding box center [696, 523] width 815 height 84
click at [724, 627] on div "Private note Send" at bounding box center [696, 639] width 815 height 27
click at [733, 622] on textarea at bounding box center [714, 615] width 778 height 24
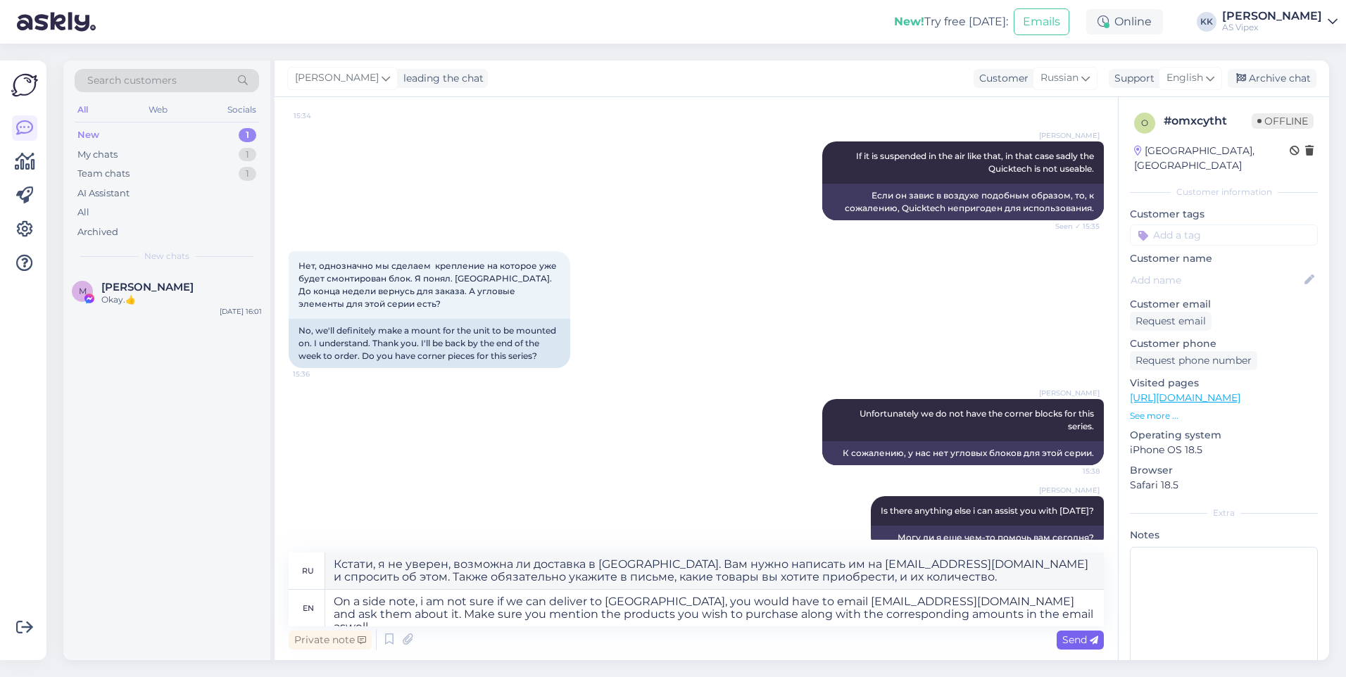
click at [1087, 631] on div "Send" at bounding box center [1080, 640] width 47 height 19
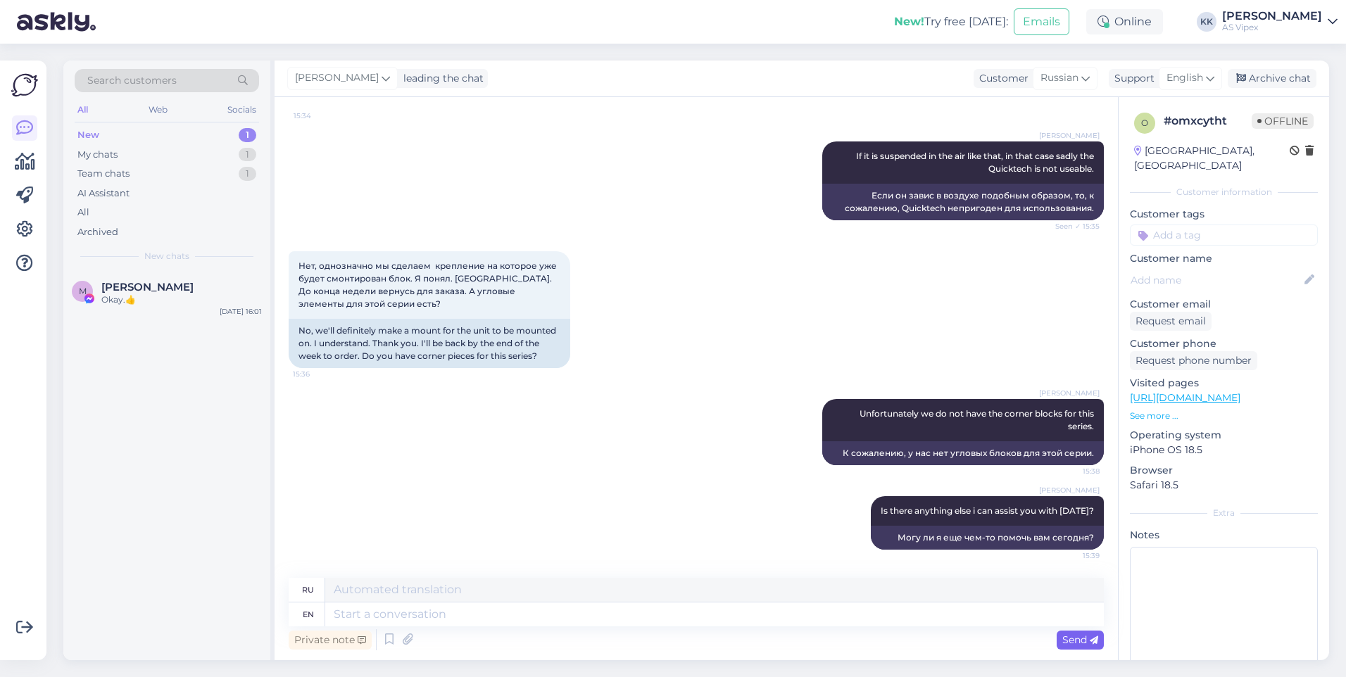
scroll to position [1218, 0]
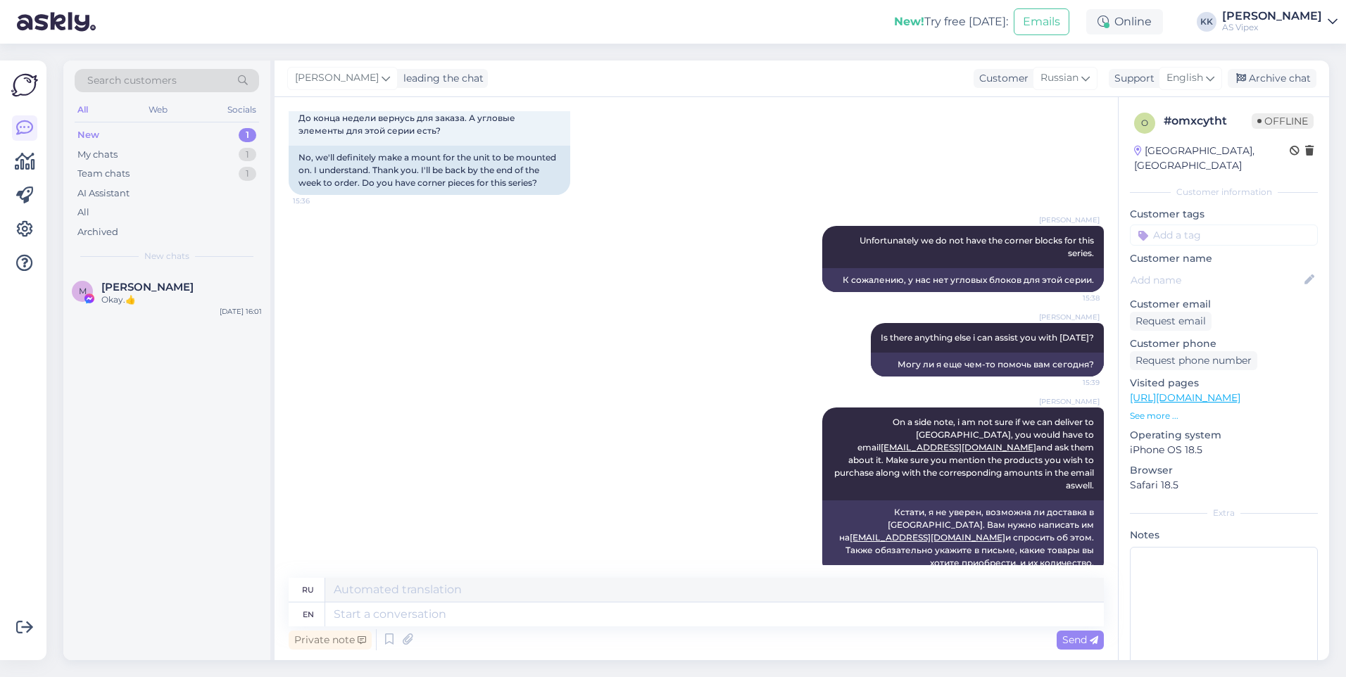
click at [41, 227] on div "Get more Your checklist to get more value from Askly. Close Connect FB and IG m…" at bounding box center [23, 361] width 46 height 600
click at [28, 227] on icon at bounding box center [24, 229] width 17 height 17
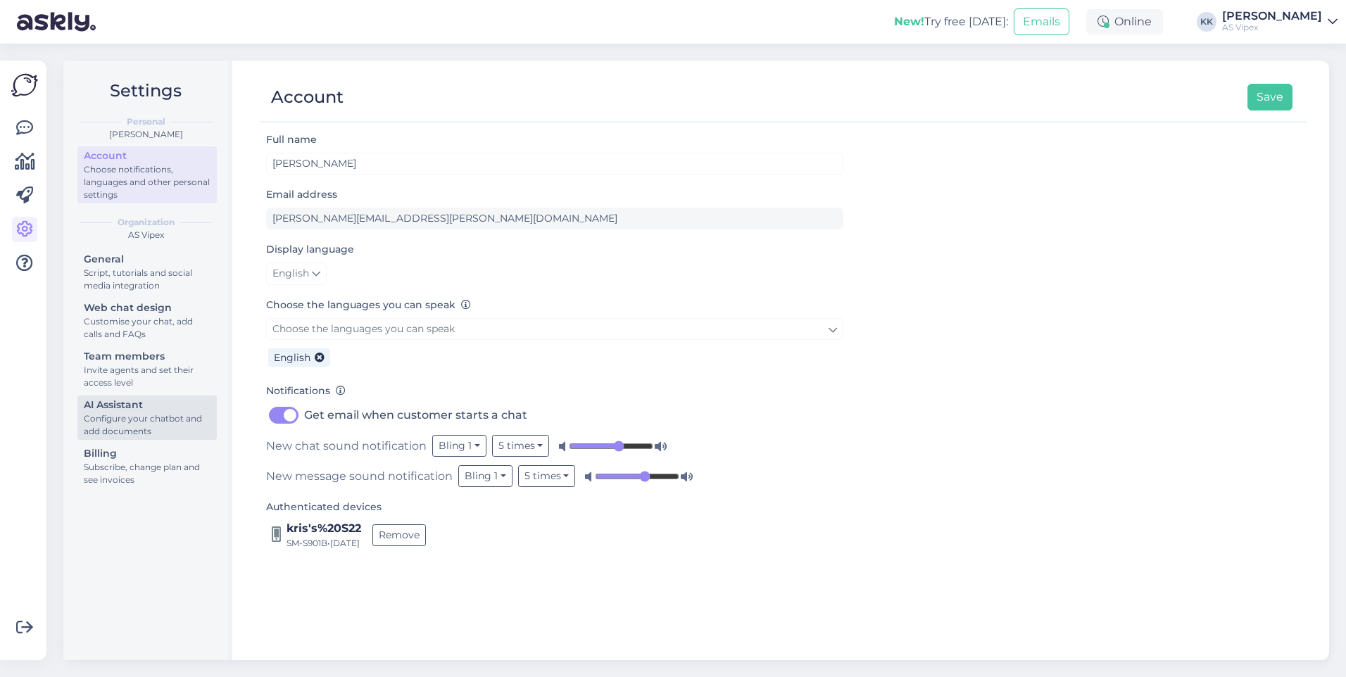
click at [162, 415] on div "Configure your chatbot and add documents" at bounding box center [147, 424] width 127 height 25
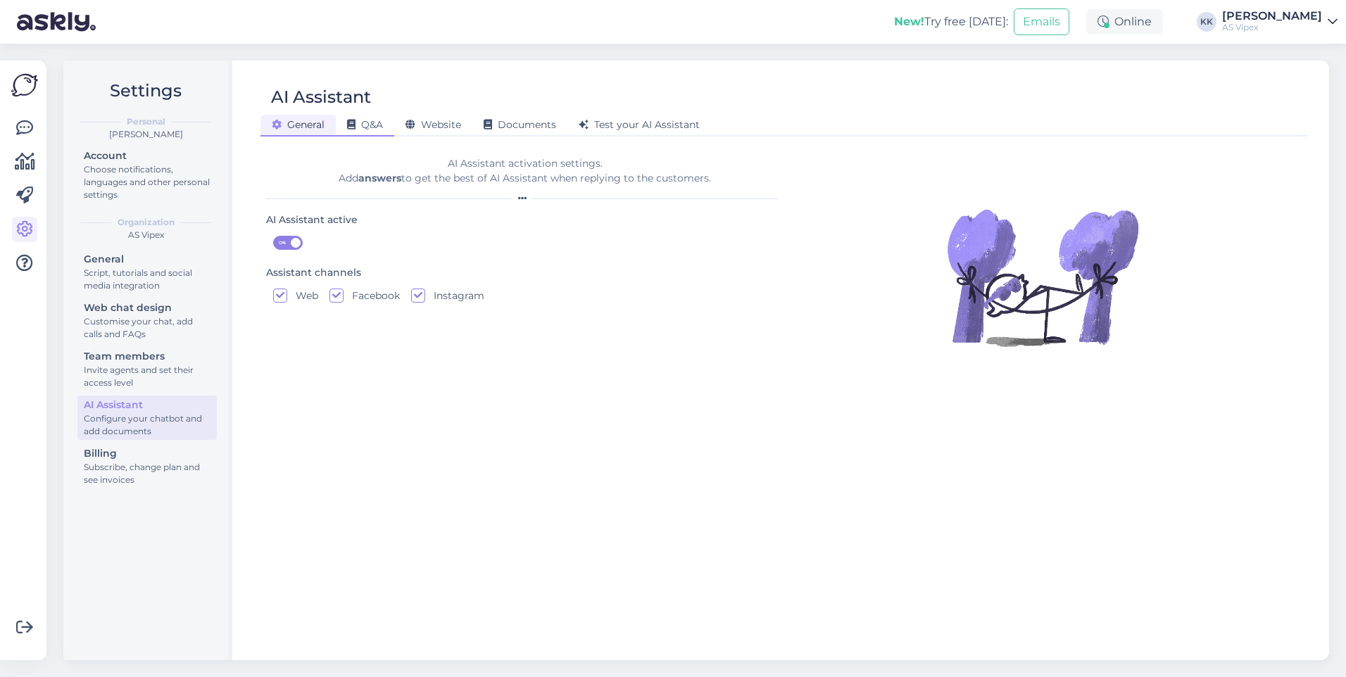
click at [365, 134] on div "Q&A" at bounding box center [365, 126] width 58 height 22
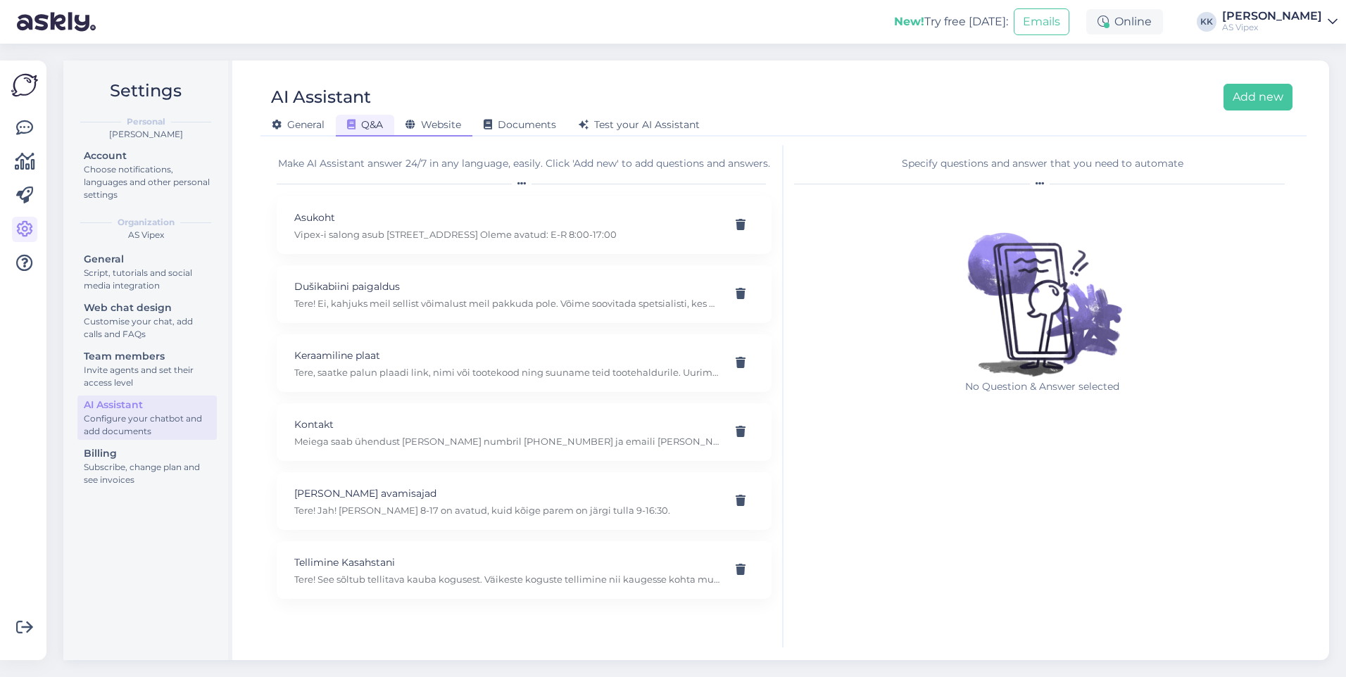
click at [427, 117] on div "Website" at bounding box center [433, 126] width 78 height 22
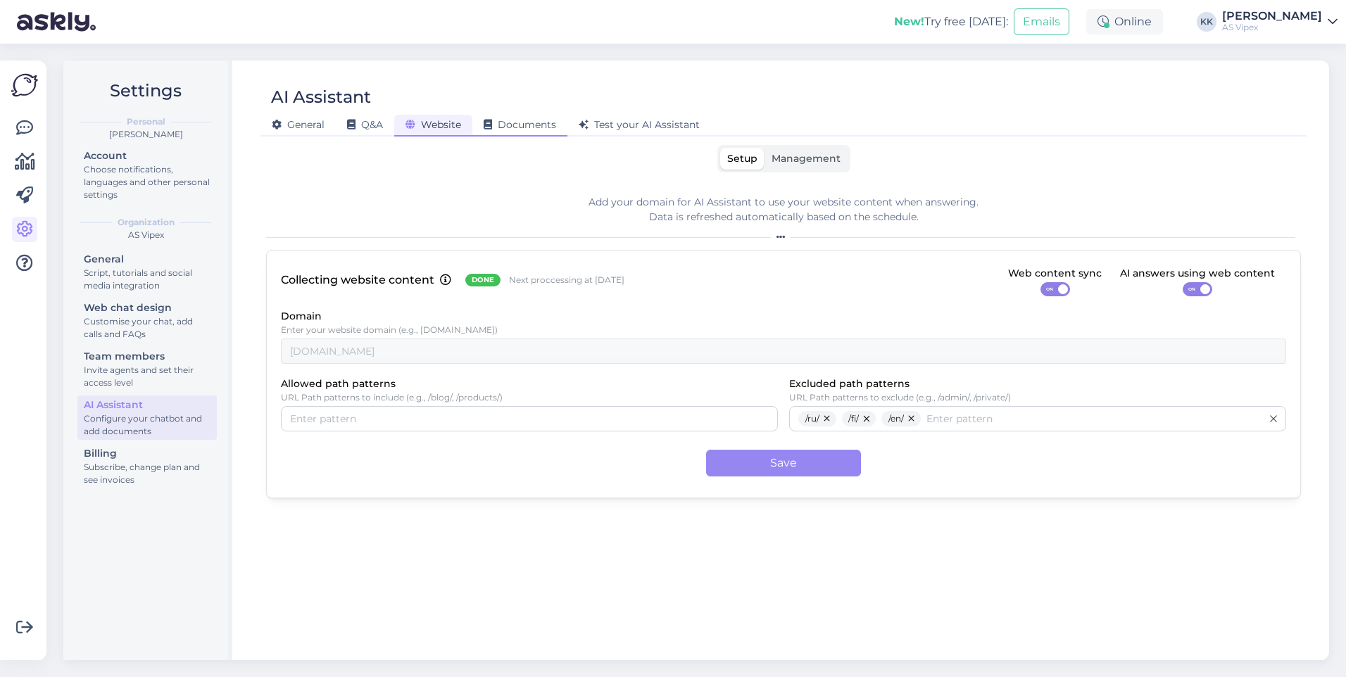
click at [527, 125] on span "Documents" at bounding box center [520, 124] width 72 height 13
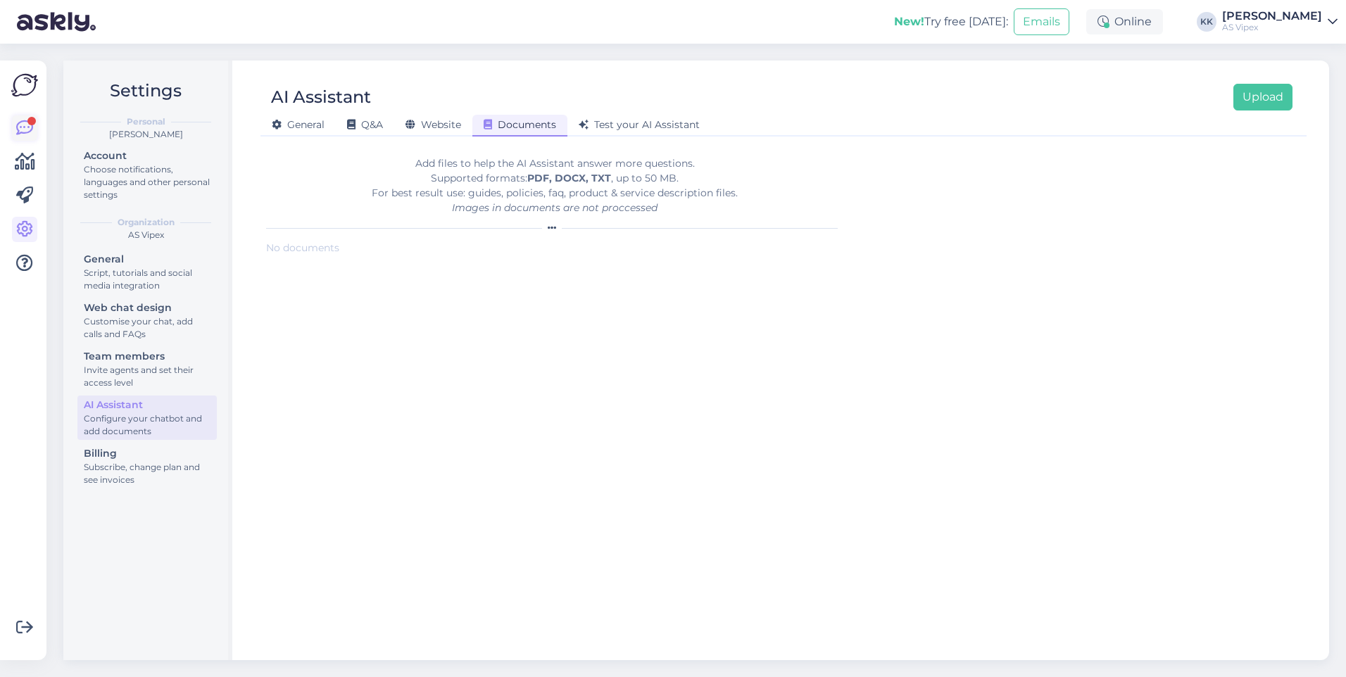
drag, startPoint x: 42, startPoint y: 113, endPoint x: 18, endPoint y: 122, distance: 26.3
click at [42, 113] on div "Get more Your checklist to get more value from Askly. Close Connect FB and IG m…" at bounding box center [23, 361] width 46 height 600
click at [17, 122] on icon at bounding box center [24, 128] width 17 height 17
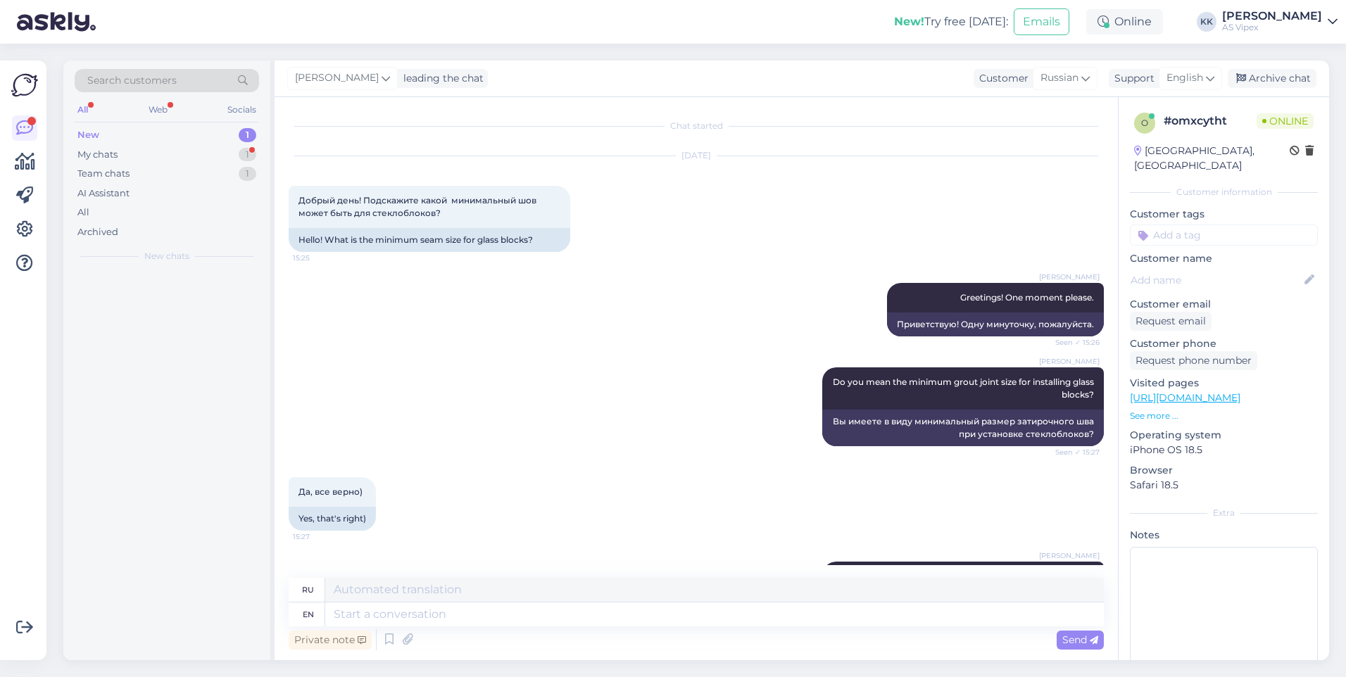
scroll to position [30, 0]
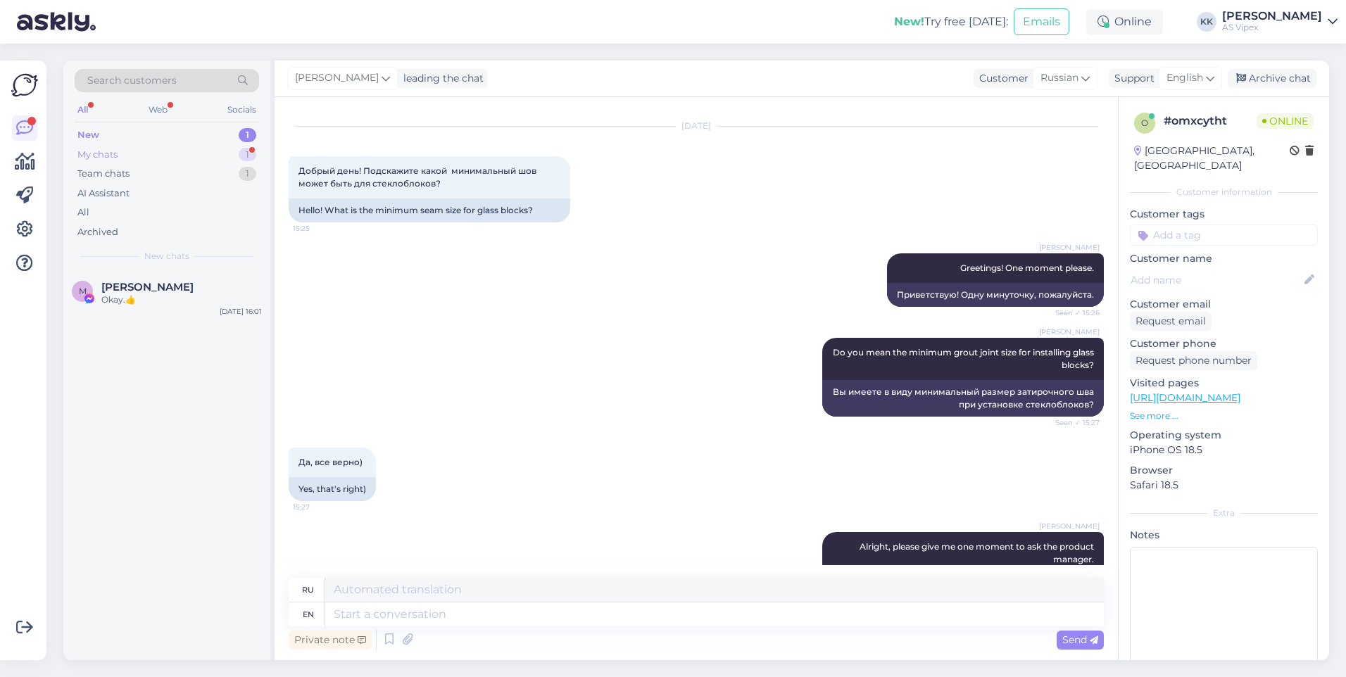
click at [153, 153] on div "My chats 1" at bounding box center [167, 155] width 184 height 20
click at [151, 292] on span "#omxcytht" at bounding box center [131, 287] width 61 height 13
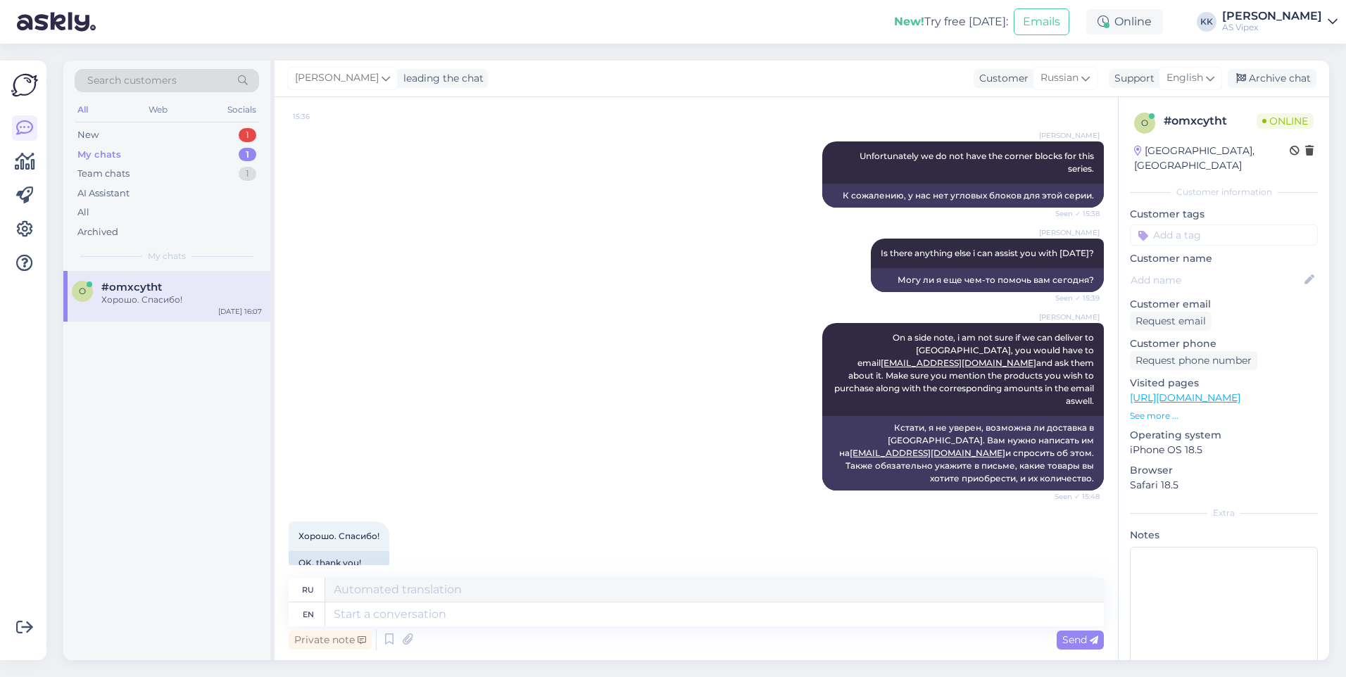
click at [179, 161] on div "My chats 1" at bounding box center [167, 155] width 184 height 20
click at [172, 133] on div "New 1" at bounding box center [167, 135] width 184 height 20
